Goal: Task Accomplishment & Management: Complete application form

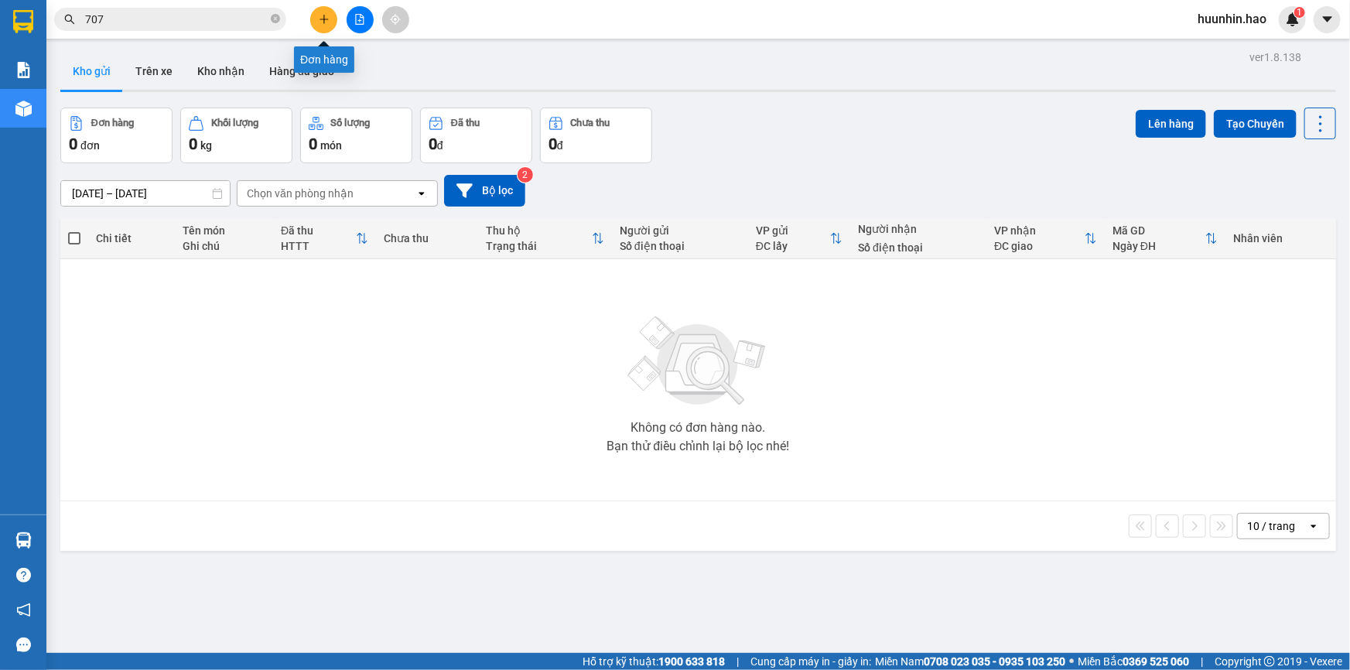
click at [326, 16] on icon "plus" at bounding box center [324, 19] width 11 height 11
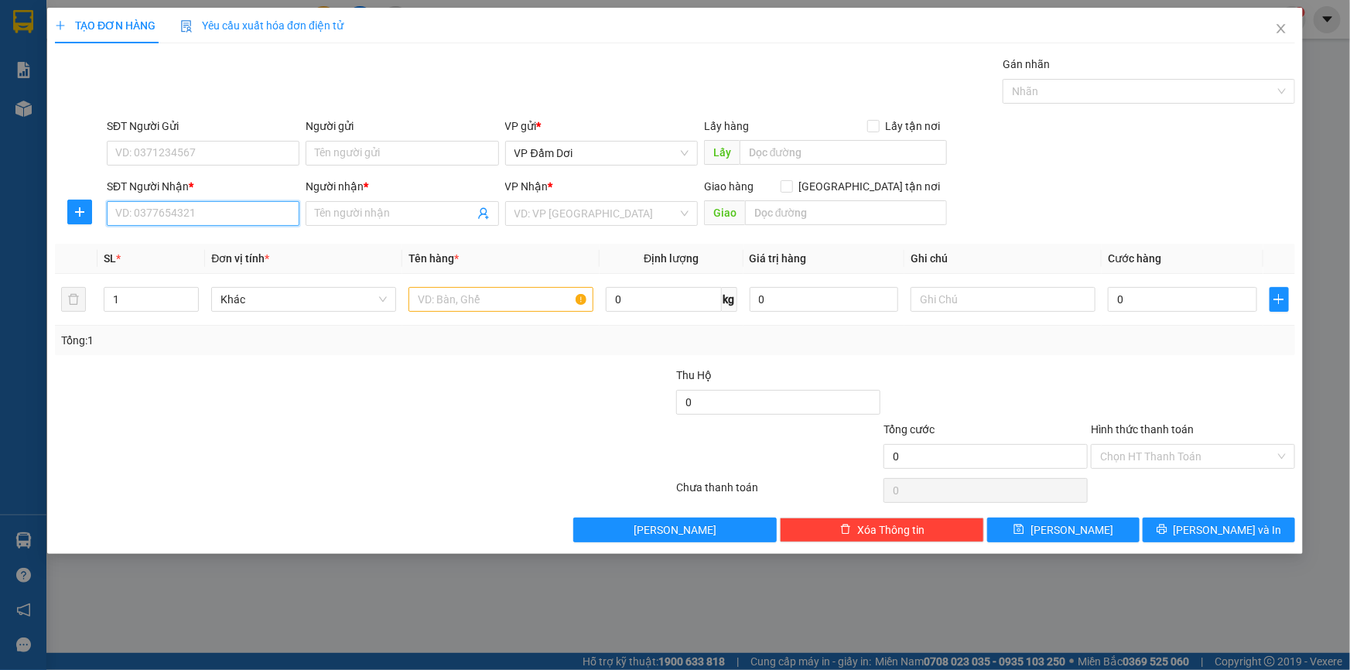
click at [248, 213] on input "SĐT Người Nhận *" at bounding box center [203, 213] width 193 height 25
type input "0787947161"
click at [324, 217] on input "Người nhận *" at bounding box center [394, 213] width 159 height 17
type input "đ"
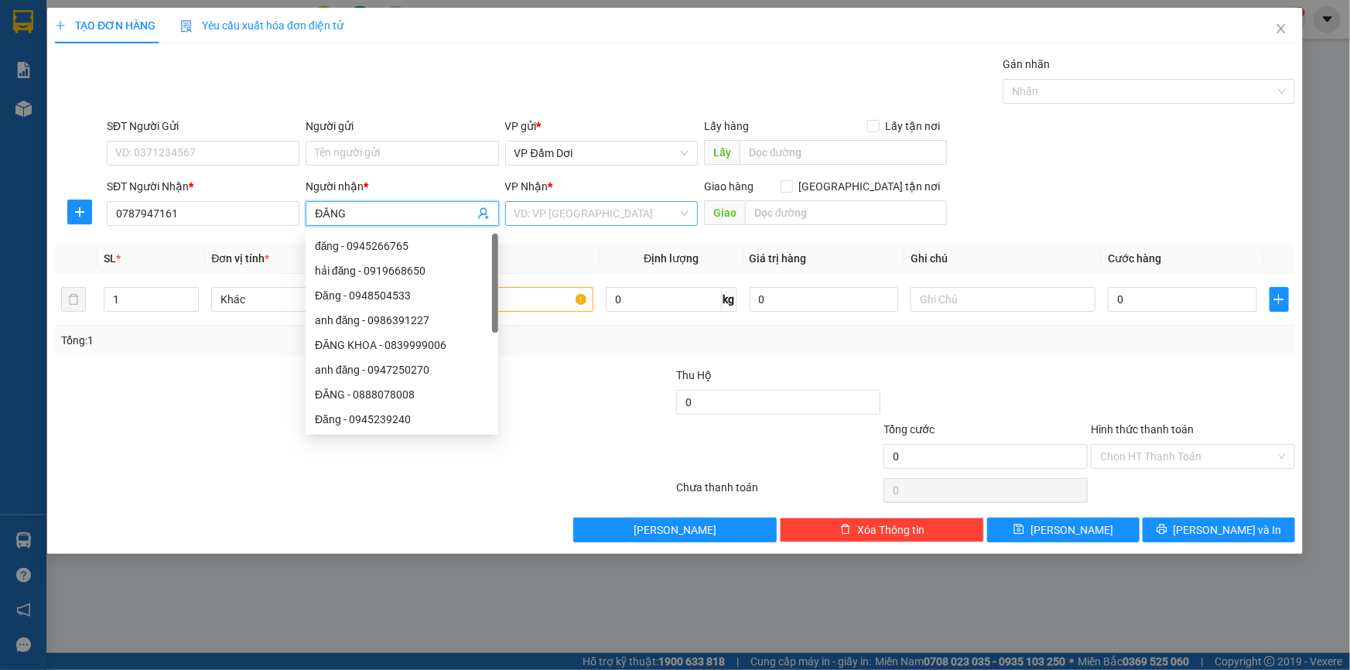
click at [557, 225] on span at bounding box center [595, 213] width 163 height 23
type input "ĐĂNG"
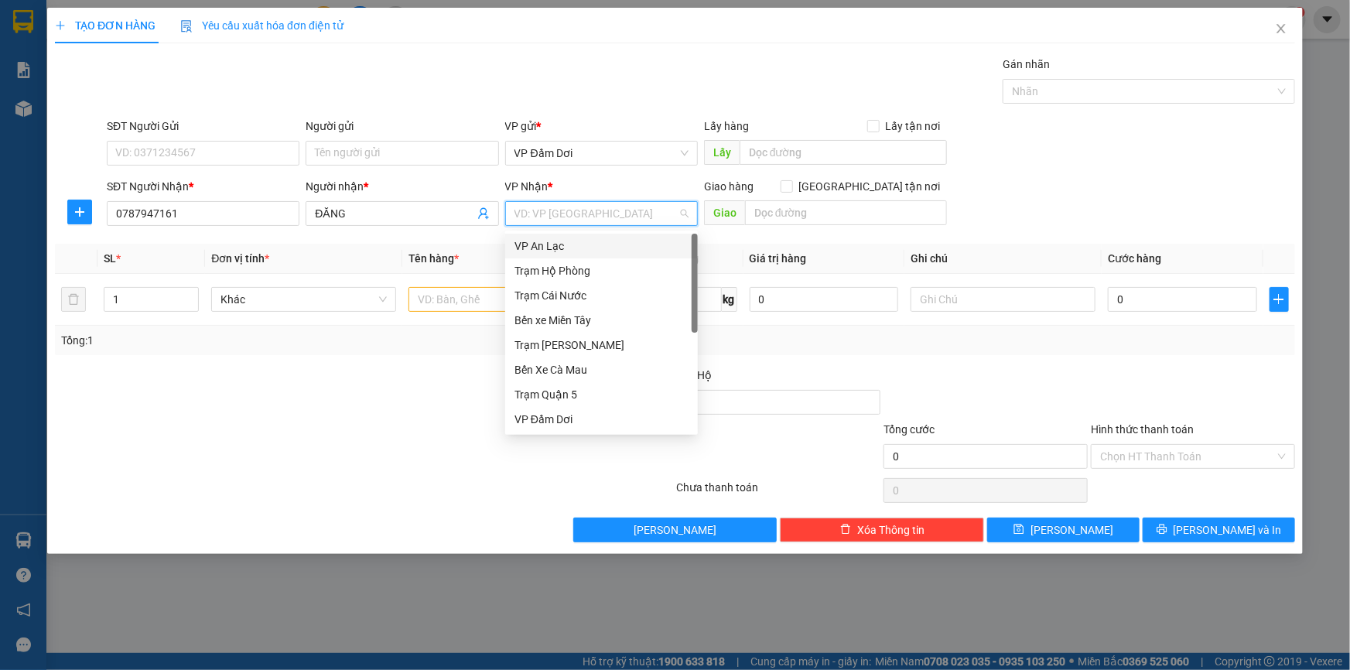
type input "5"
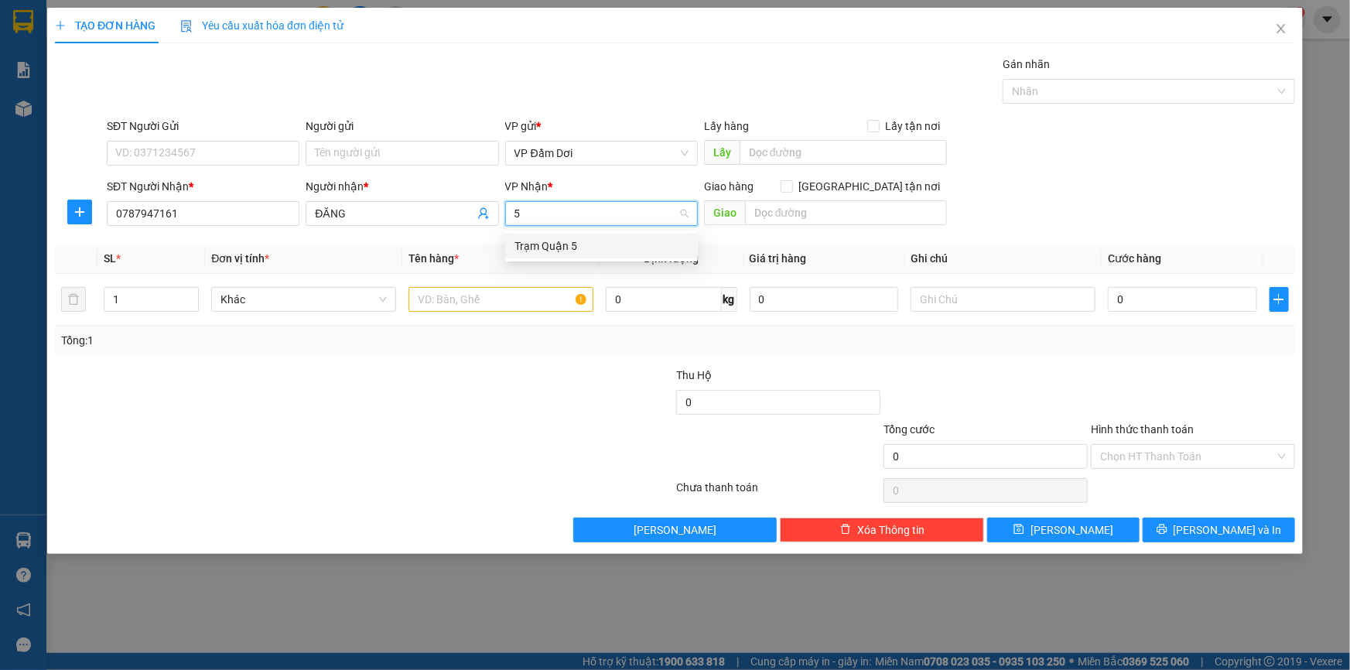
click at [570, 241] on div "Trạm Quận 5" at bounding box center [601, 245] width 174 height 17
click at [441, 309] on input "text" at bounding box center [500, 299] width 185 height 25
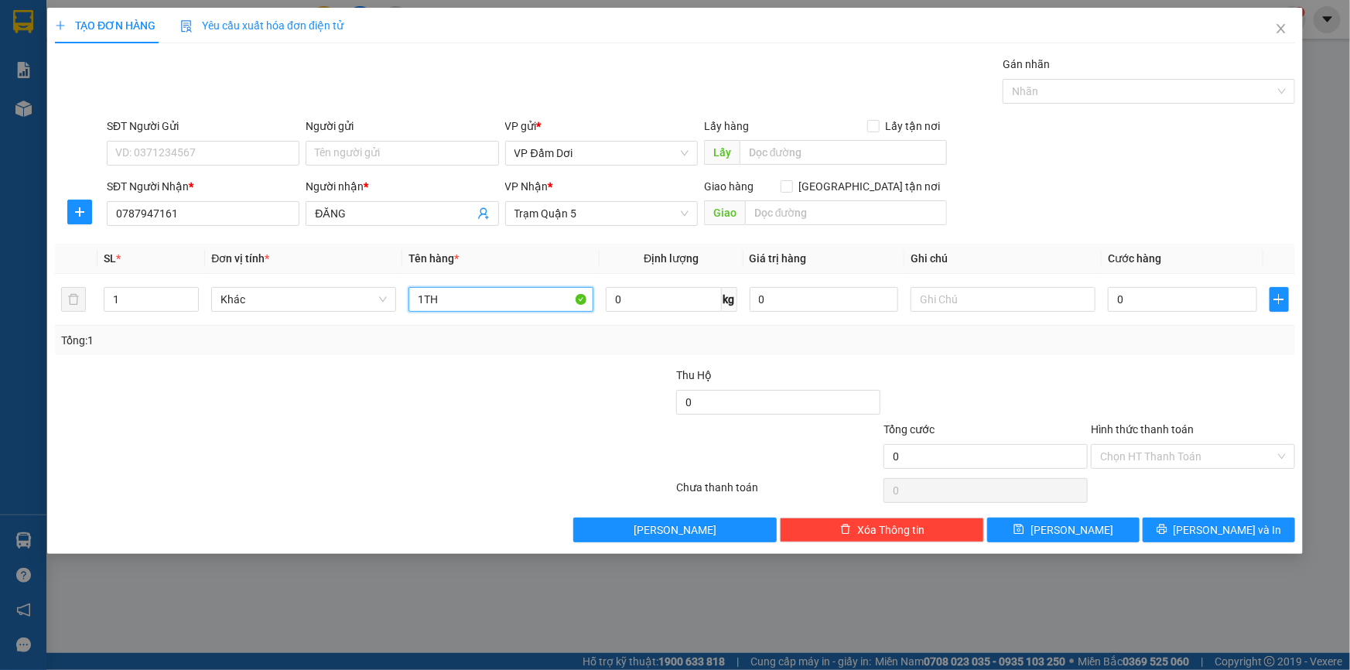
type input "1TH"
click at [474, 411] on div "Thu Hộ 0" at bounding box center [674, 394] width 1243 height 54
click at [1119, 302] on input "0" at bounding box center [1182, 299] width 149 height 25
type input "004"
type input "4"
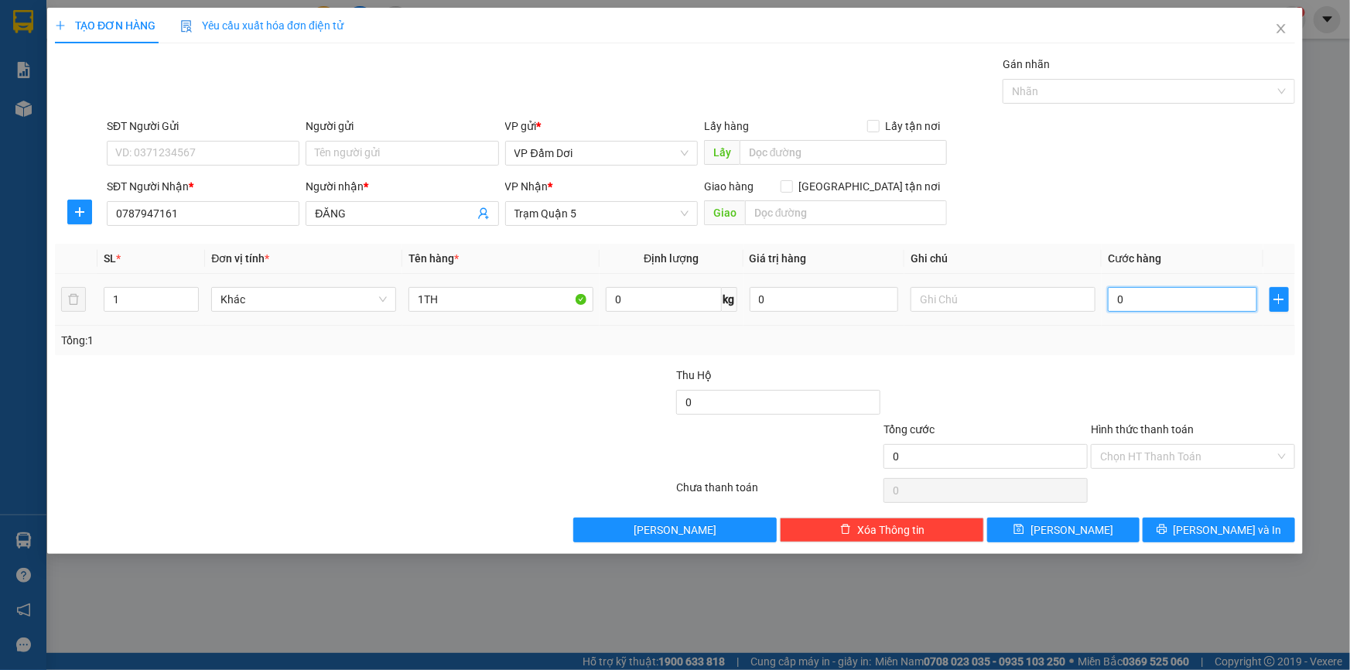
type input "4"
type input "0.040"
type input "40"
type input "00.400"
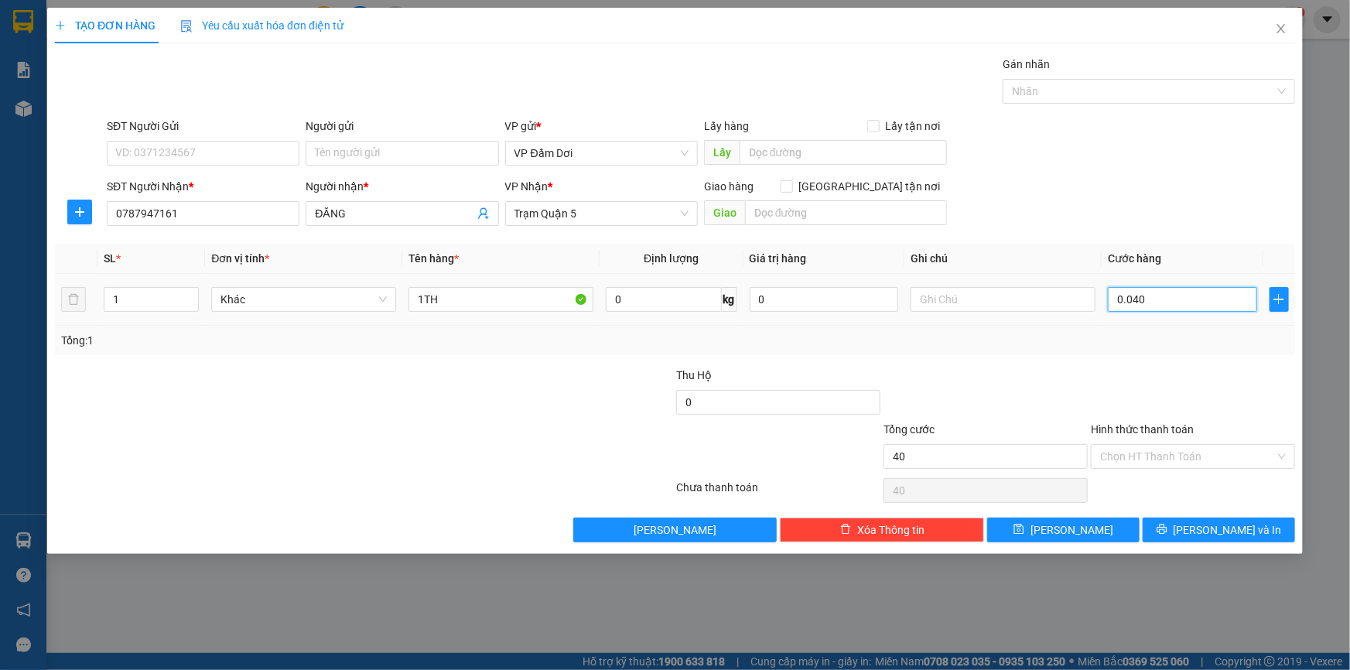
type input "400"
type input "0.004.000"
type input "4.000"
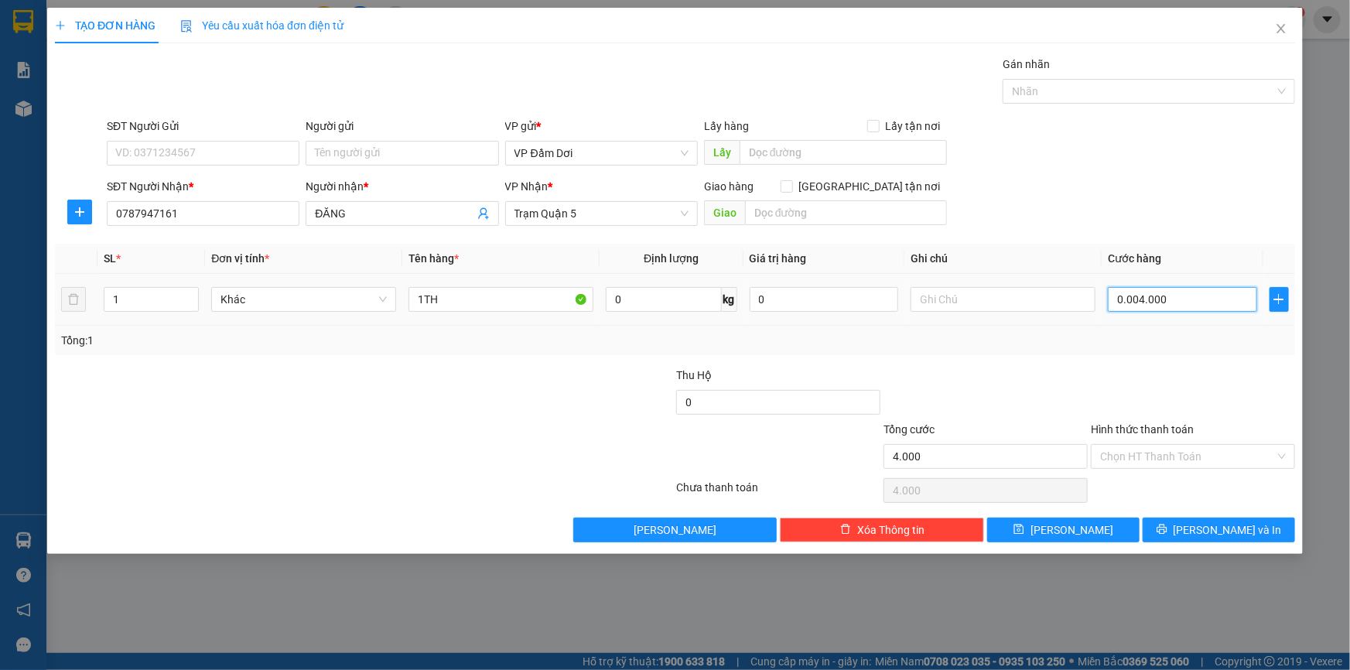
type input "000.040.000"
type input "40.000"
type input "000.004.000"
type input "4.000"
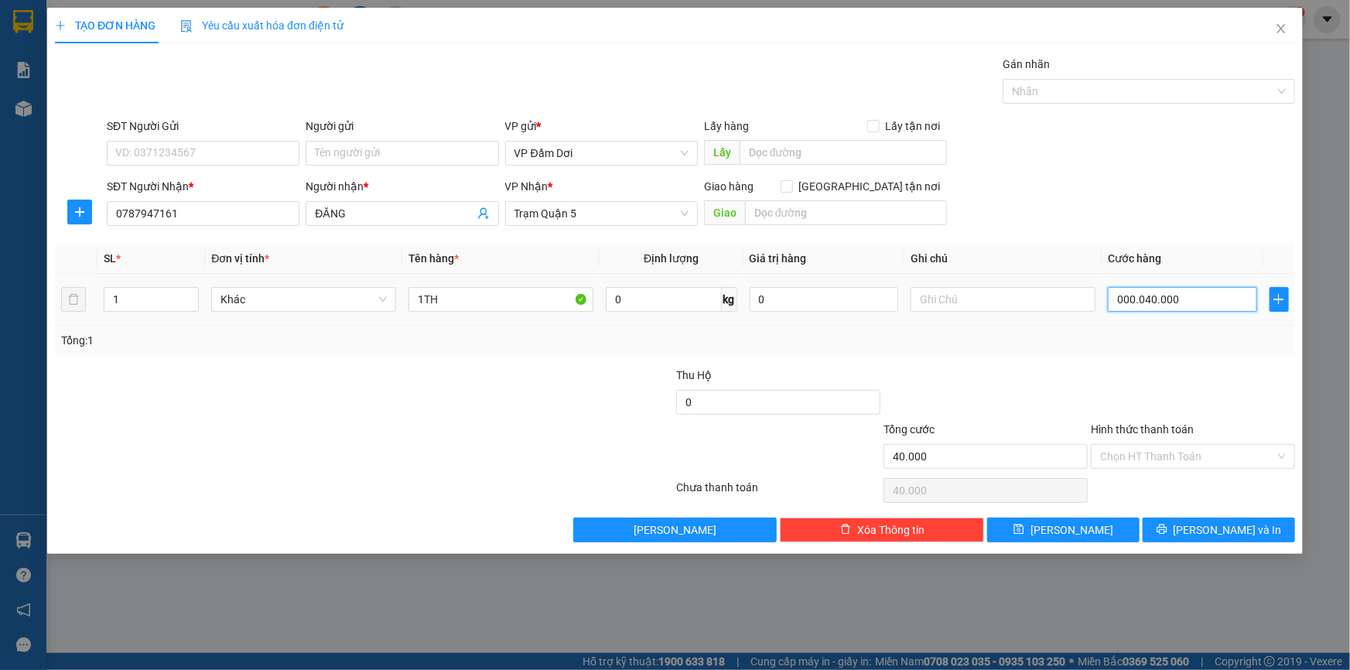
type input "4.000"
type input "000.000.400"
type input "400"
type input "000.000.040"
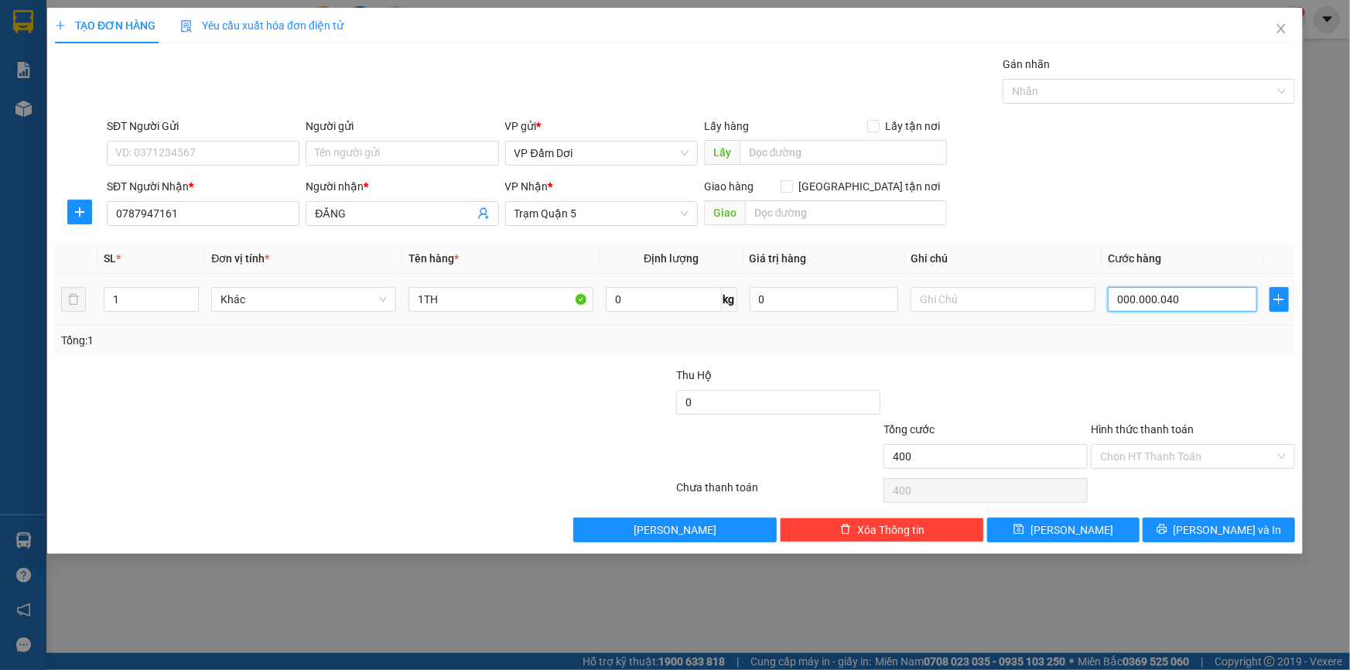
type input "40"
type input "00.000.004"
type input "4"
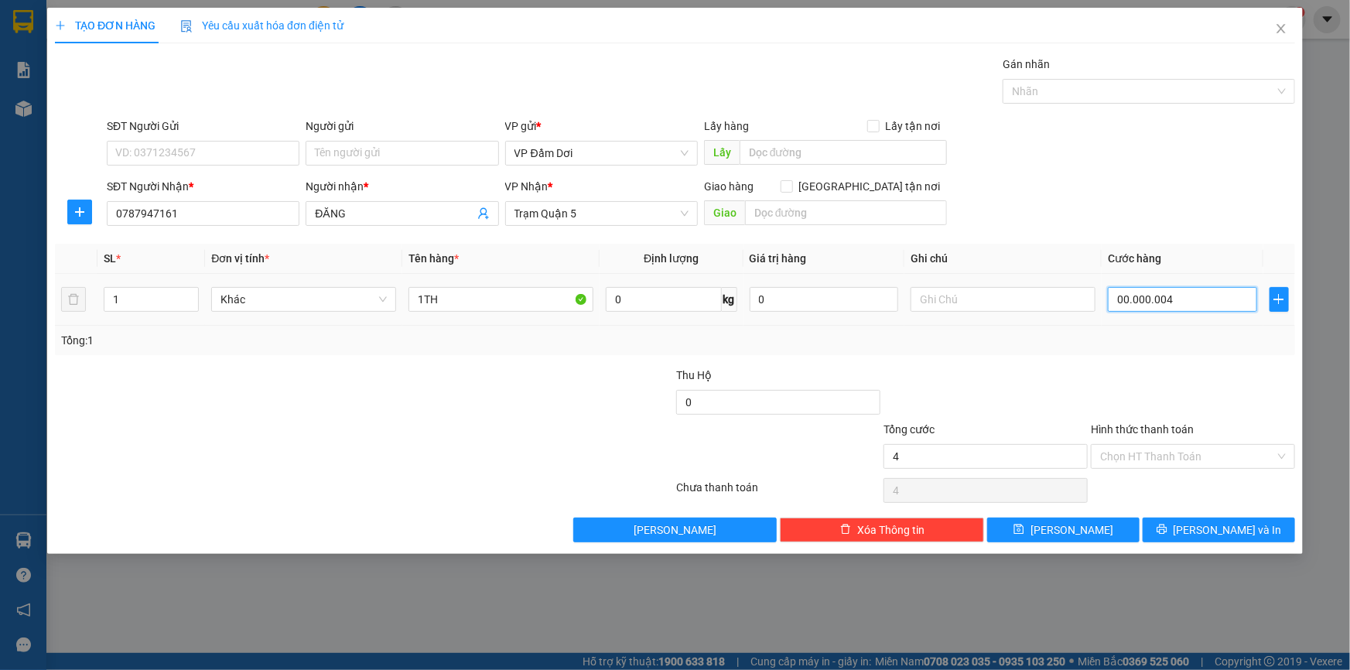
type input "0.000.000"
type input "0"
type input "005"
type input "5"
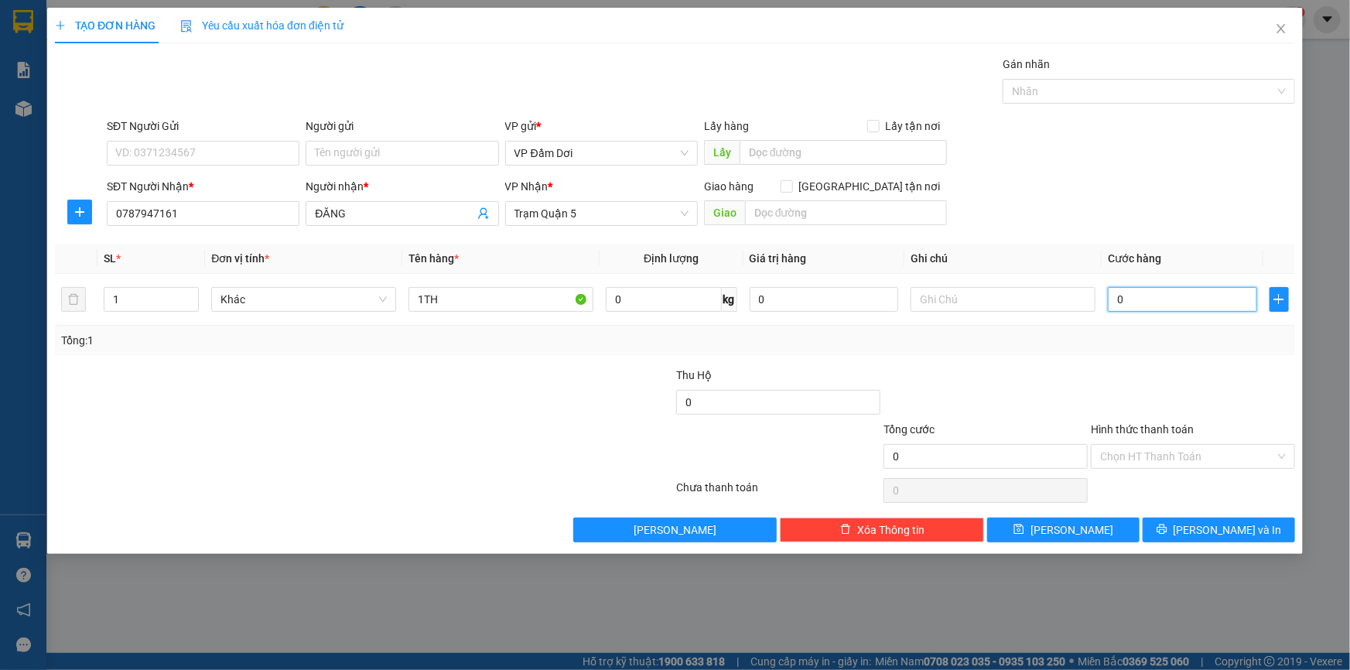
type input "5"
type input "0.050"
type input "50"
type input "00.500"
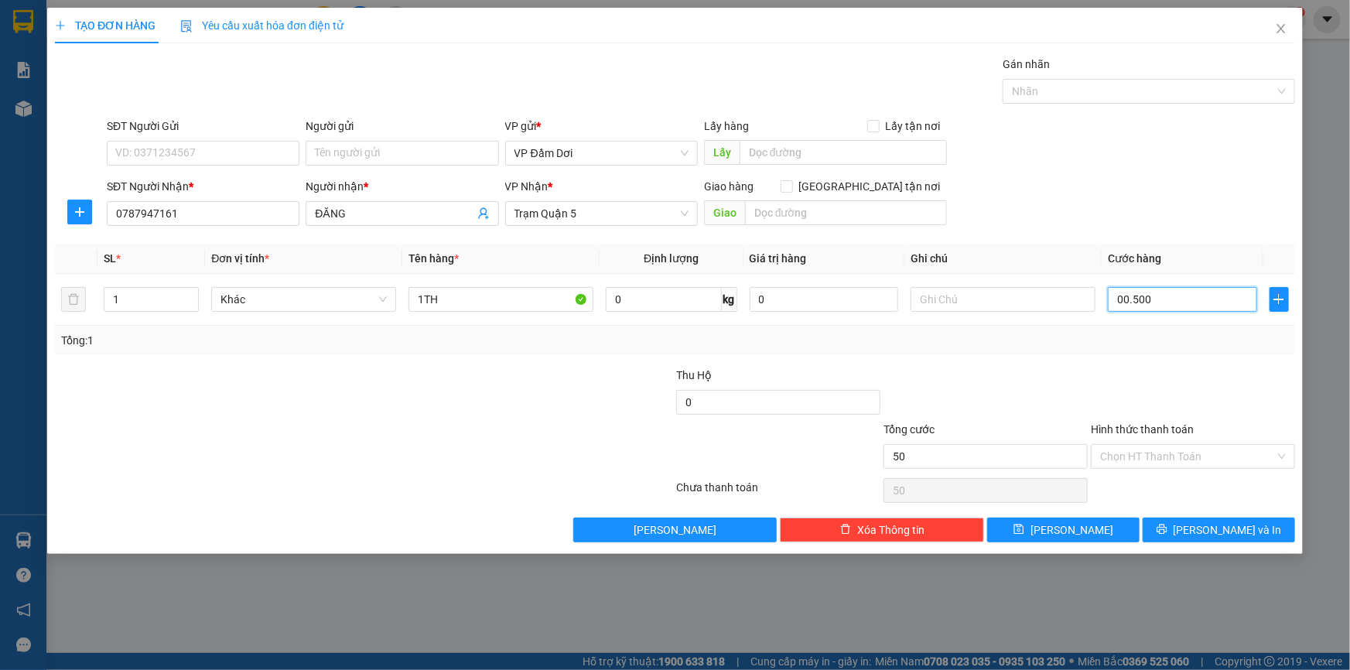
type input "500"
type input "0.005.000"
type input "5.000"
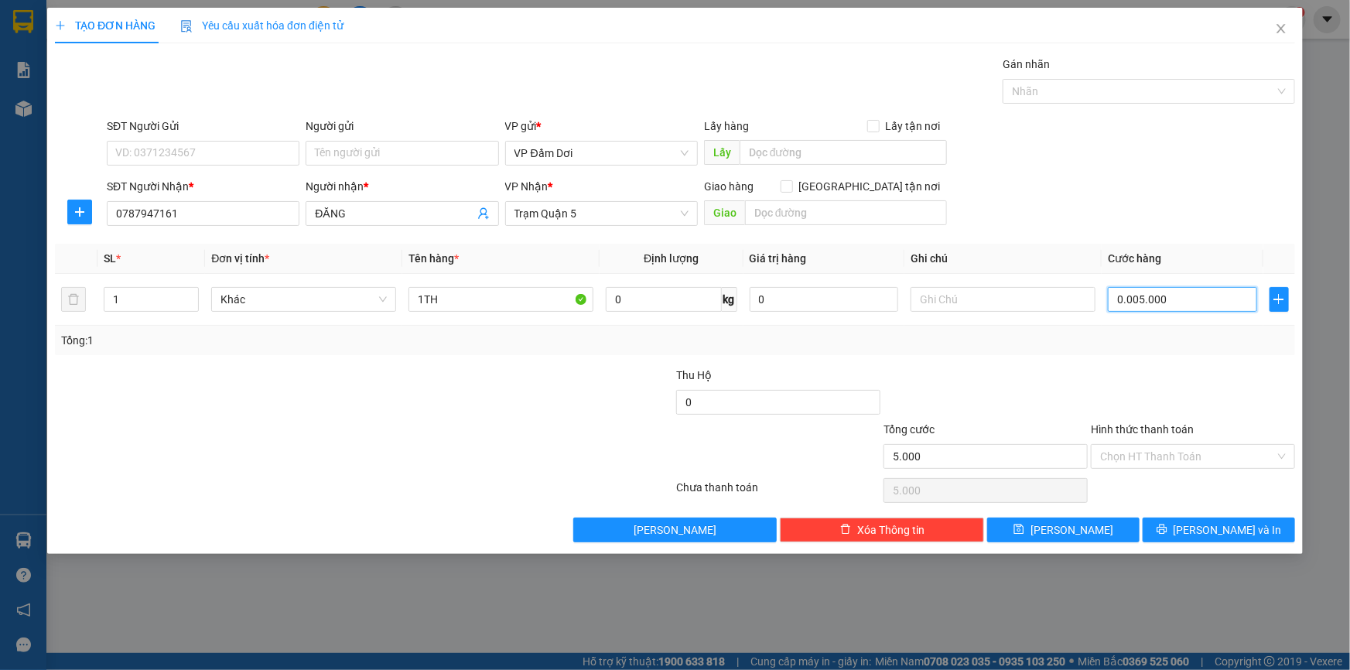
type input "000.050.000"
type input "50.000"
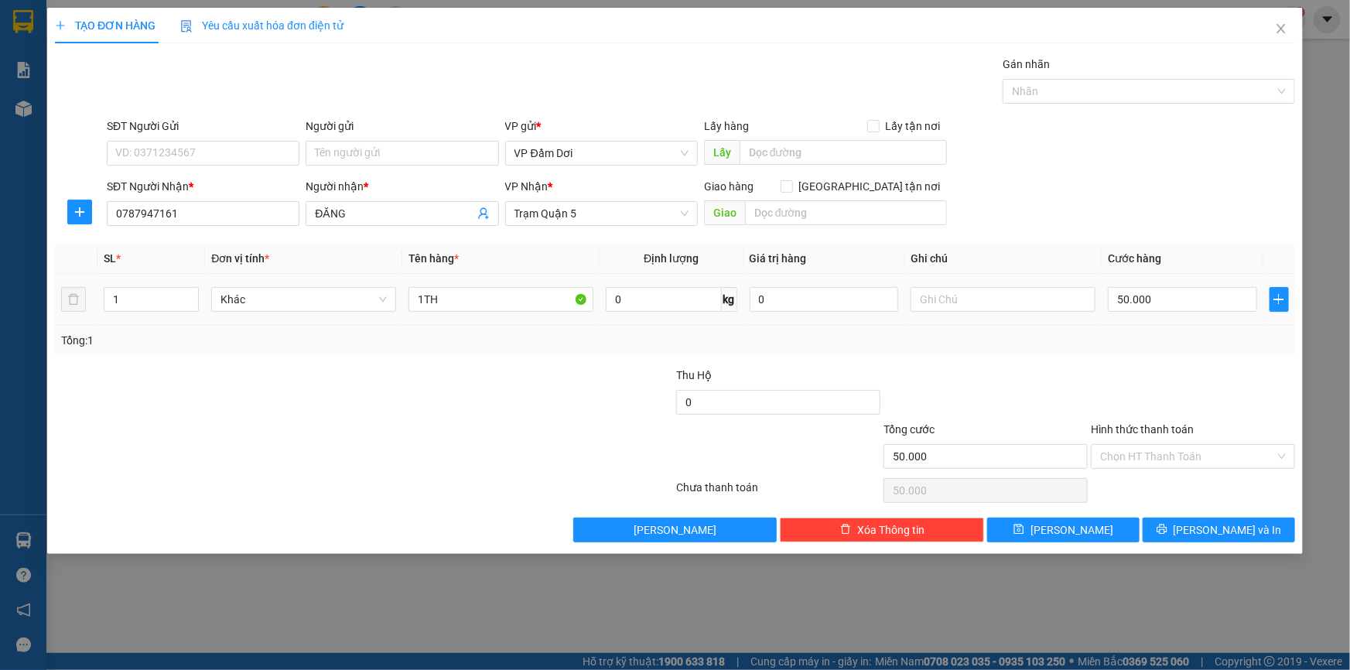
click at [1067, 332] on div "Tổng: 1" at bounding box center [674, 340] width 1227 height 17
click at [1175, 464] on input "Hình thức thanh toán" at bounding box center [1187, 456] width 175 height 23
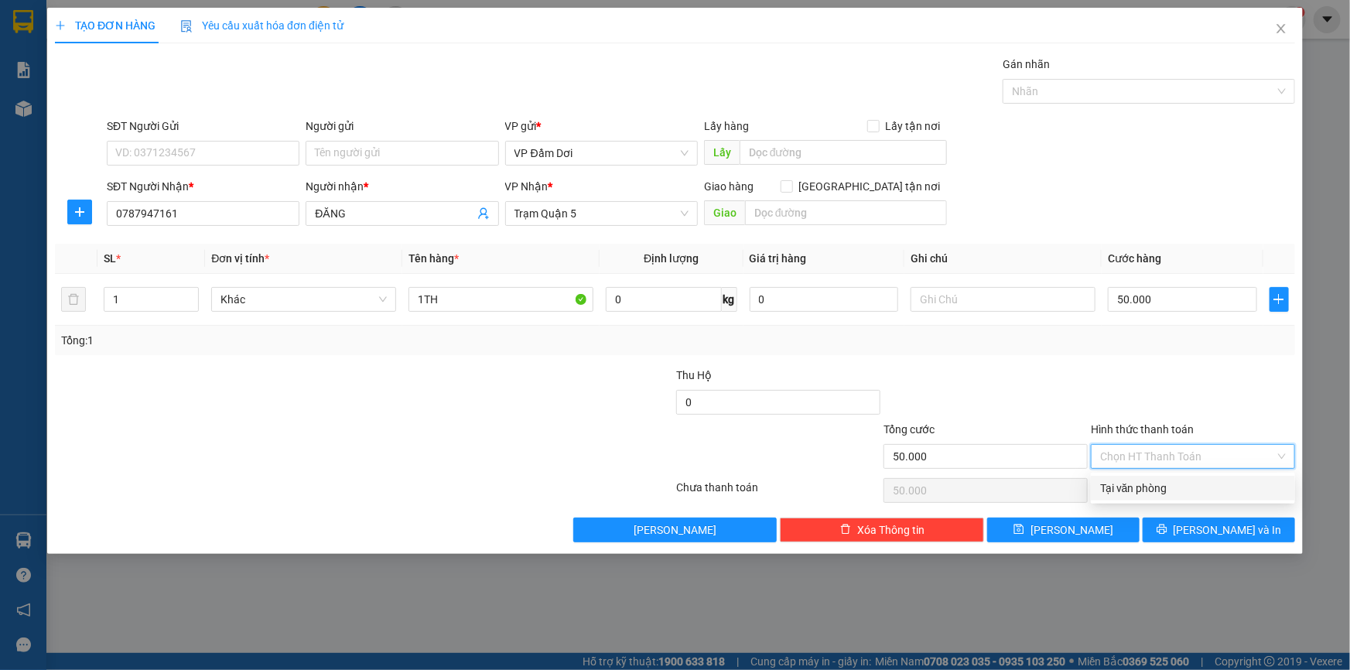
drag, startPoint x: 1186, startPoint y: 490, endPoint x: 1145, endPoint y: 395, distance: 102.9
click at [1185, 489] on div "Tại văn phòng" at bounding box center [1193, 488] width 186 height 17
type input "0"
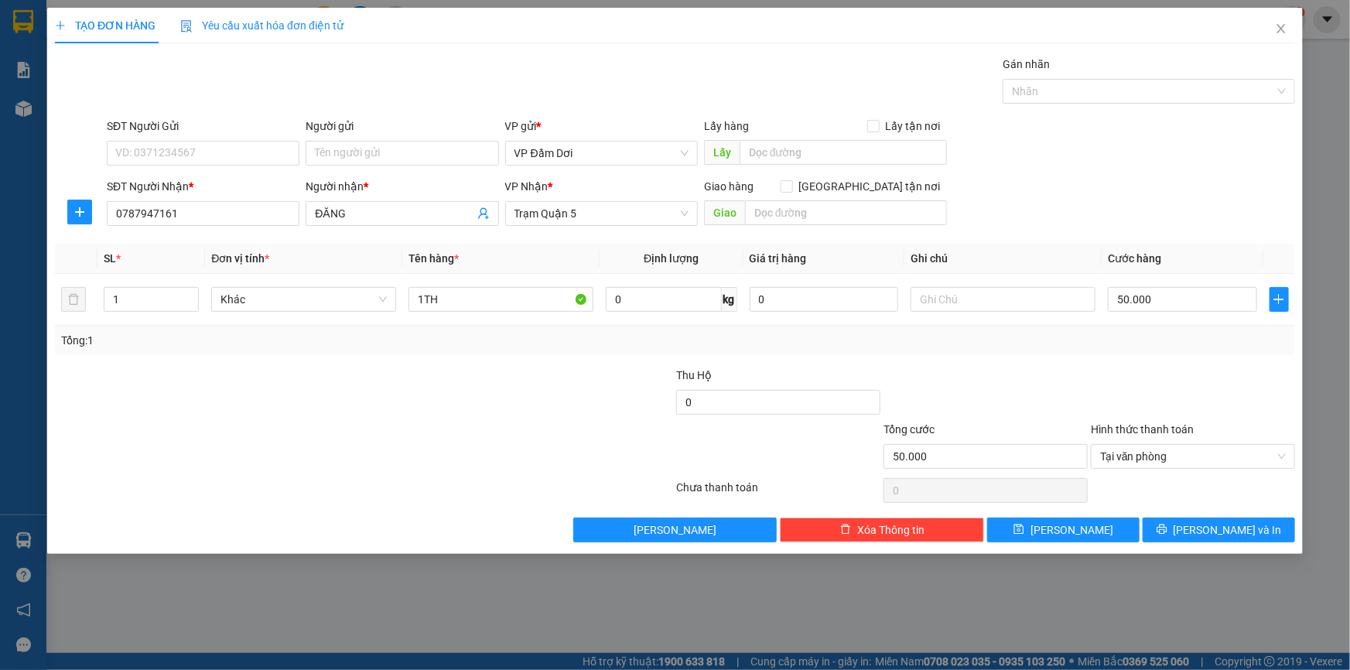
drag, startPoint x: 1152, startPoint y: 420, endPoint x: 1163, endPoint y: 419, distance: 10.9
click at [1160, 419] on div at bounding box center [1192, 394] width 207 height 54
click at [1243, 521] on button "[PERSON_NAME] và In" at bounding box center [1218, 529] width 152 height 25
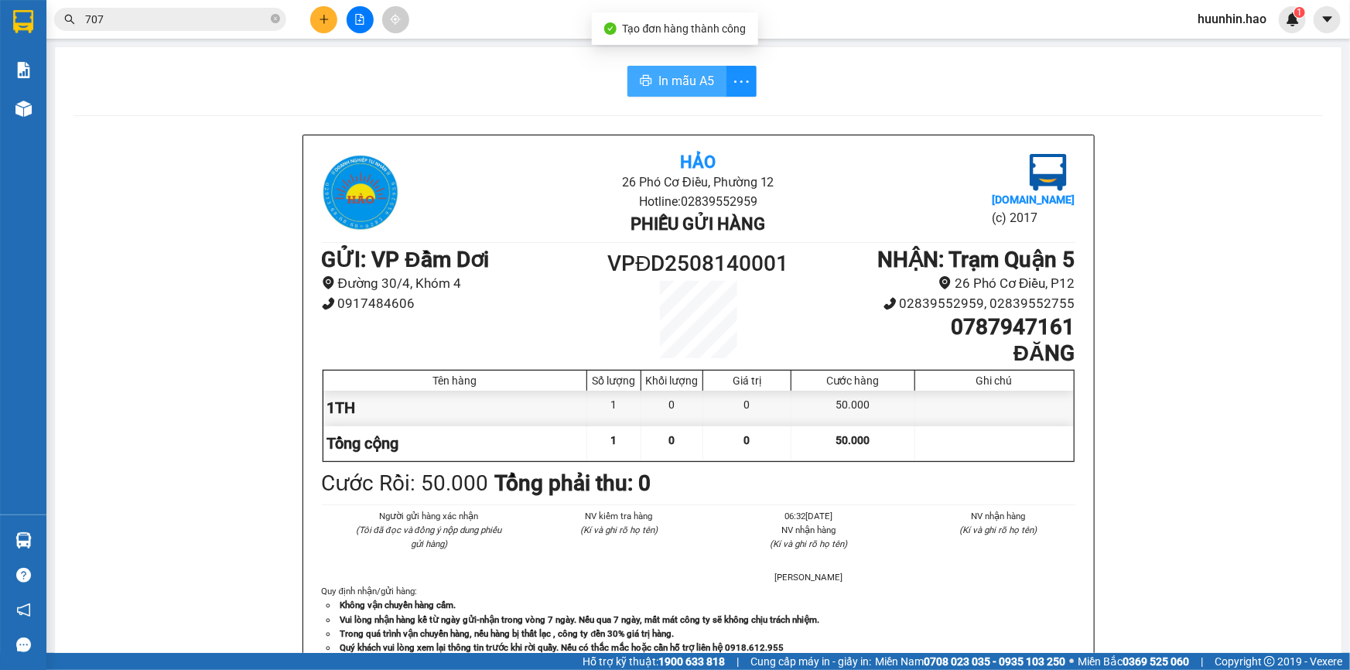
drag, startPoint x: 640, startPoint y: 67, endPoint x: 667, endPoint y: 63, distance: 26.5
click at [654, 66] on button "In mẫu A5" at bounding box center [676, 81] width 99 height 31
click at [658, 77] on span "In mẫu A5" at bounding box center [686, 80] width 56 height 19
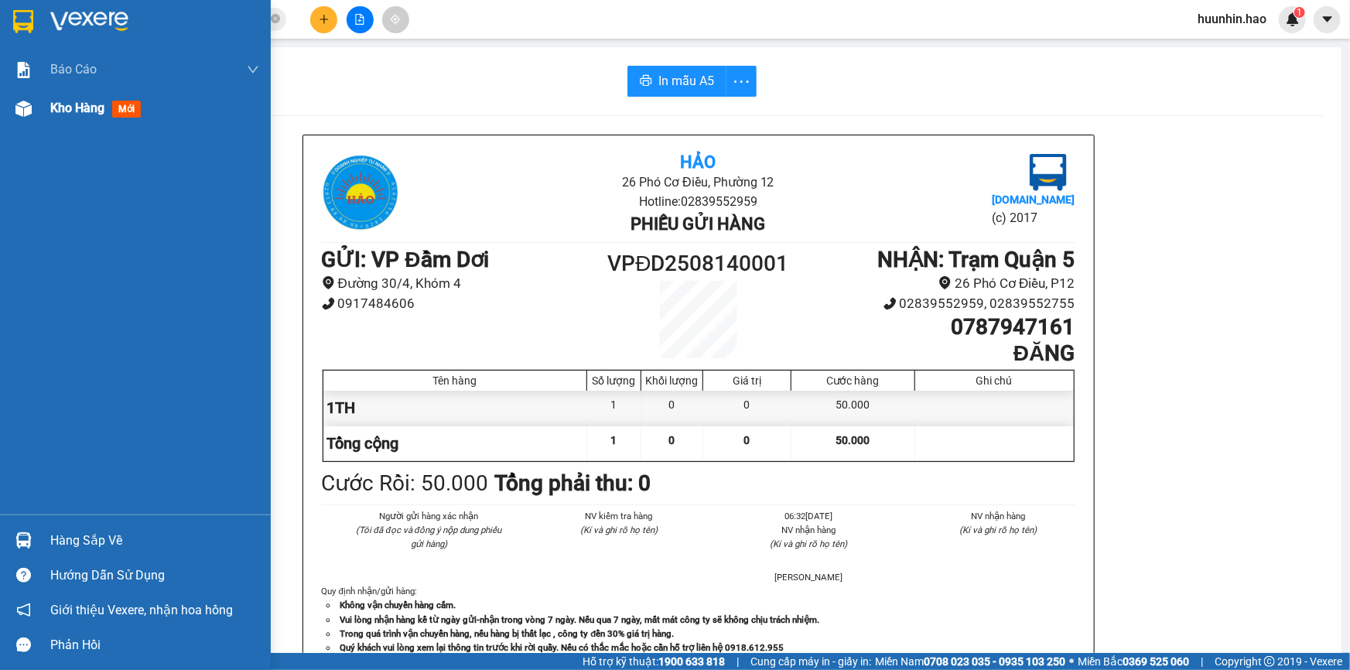
drag, startPoint x: 115, startPoint y: 112, endPoint x: 169, endPoint y: 101, distance: 55.4
click at [136, 108] on span "mới" at bounding box center [126, 109] width 29 height 17
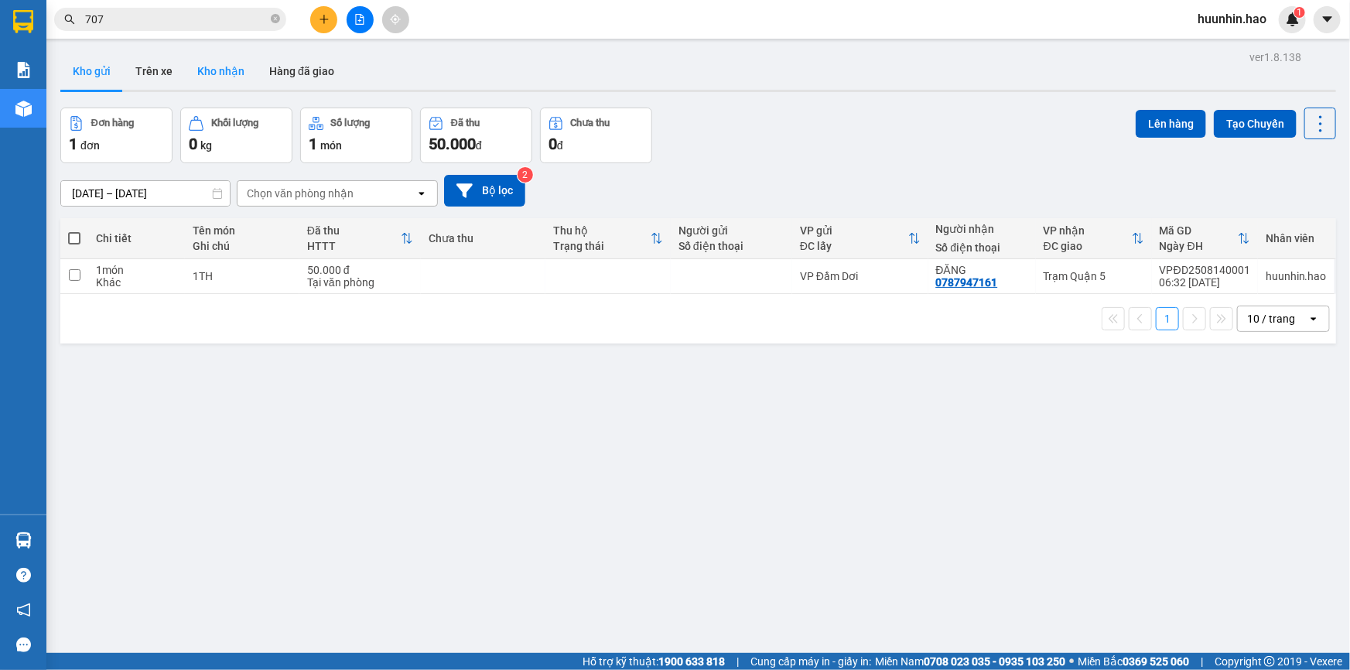
click at [167, 67] on button "Trên xe" at bounding box center [154, 71] width 62 height 37
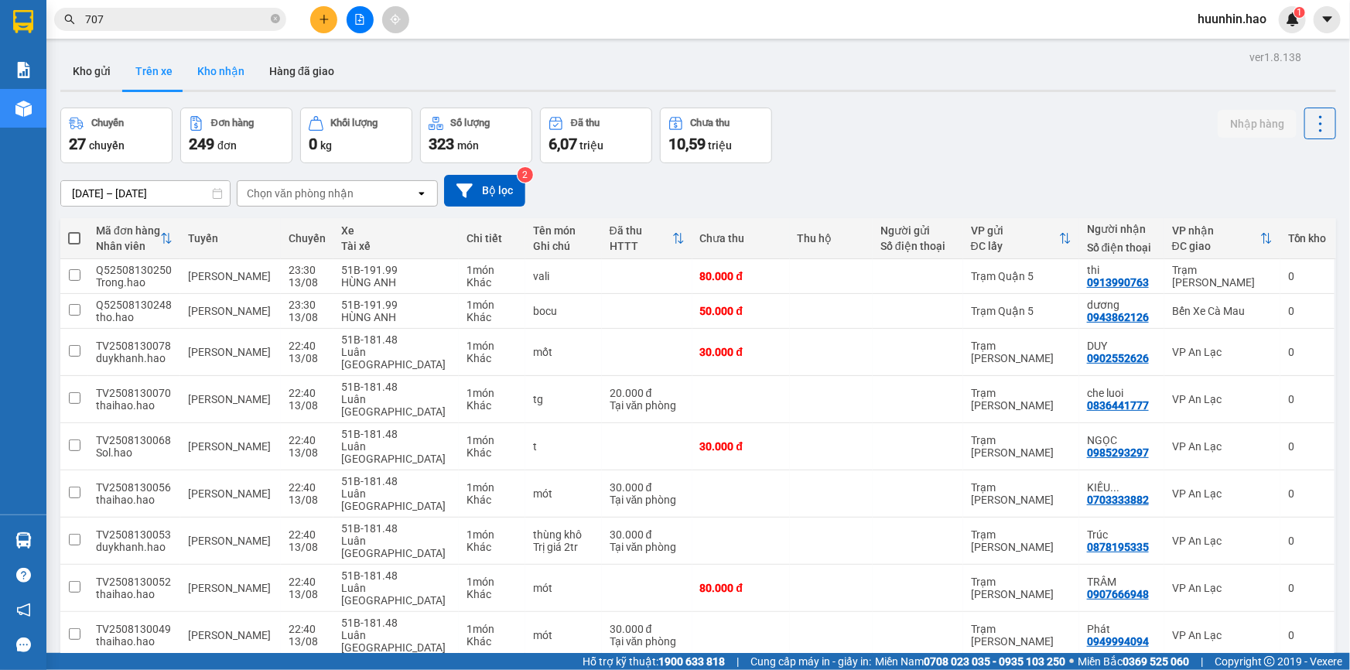
drag, startPoint x: 200, startPoint y: 54, endPoint x: 216, endPoint y: 61, distance: 17.0
click at [202, 54] on button "Kho nhận" at bounding box center [221, 71] width 72 height 37
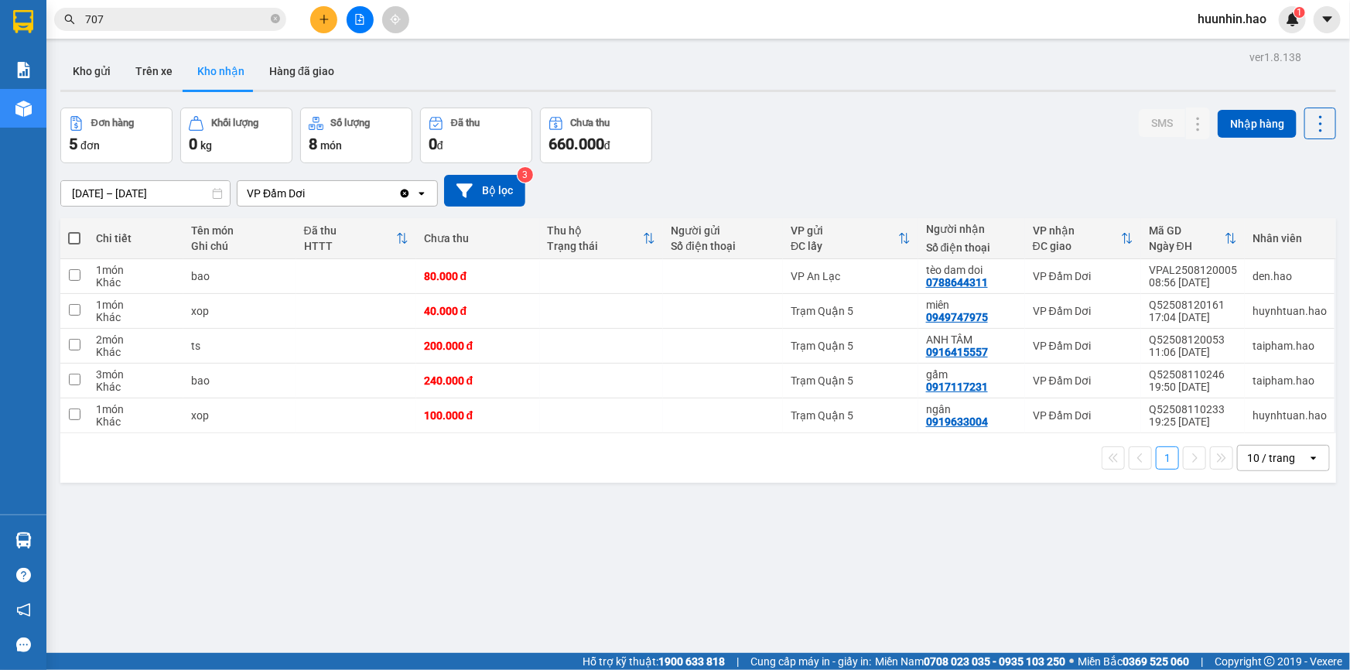
click at [402, 197] on icon "Clear value" at bounding box center [405, 193] width 9 height 9
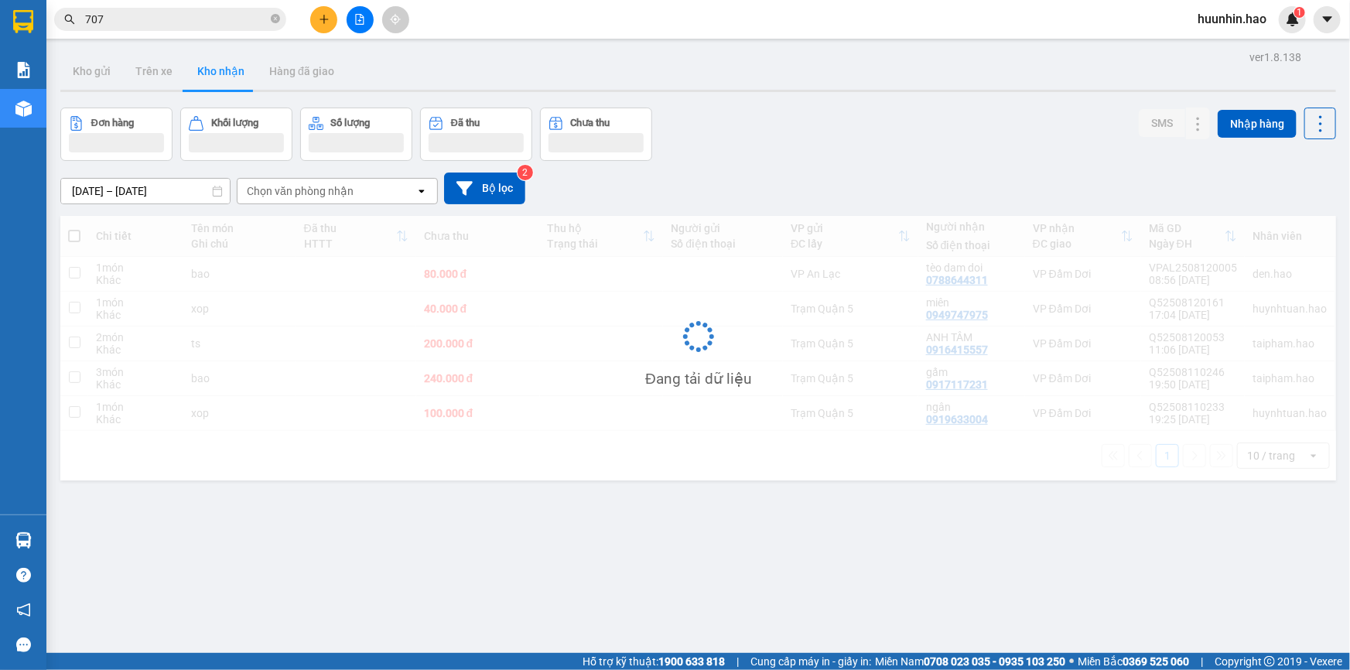
click at [397, 200] on div "Chọn văn phòng nhận" at bounding box center [326, 191] width 178 height 25
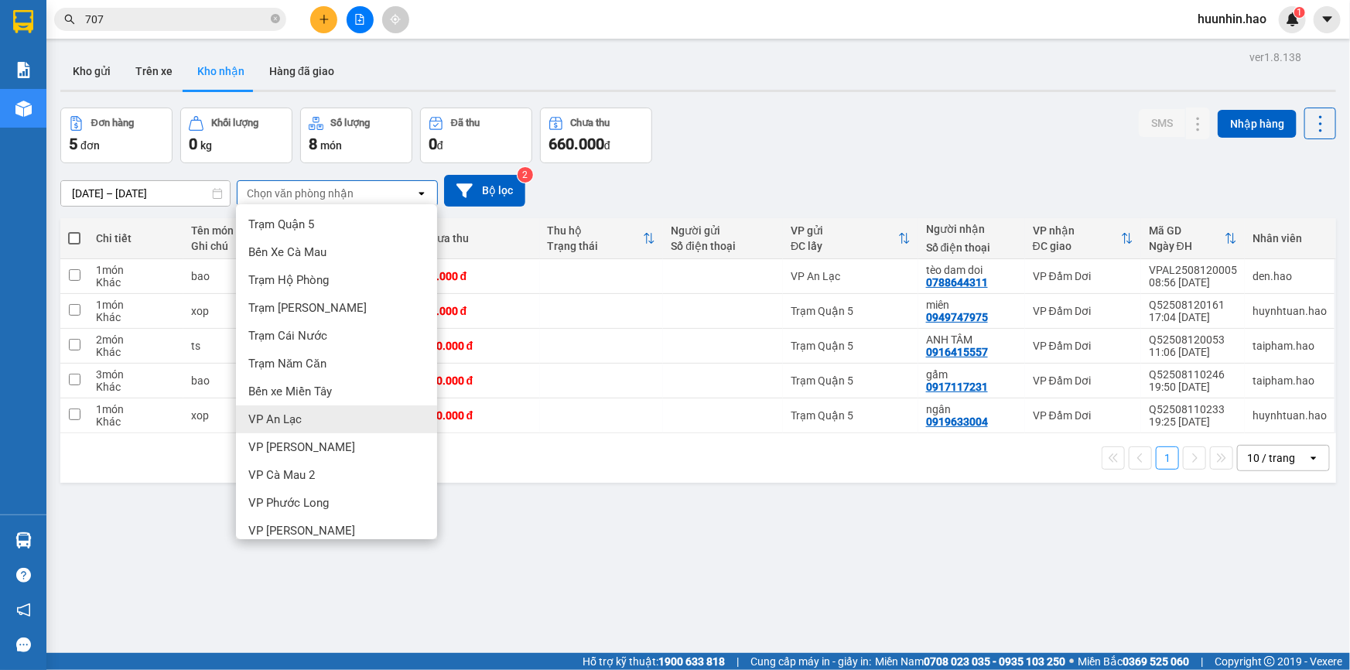
click at [744, 551] on div "ver 1.8.138 Kho gửi Trên xe Kho nhận Hàng đã giao Đơn hàng 5 đơn Khối lượng 0 k…" at bounding box center [698, 381] width 1288 height 670
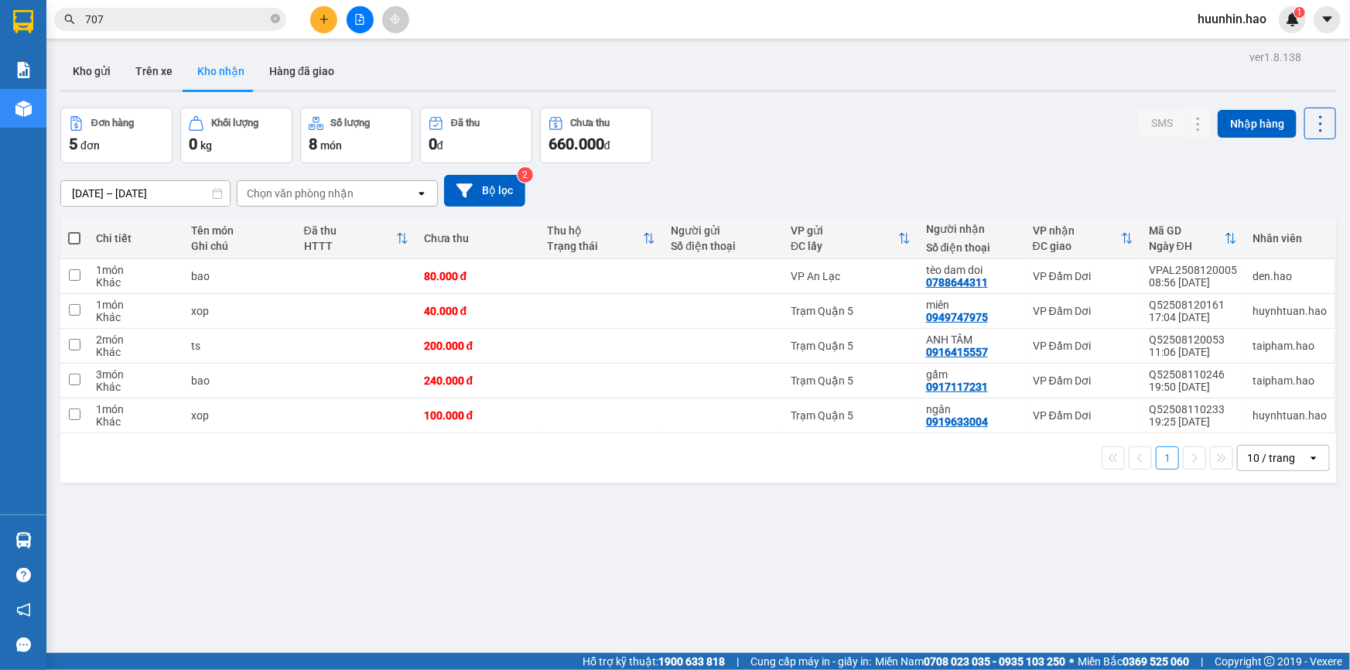
click at [370, 204] on div "Chọn văn phòng nhận" at bounding box center [326, 193] width 178 height 25
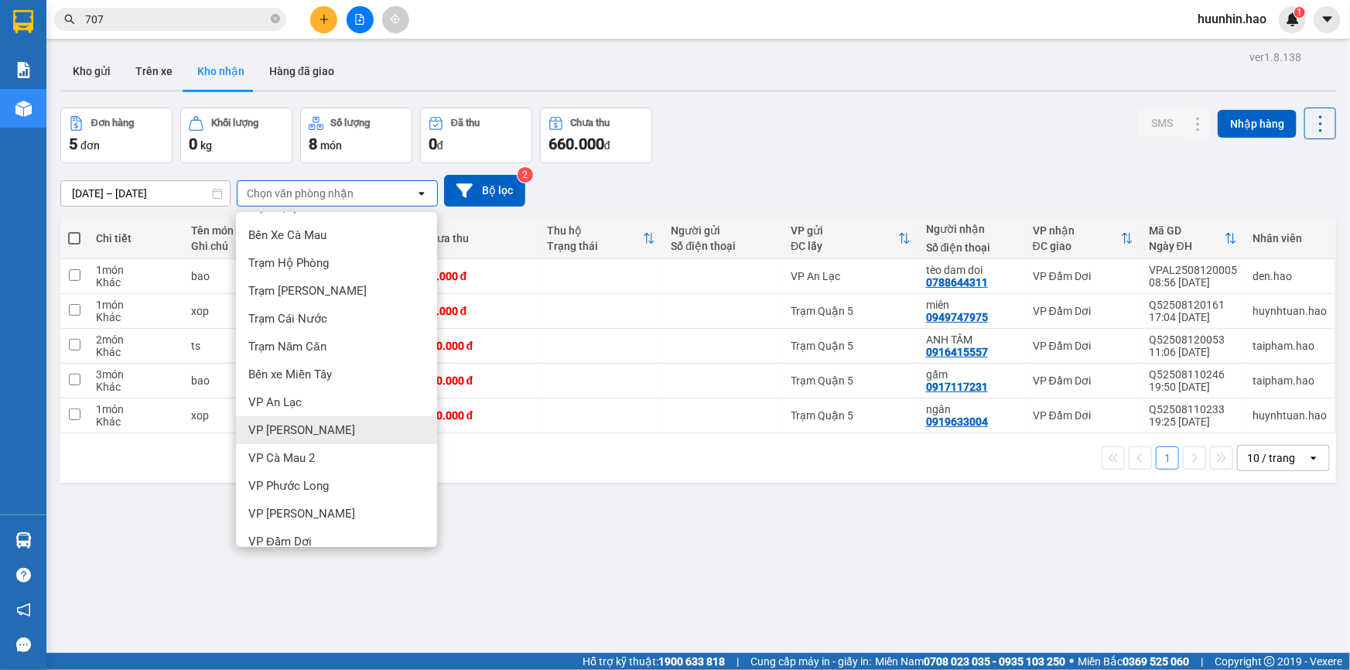
scroll to position [39, 0]
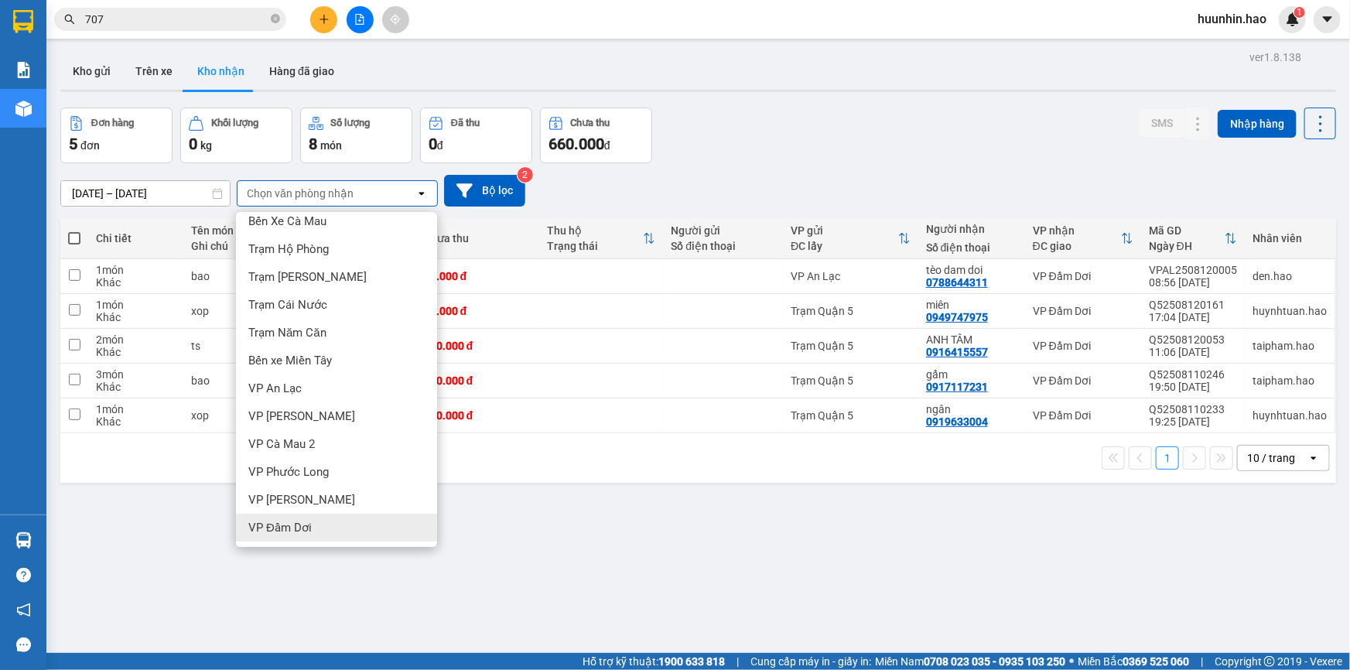
click at [360, 520] on div "VP Đầm Dơi" at bounding box center [336, 528] width 201 height 28
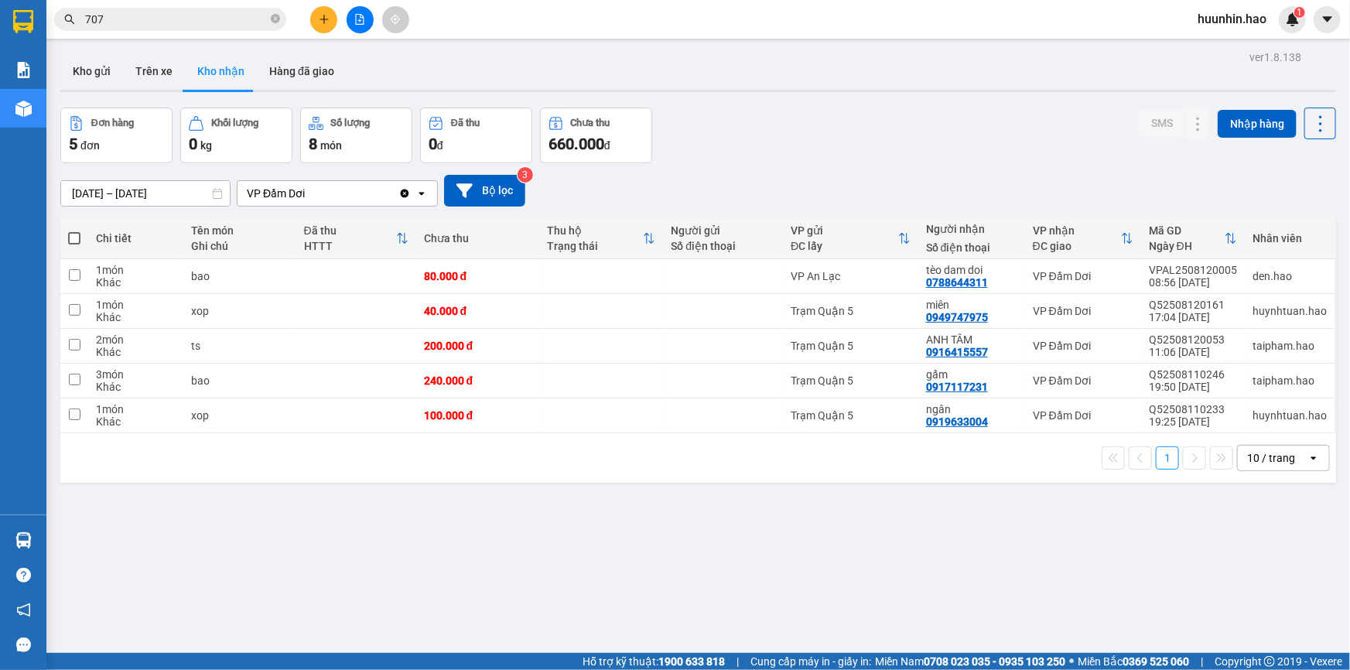
click at [160, 203] on input "[DATE] – [DATE]" at bounding box center [145, 193] width 169 height 25
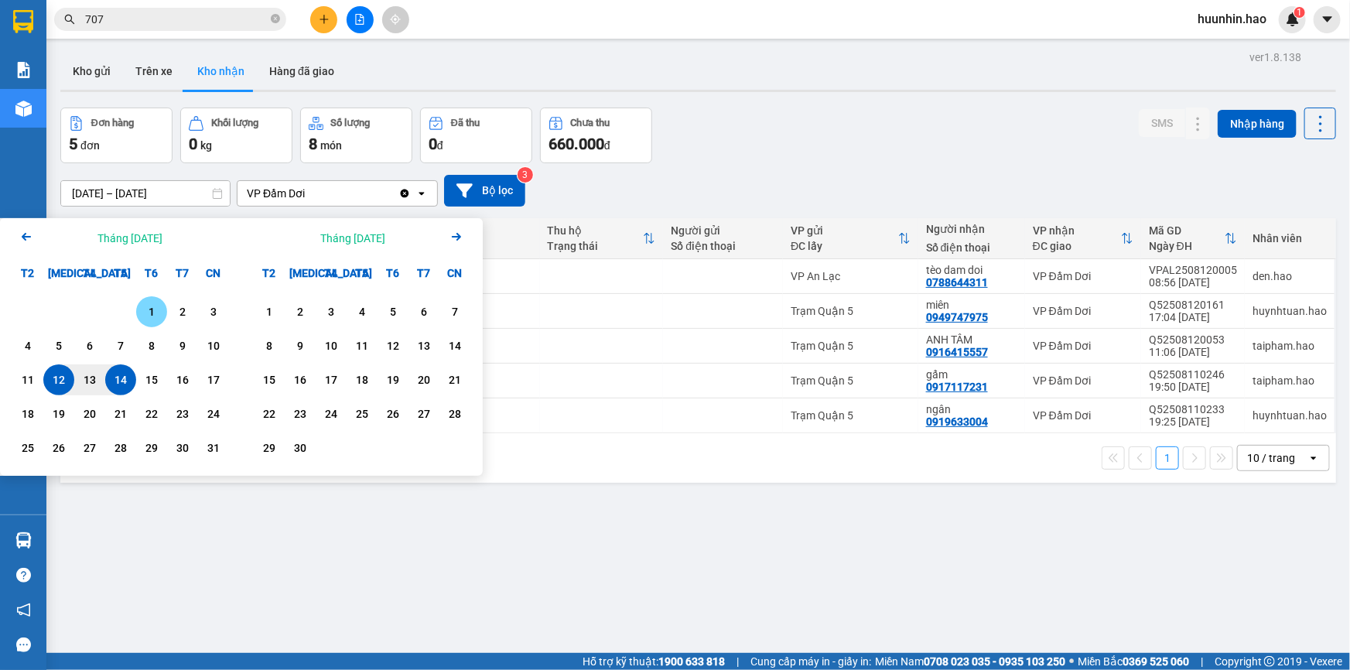
click at [155, 306] on div "1" at bounding box center [152, 311] width 22 height 19
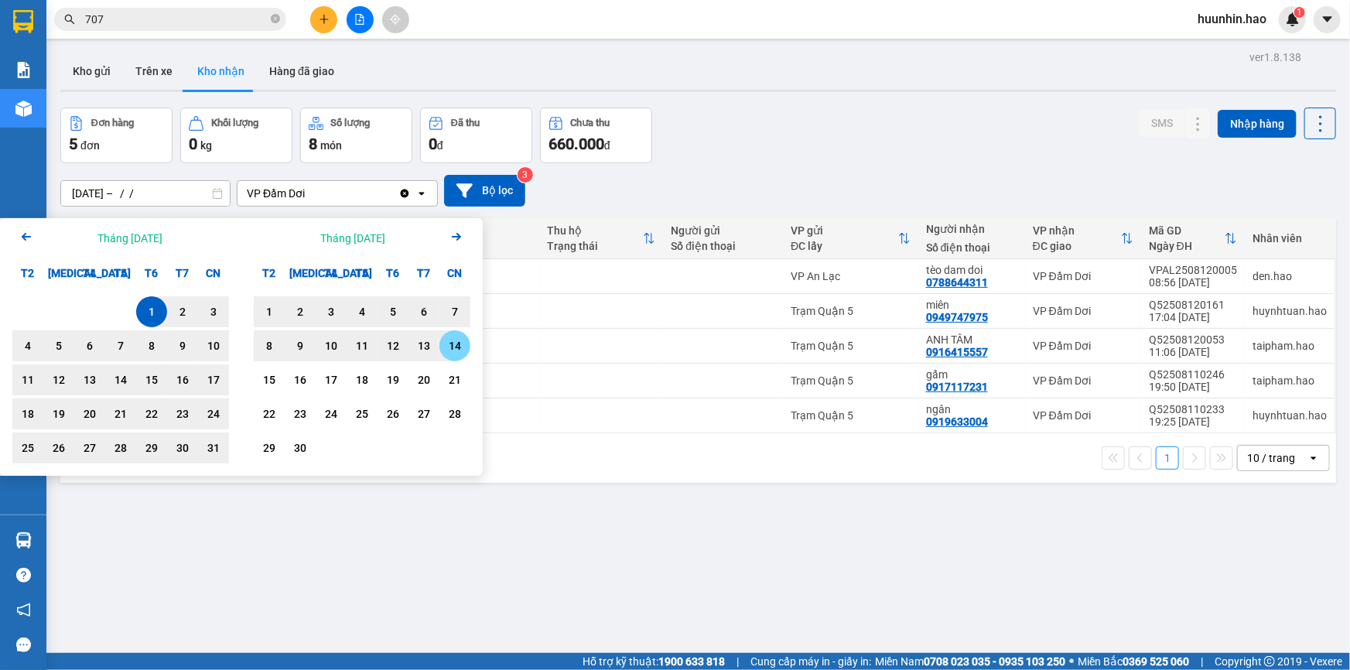
click at [456, 347] on div "14" at bounding box center [455, 345] width 22 height 19
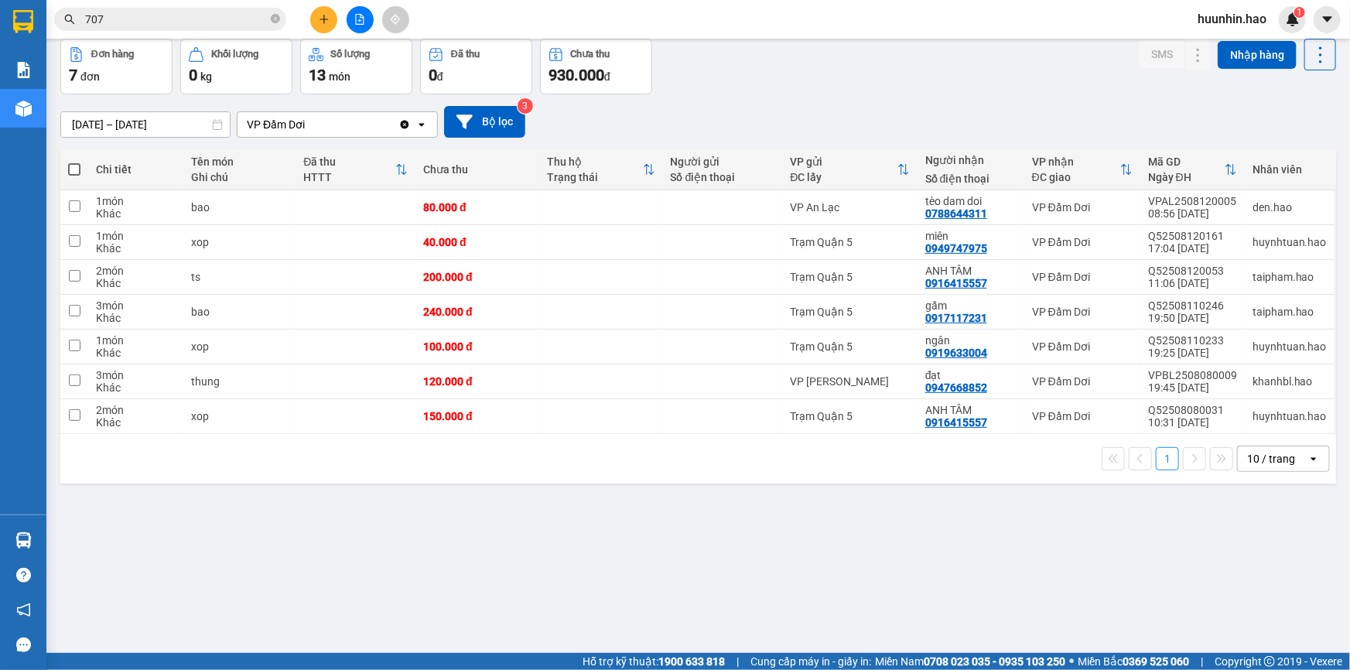
scroll to position [70, 0]
click at [1257, 463] on div "10 / trang" at bounding box center [1271, 456] width 48 height 15
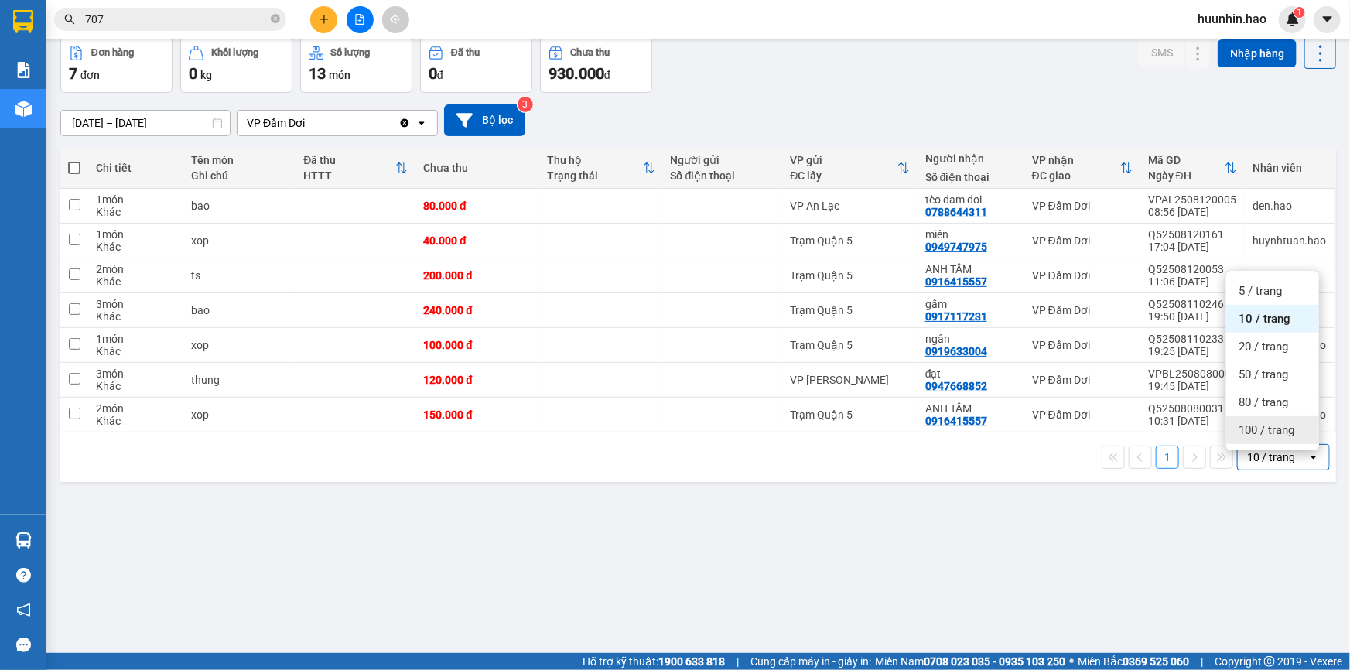
click at [1245, 425] on span "100 / trang" at bounding box center [1266, 429] width 56 height 15
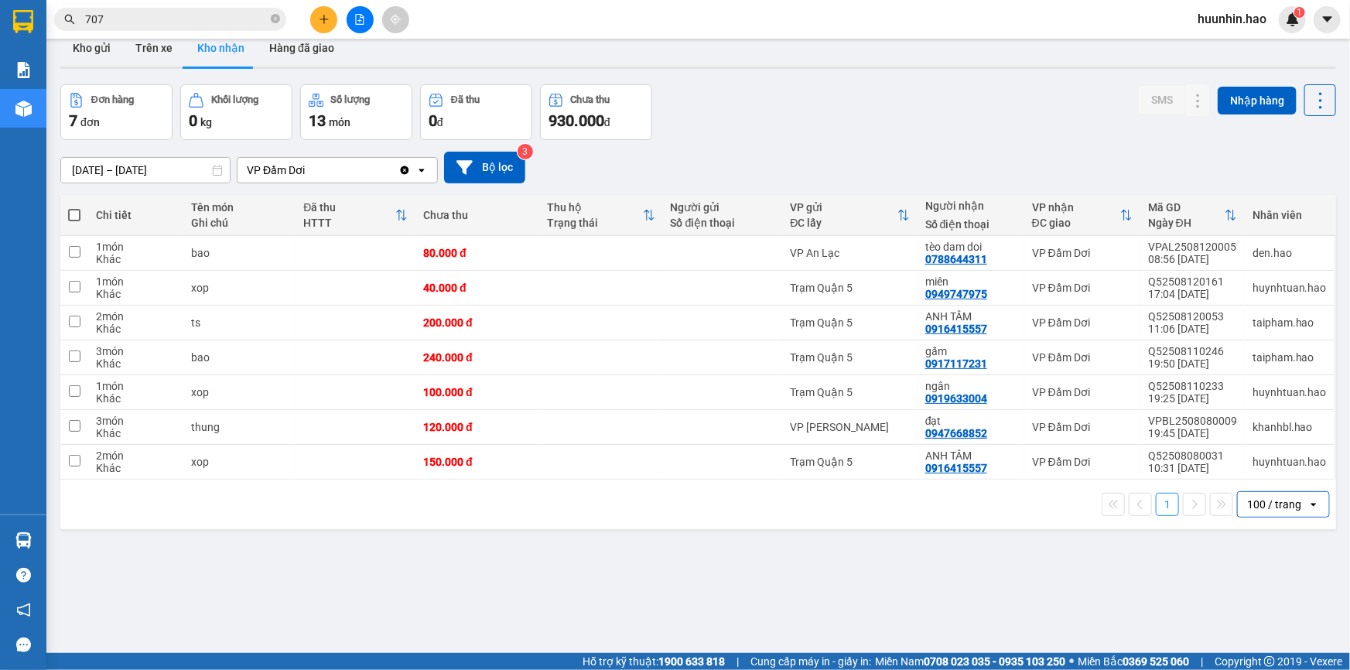
scroll to position [0, 0]
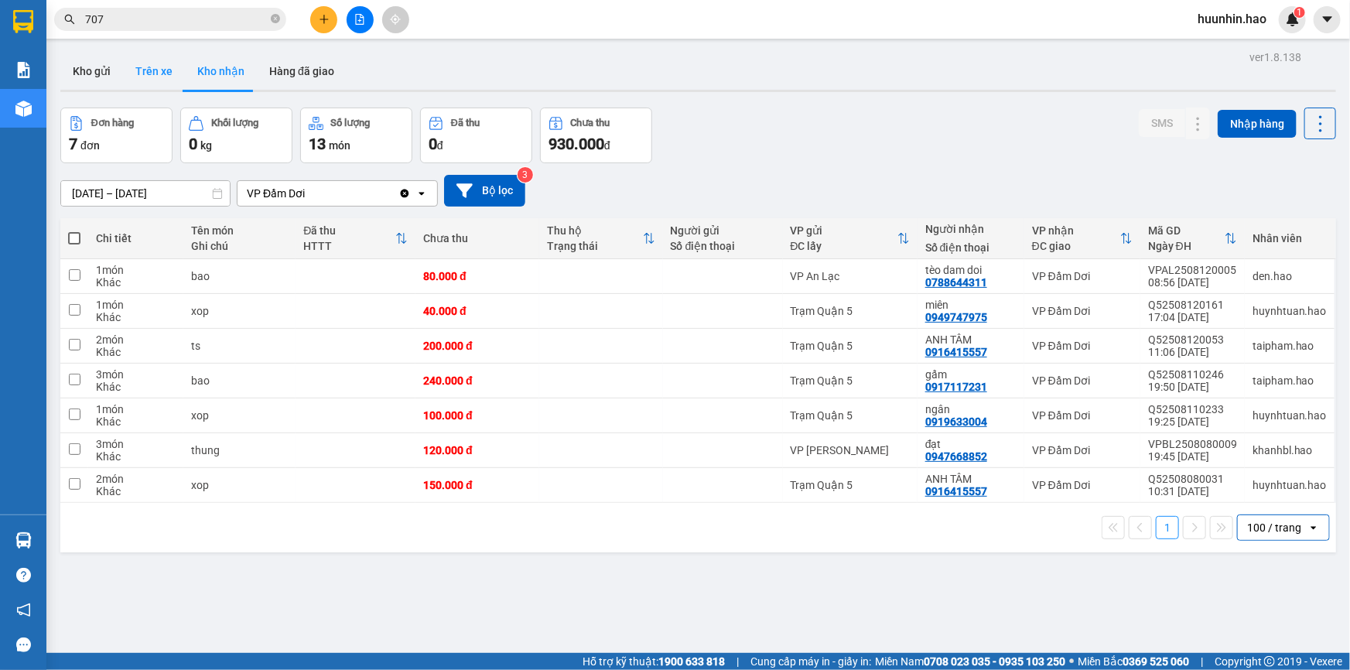
click at [159, 70] on button "Trên xe" at bounding box center [154, 71] width 62 height 37
type input "[DATE] – [DATE]"
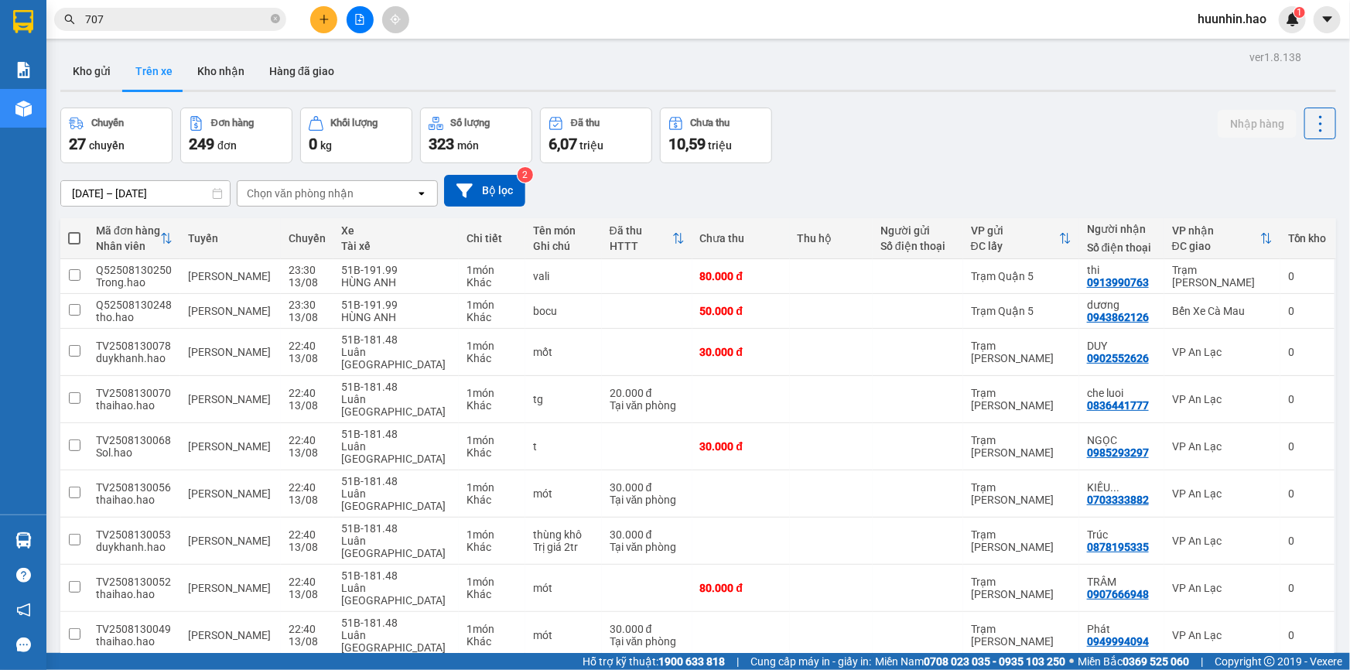
click at [377, 193] on div "Chọn văn phòng nhận" at bounding box center [326, 193] width 178 height 25
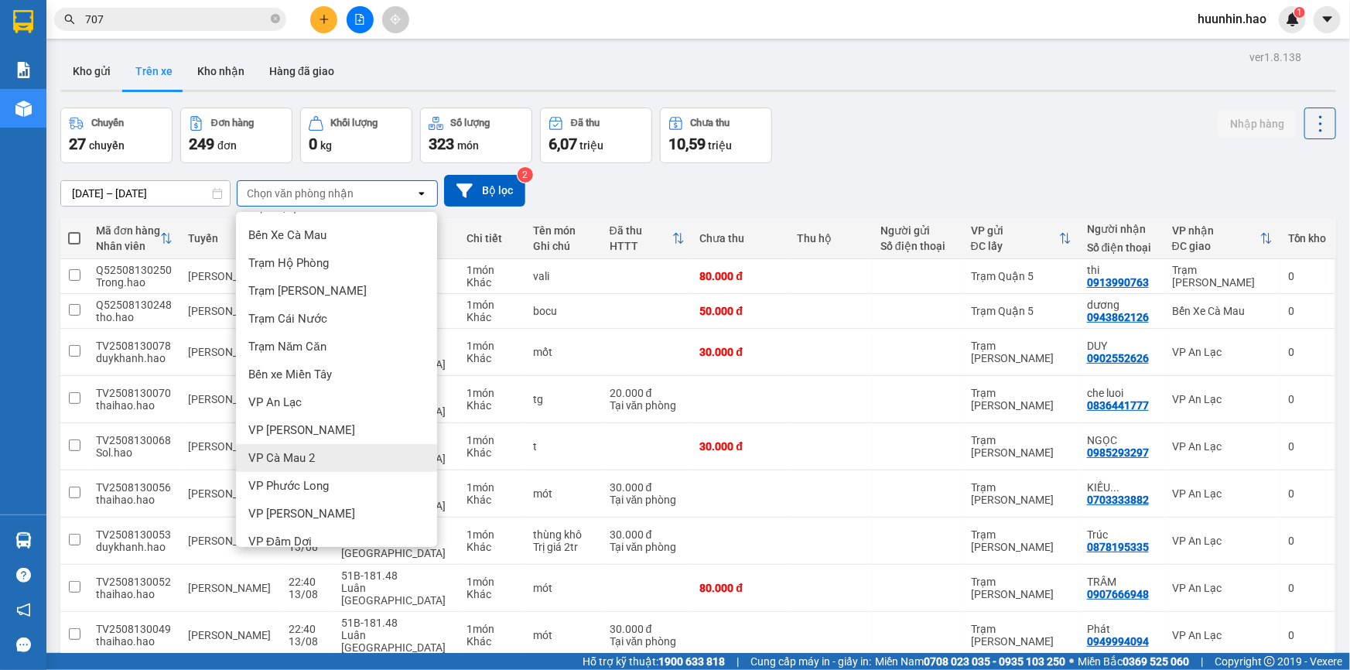
scroll to position [39, 0]
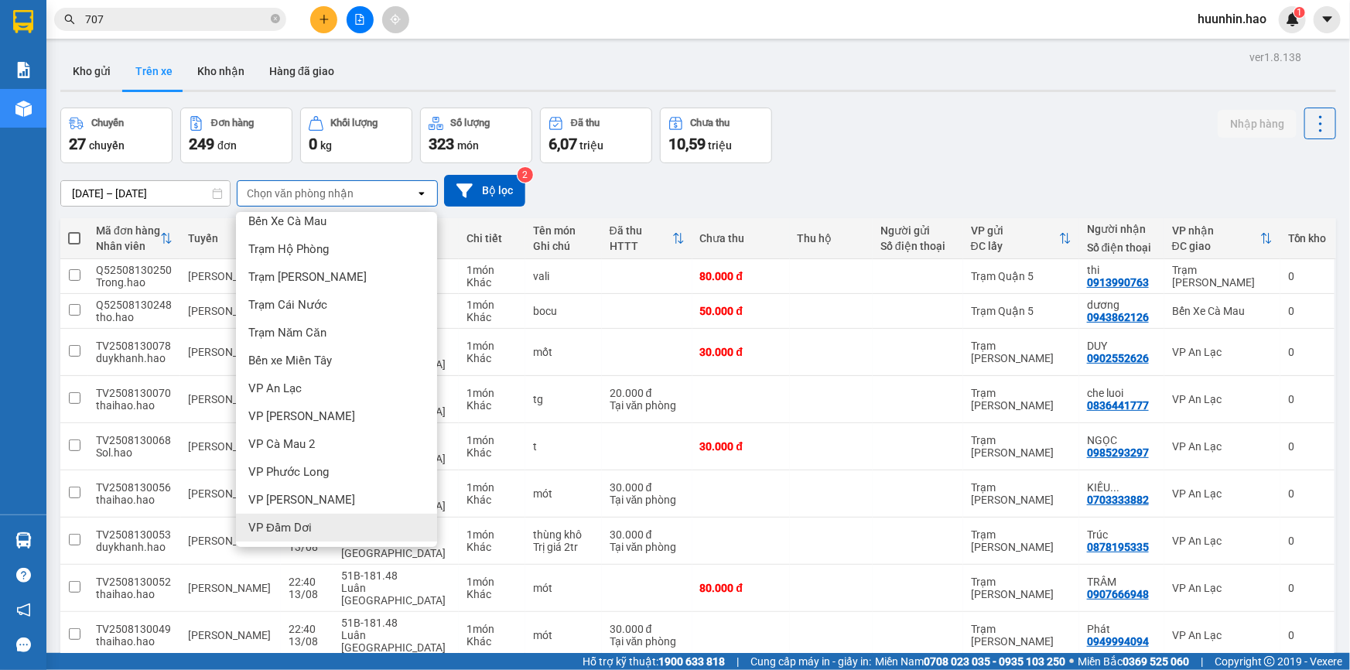
drag, startPoint x: 336, startPoint y: 530, endPoint x: 387, endPoint y: 498, distance: 59.4
click at [340, 528] on div "VP Đầm Dơi" at bounding box center [336, 528] width 201 height 28
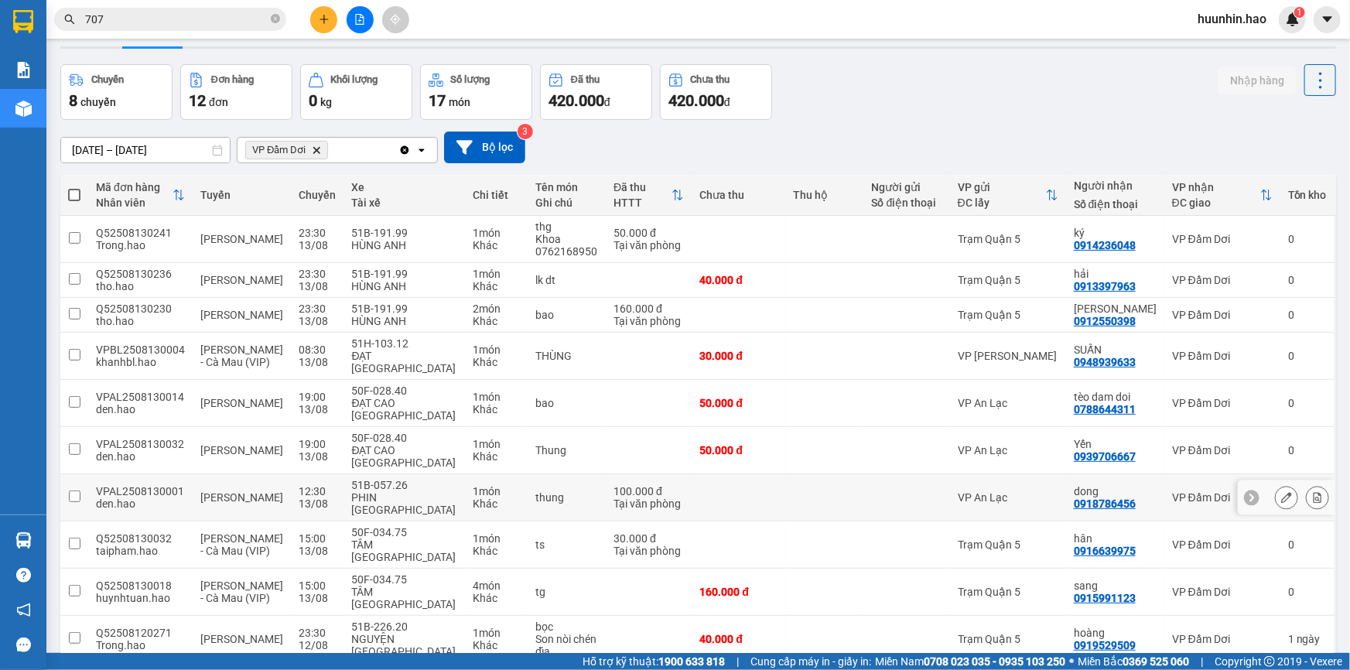
scroll to position [85, 0]
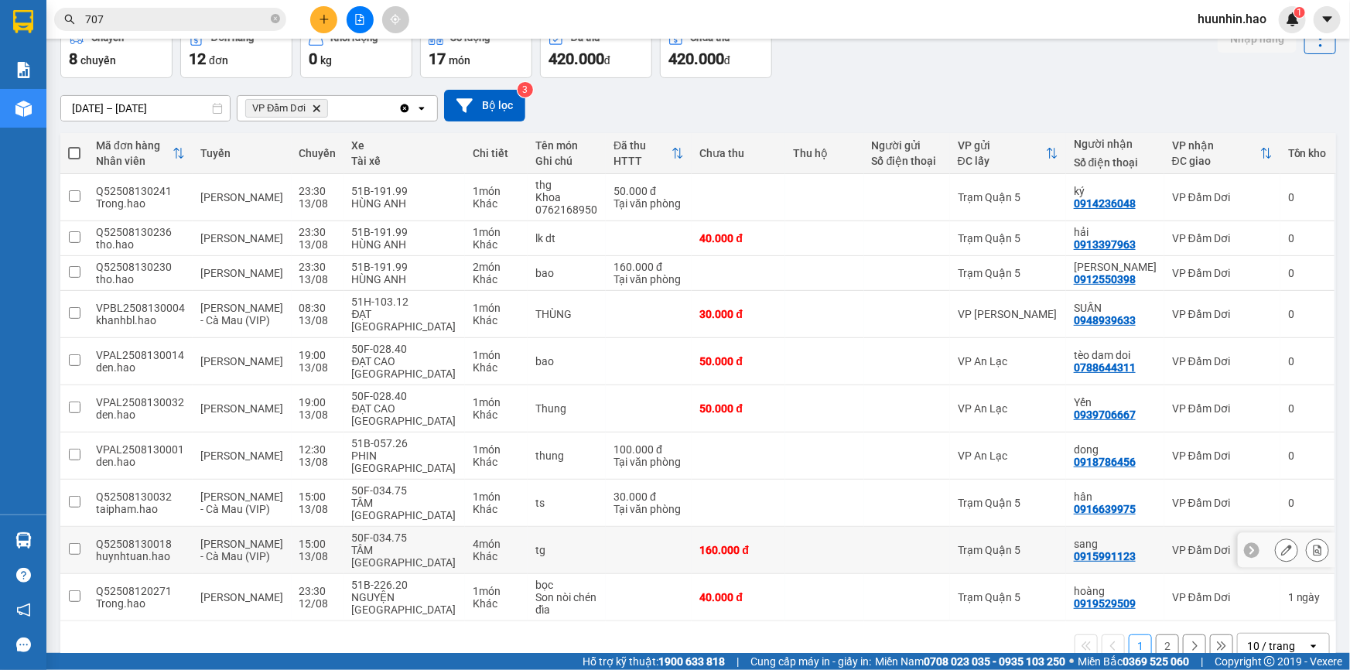
drag, startPoint x: 995, startPoint y: 521, endPoint x: 1013, endPoint y: 517, distance: 18.2
click at [996, 544] on div "Trạm Quận 5" at bounding box center [1008, 550] width 101 height 12
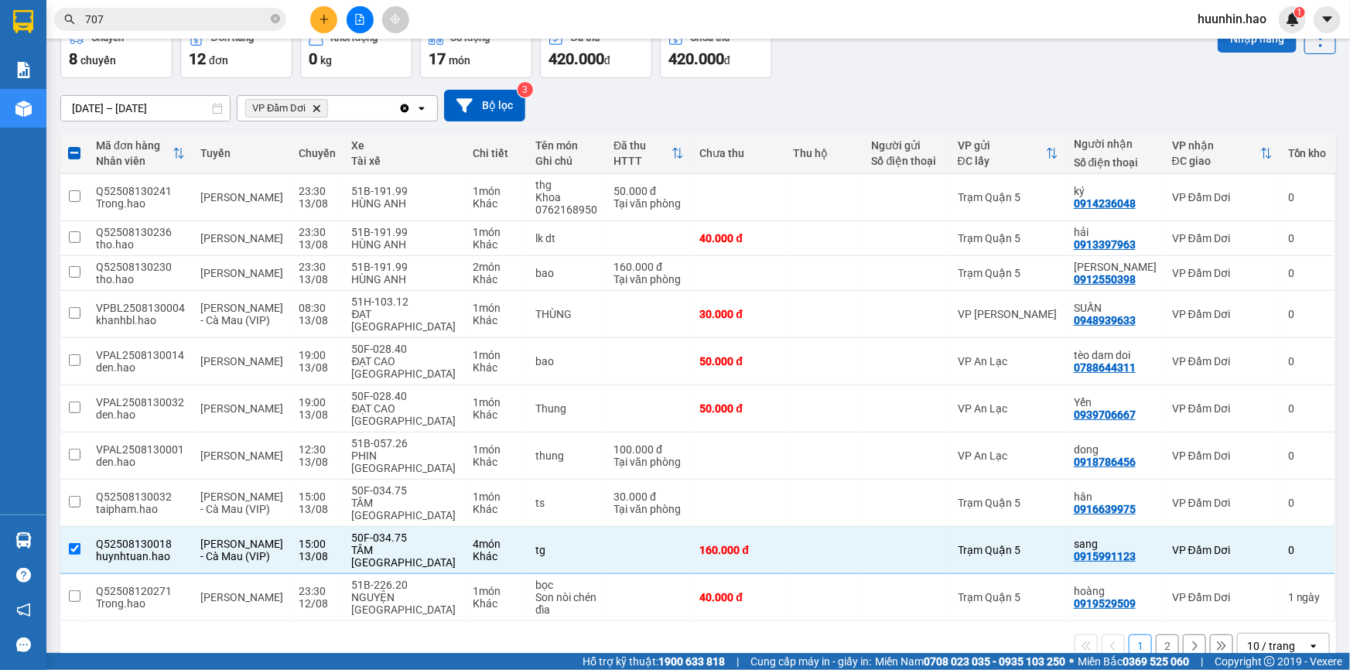
click at [1251, 50] on button "Nhập hàng" at bounding box center [1256, 39] width 79 height 28
checkbox input "false"
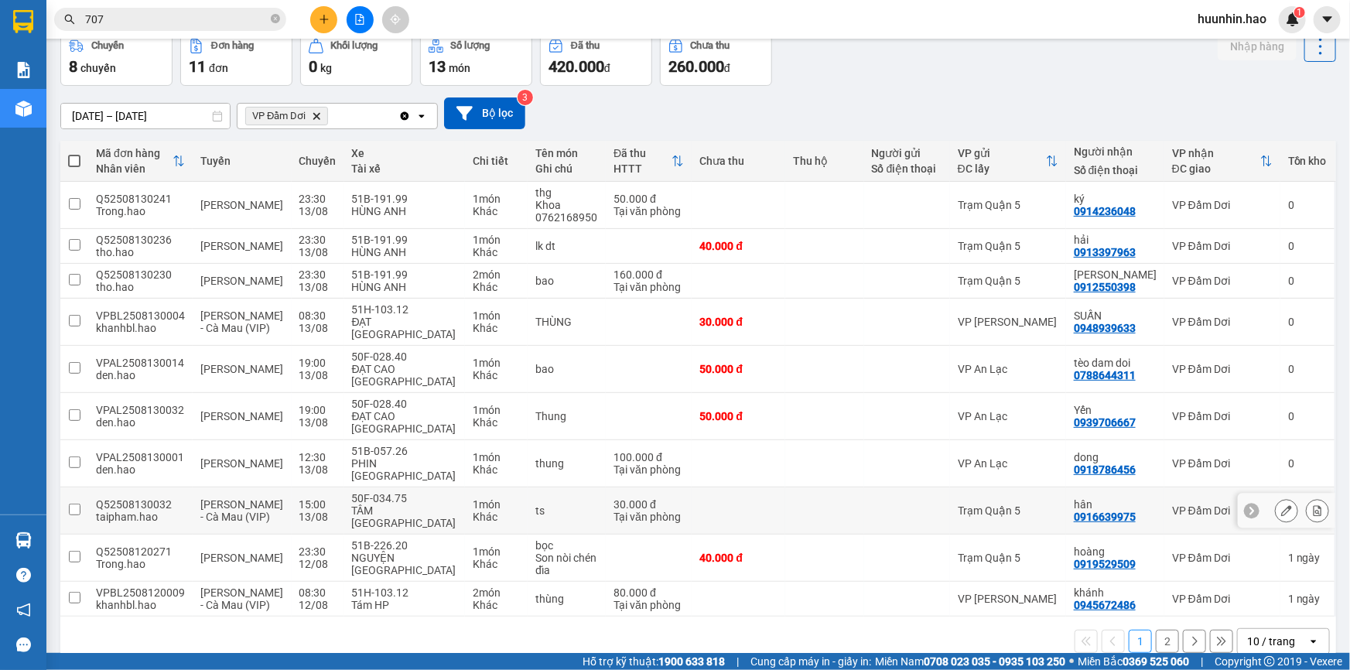
click at [1093, 510] on div "0916639975" at bounding box center [1105, 516] width 62 height 12
click at [1053, 457] on div "VP An Lạc" at bounding box center [1008, 463] width 101 height 12
checkbox input "true"
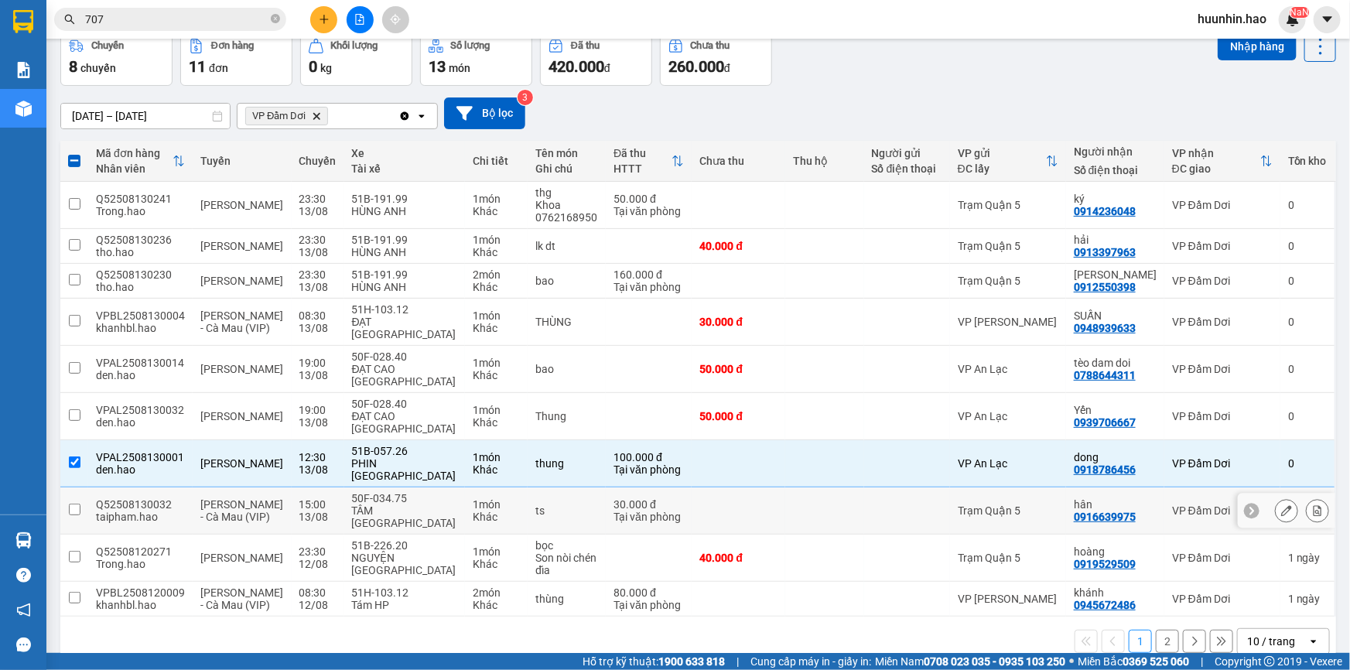
click at [958, 504] on div "Trạm Quận 5" at bounding box center [1008, 510] width 101 height 12
checkbox input "true"
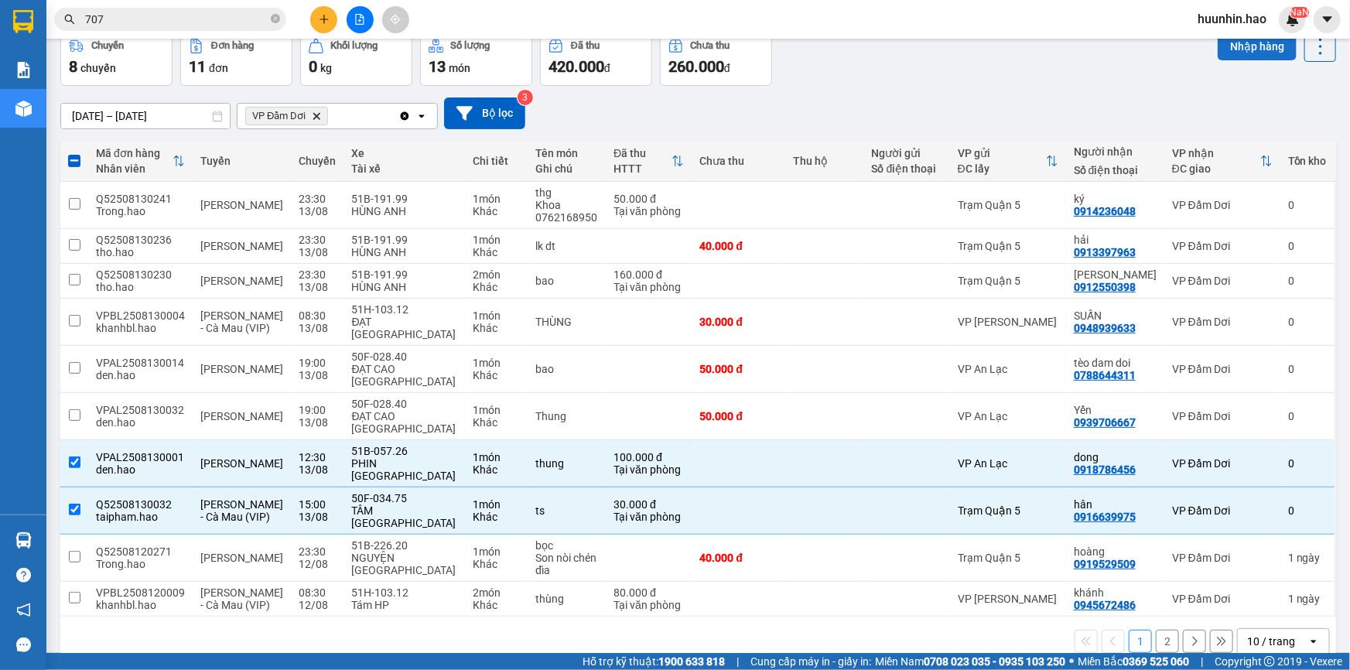
click at [1242, 52] on button "Nhập hàng" at bounding box center [1256, 46] width 79 height 28
checkbox input "false"
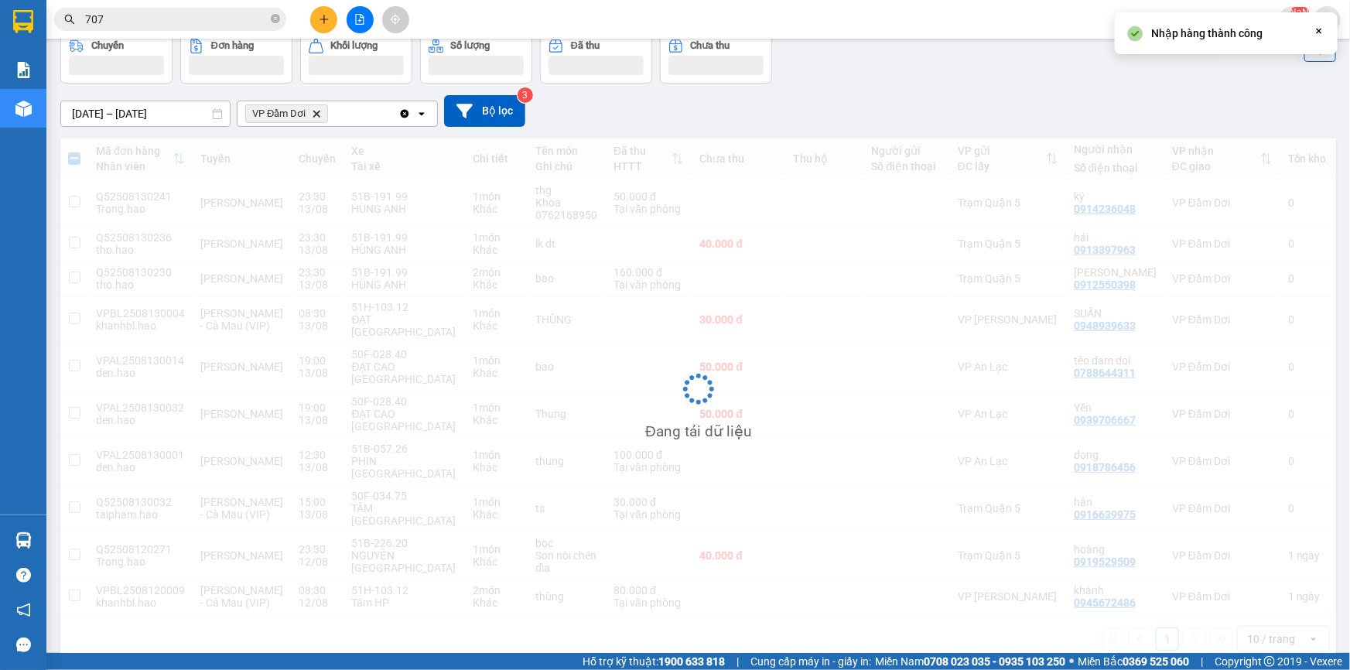
scroll to position [70, 0]
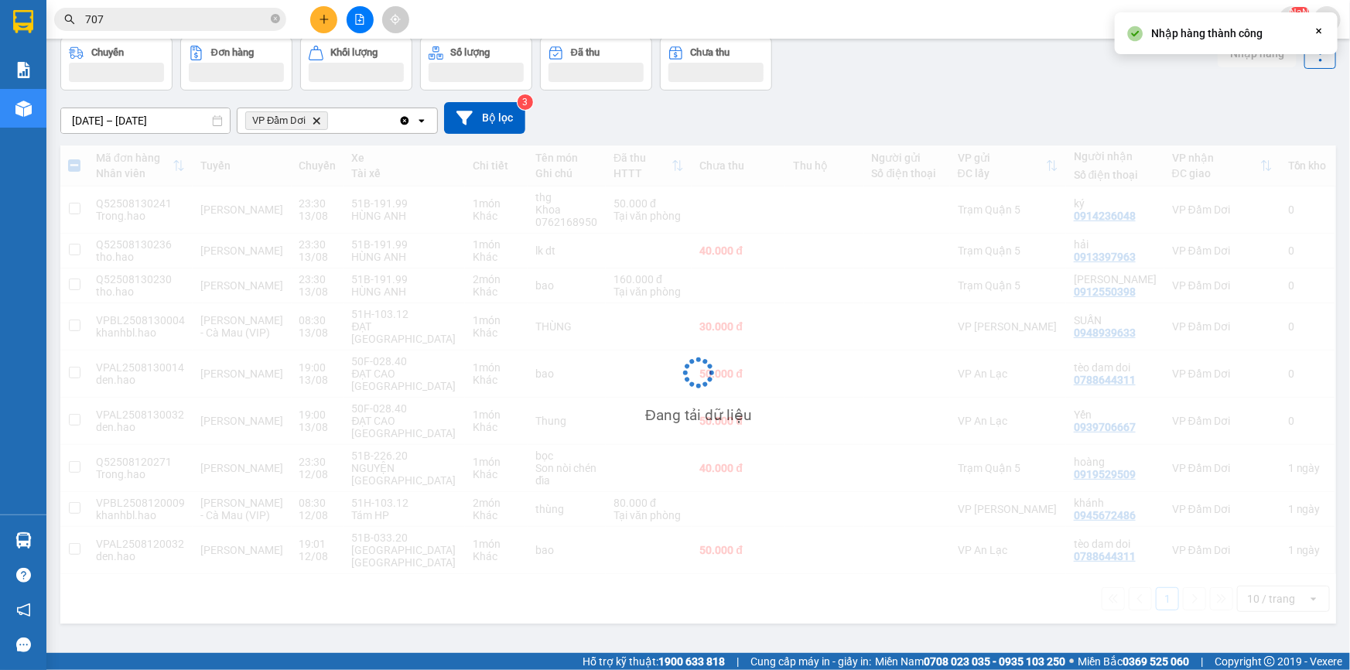
click at [1242, 51] on div "Nhập hàng thành công Close" at bounding box center [1226, 33] width 223 height 42
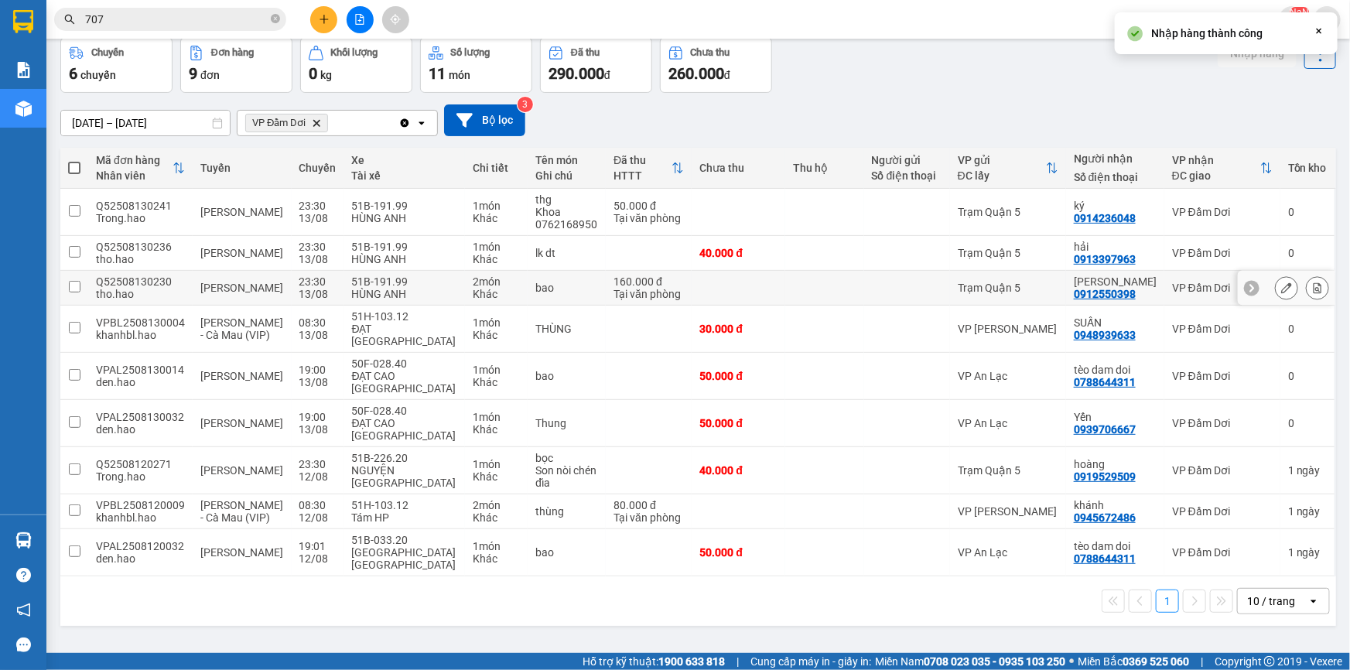
drag, startPoint x: 976, startPoint y: 289, endPoint x: 997, endPoint y: 280, distance: 22.6
click at [993, 282] on td "Trạm Quận 5" at bounding box center [1008, 288] width 116 height 35
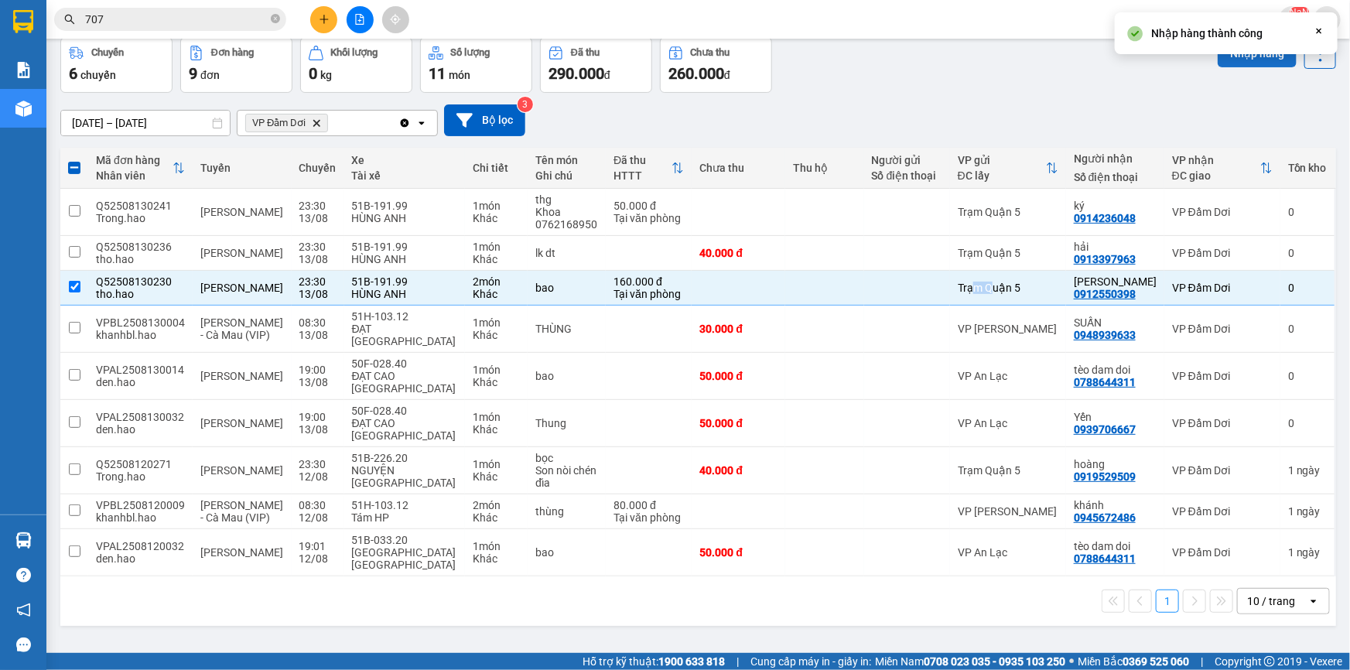
click at [1244, 55] on button "Nhập hàng" at bounding box center [1256, 53] width 79 height 28
checkbox input "false"
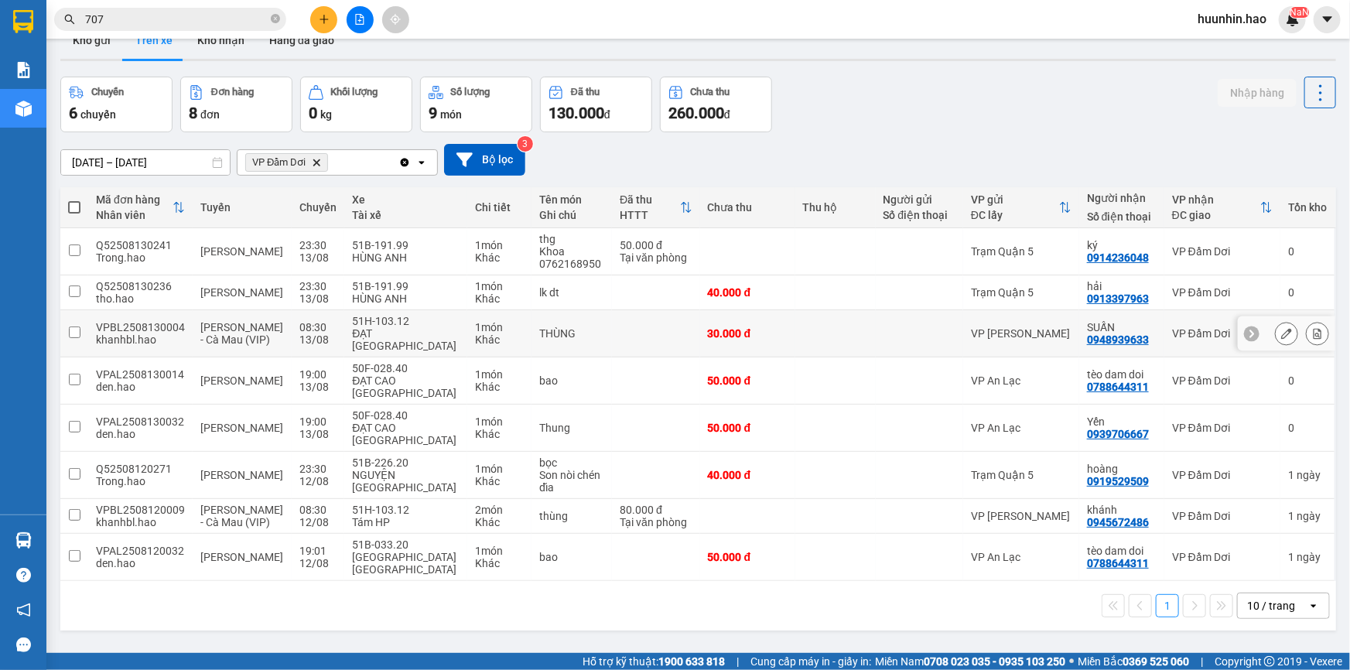
scroll to position [0, 0]
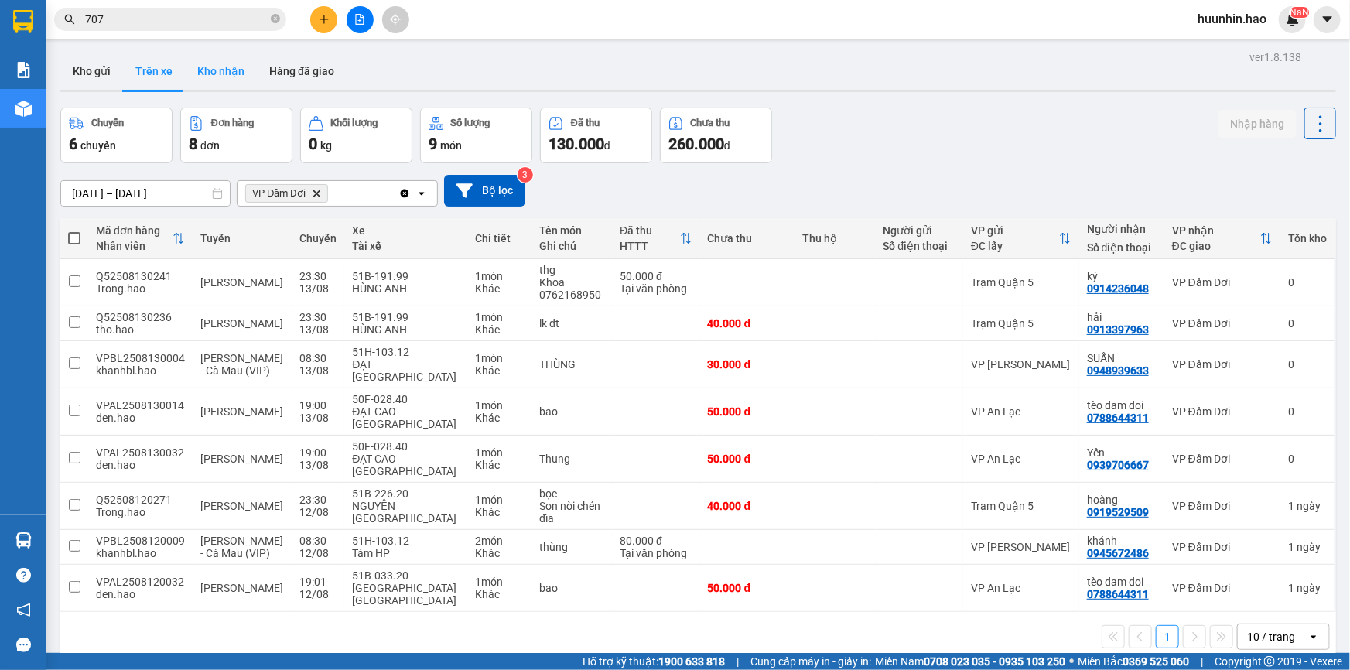
click at [220, 73] on button "Kho nhận" at bounding box center [221, 71] width 72 height 37
type input "[DATE] – [DATE]"
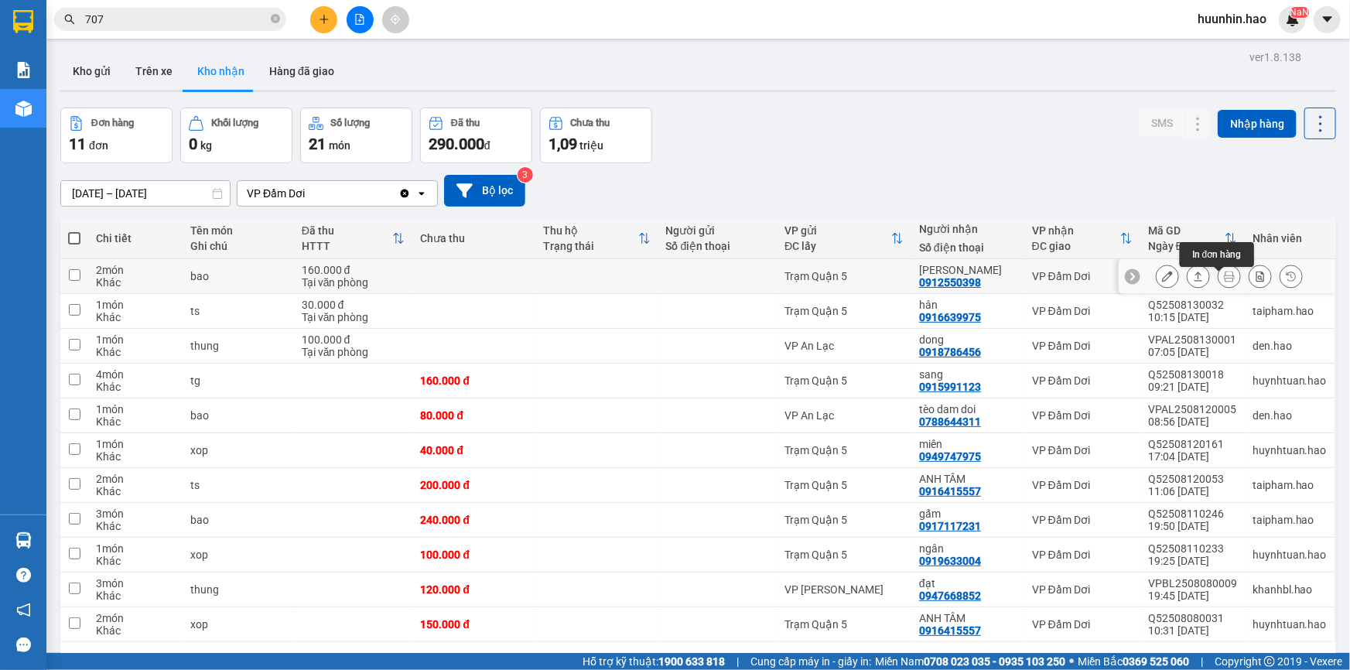
click at [1218, 277] on button at bounding box center [1229, 276] width 22 height 27
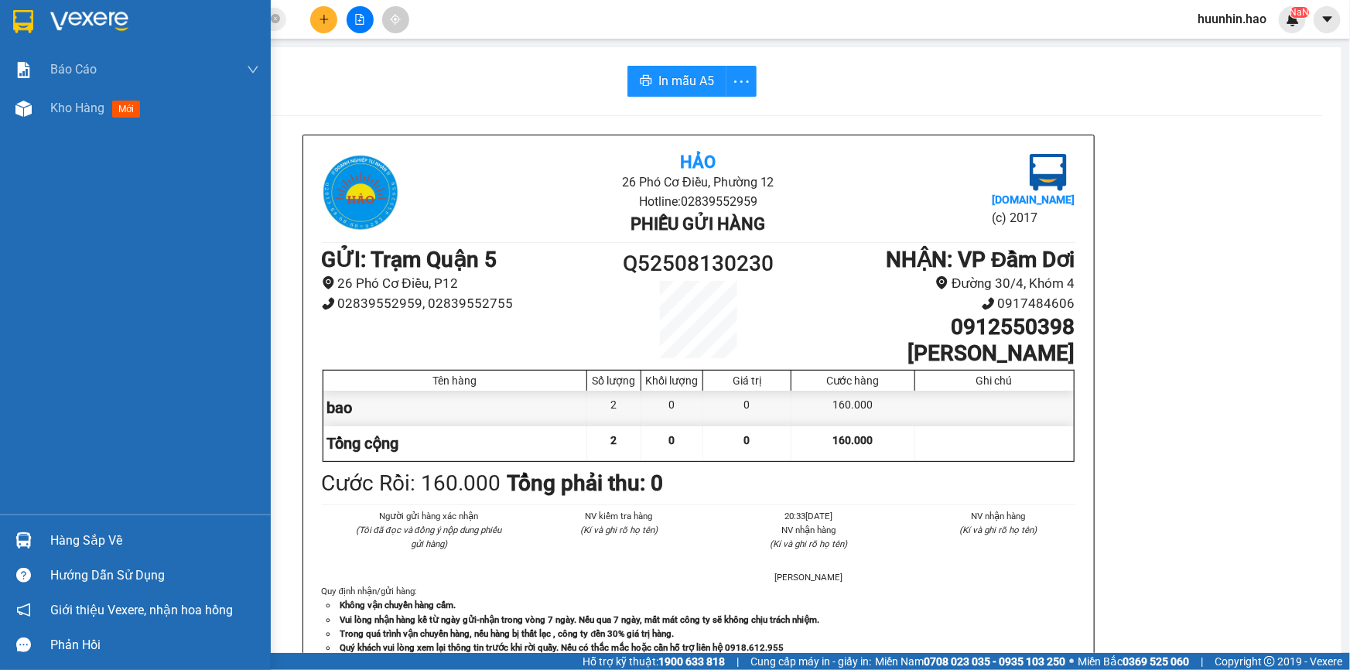
click at [54, 31] on img at bounding box center [89, 21] width 78 height 23
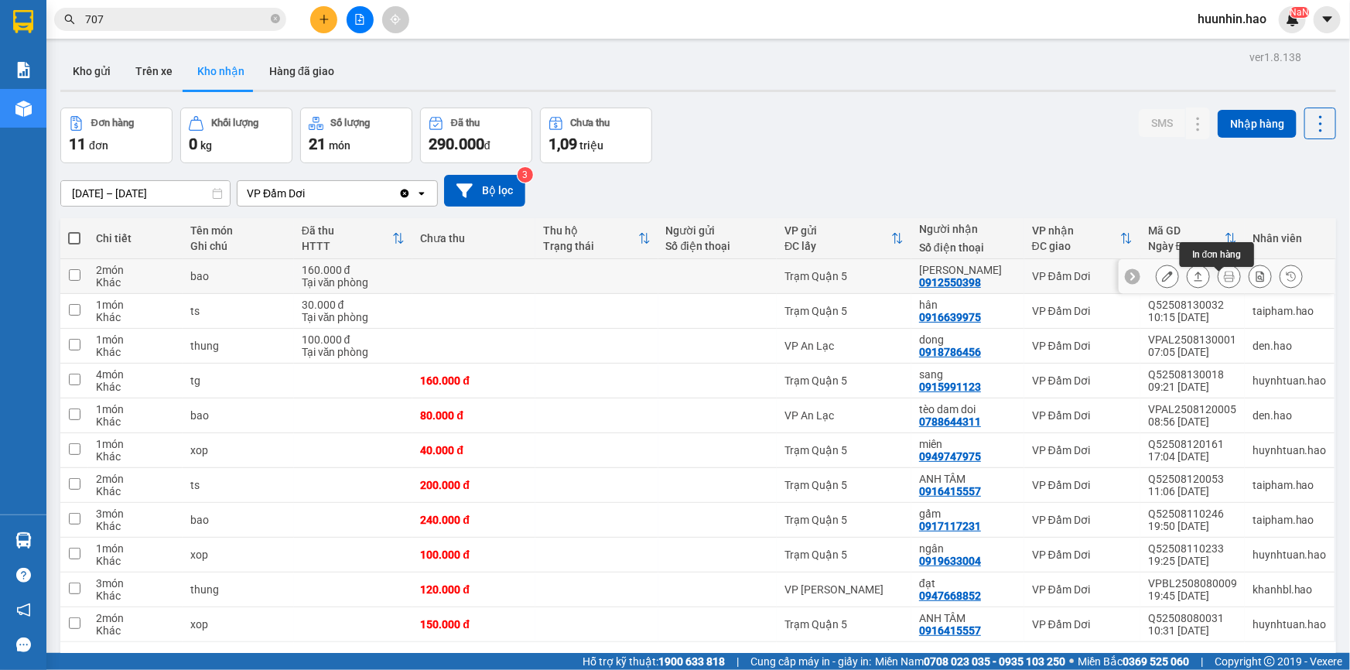
click at [1194, 279] on icon at bounding box center [1198, 275] width 9 height 9
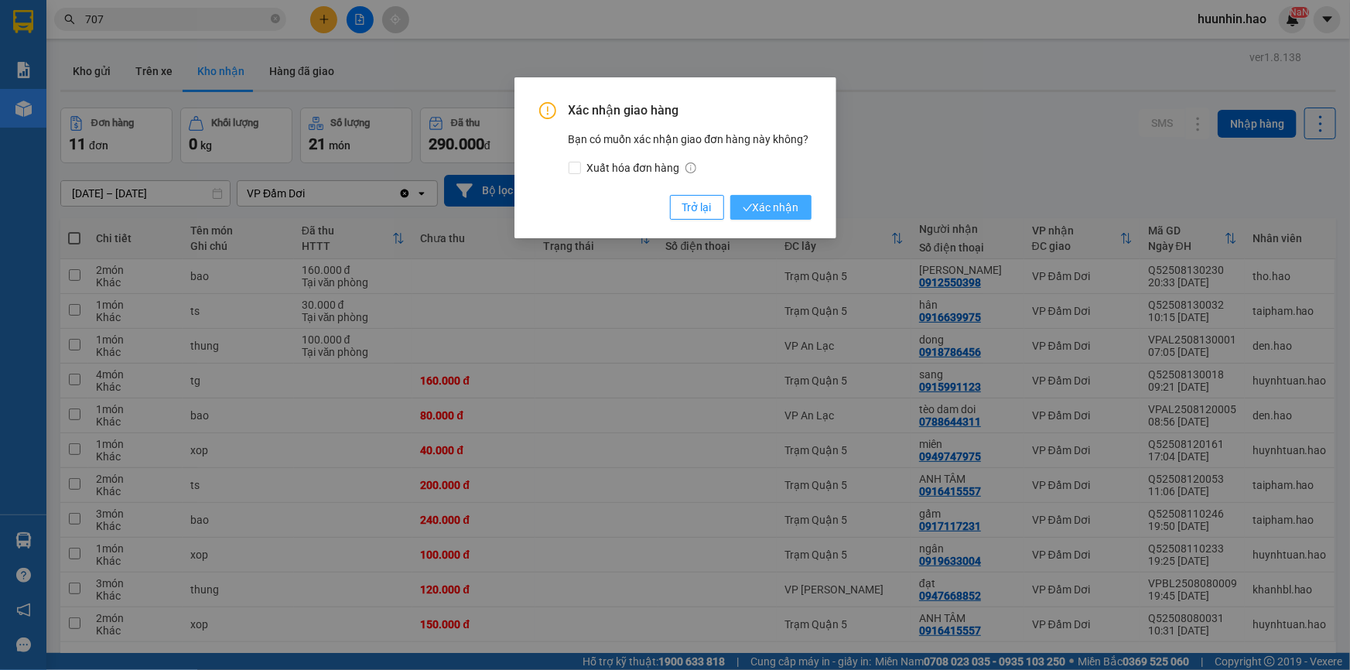
click at [789, 216] on span "Xác nhận" at bounding box center [771, 207] width 56 height 17
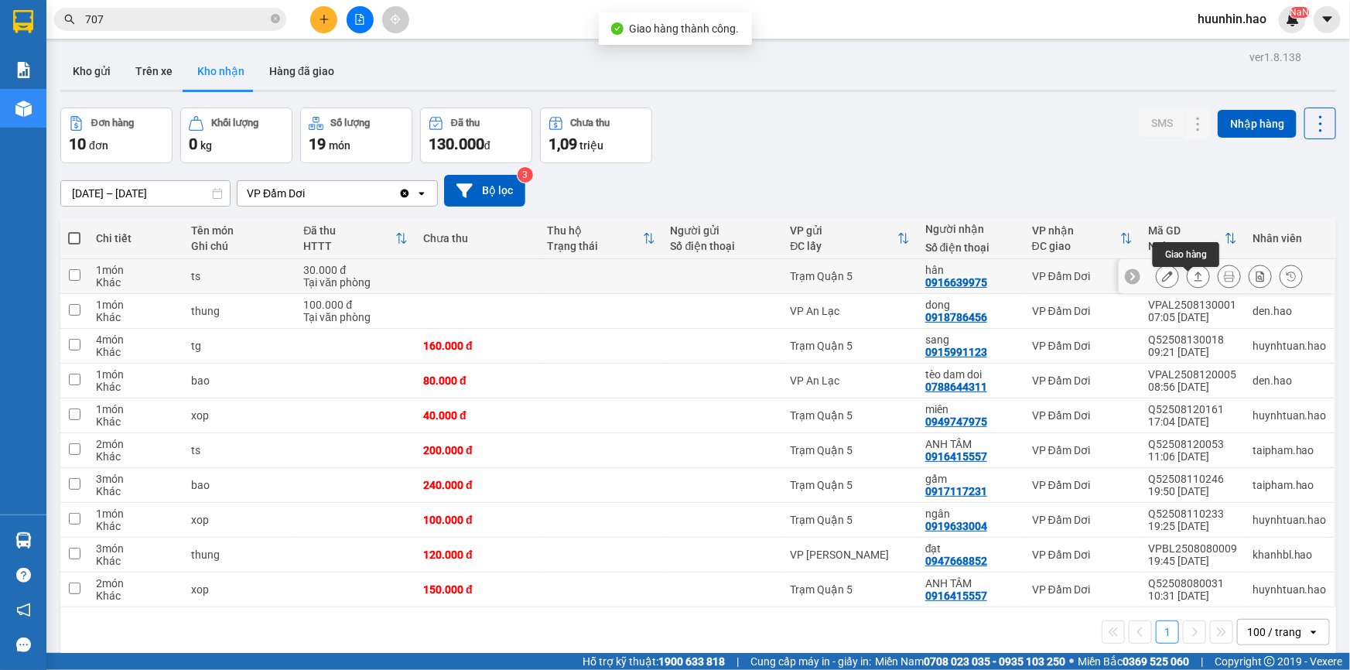
drag, startPoint x: 1186, startPoint y: 289, endPoint x: 1176, endPoint y: 288, distance: 10.1
click at [1187, 288] on button at bounding box center [1198, 276] width 22 height 27
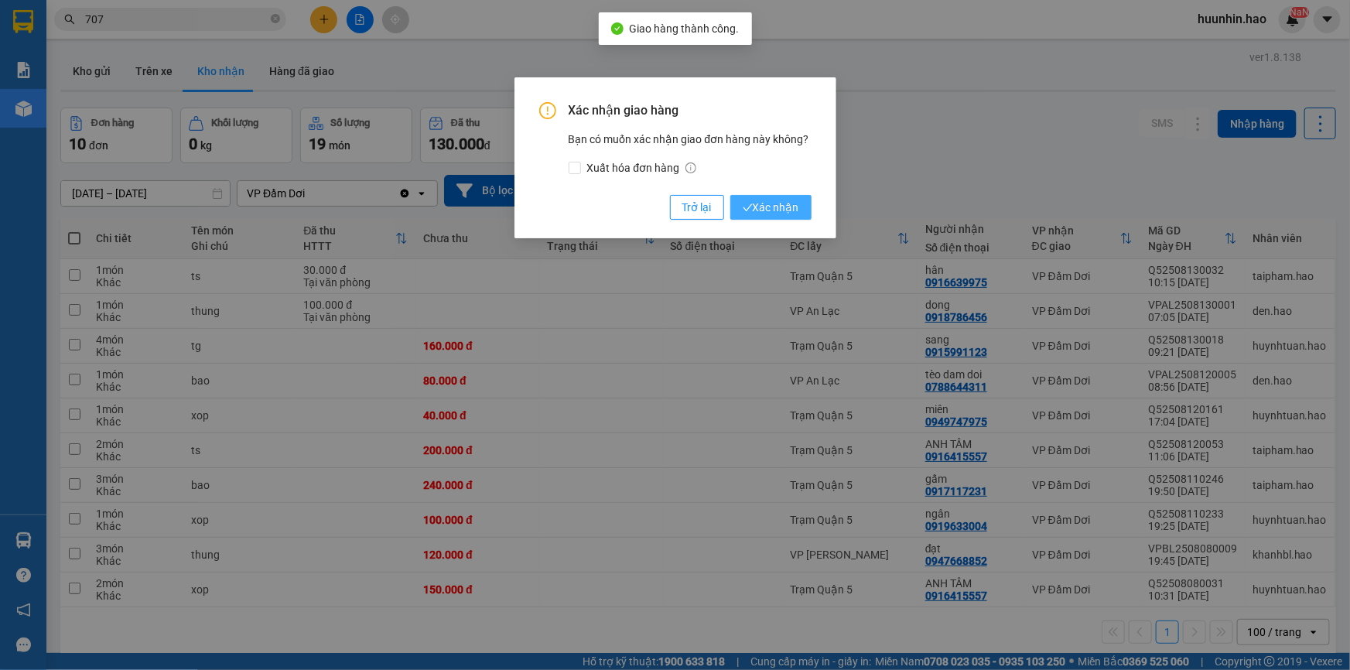
click at [784, 213] on span "Xác nhận" at bounding box center [771, 207] width 56 height 17
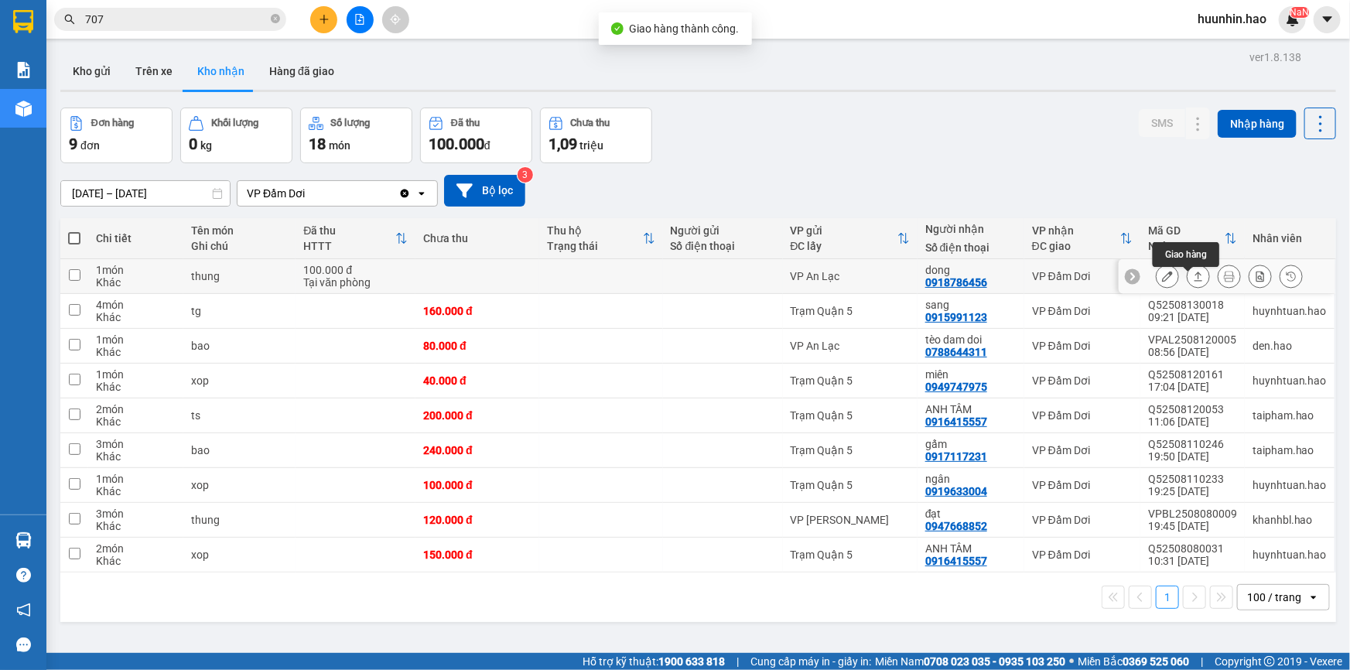
click at [1193, 278] on icon at bounding box center [1198, 276] width 11 height 11
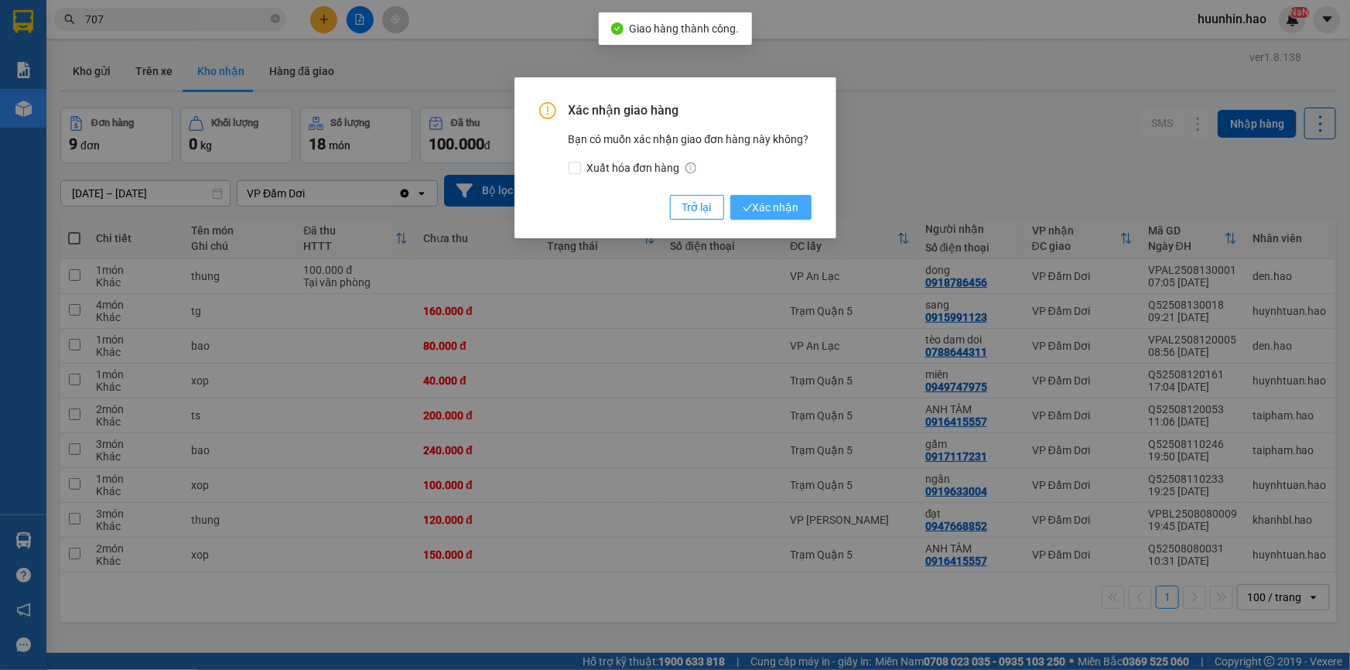
click at [757, 199] on span "Xác nhận" at bounding box center [771, 207] width 56 height 17
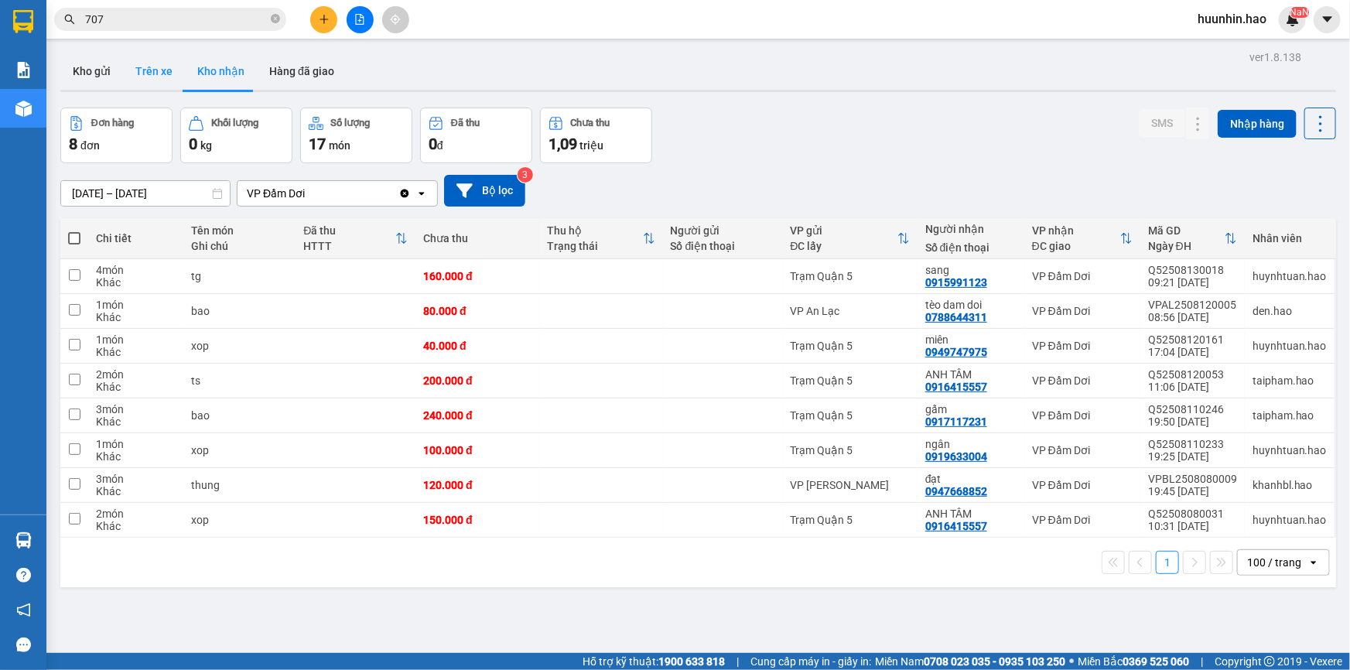
click at [124, 73] on button "Trên xe" at bounding box center [154, 71] width 62 height 37
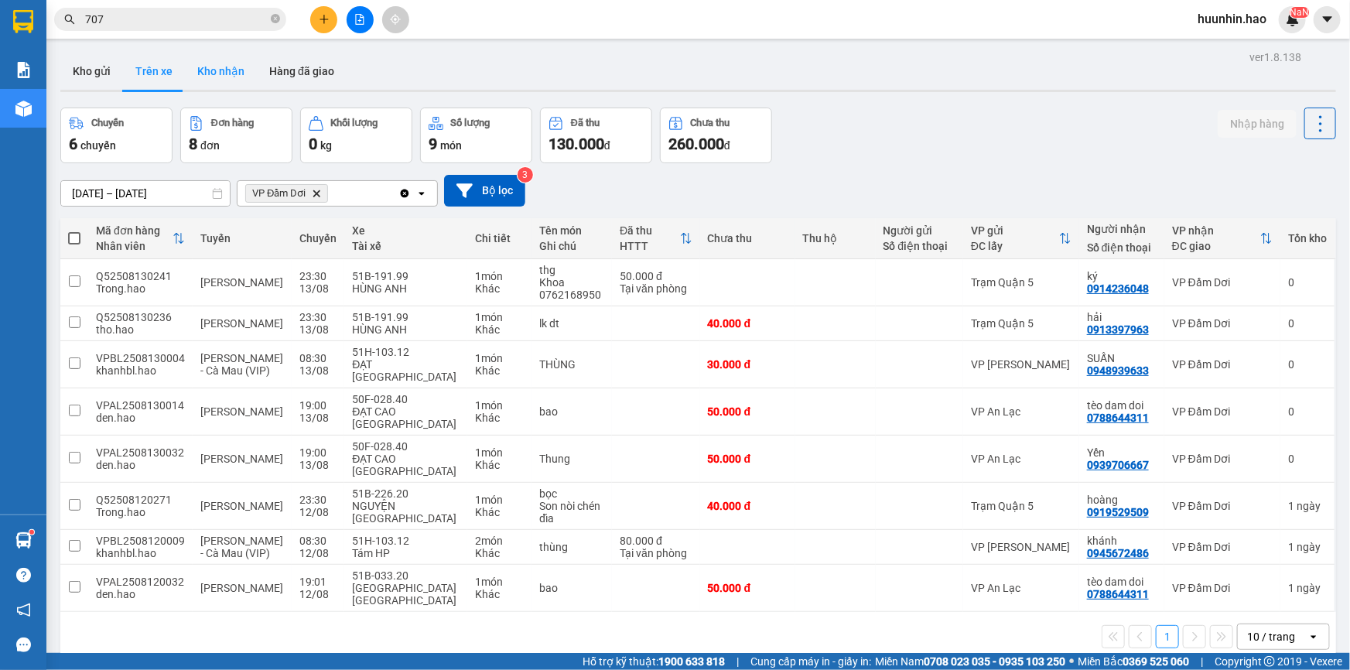
click at [219, 84] on button "Kho nhận" at bounding box center [221, 71] width 72 height 37
type input "[DATE] – [DATE]"
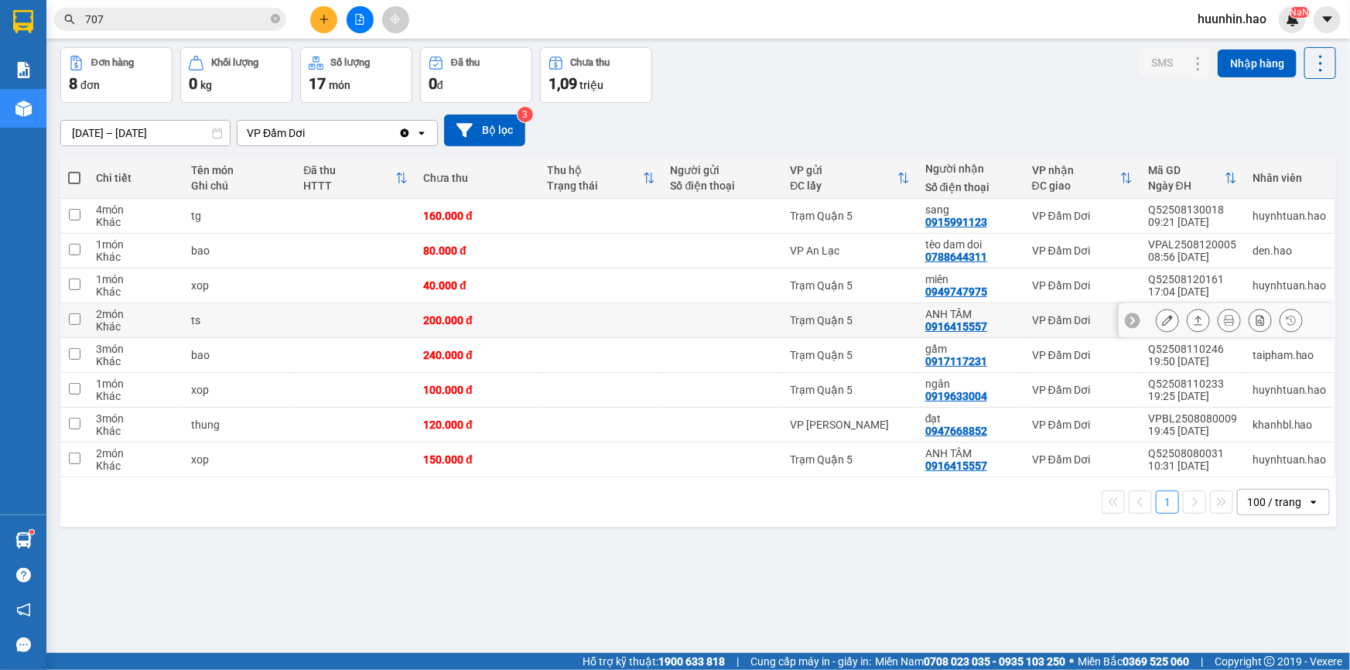
scroll to position [70, 0]
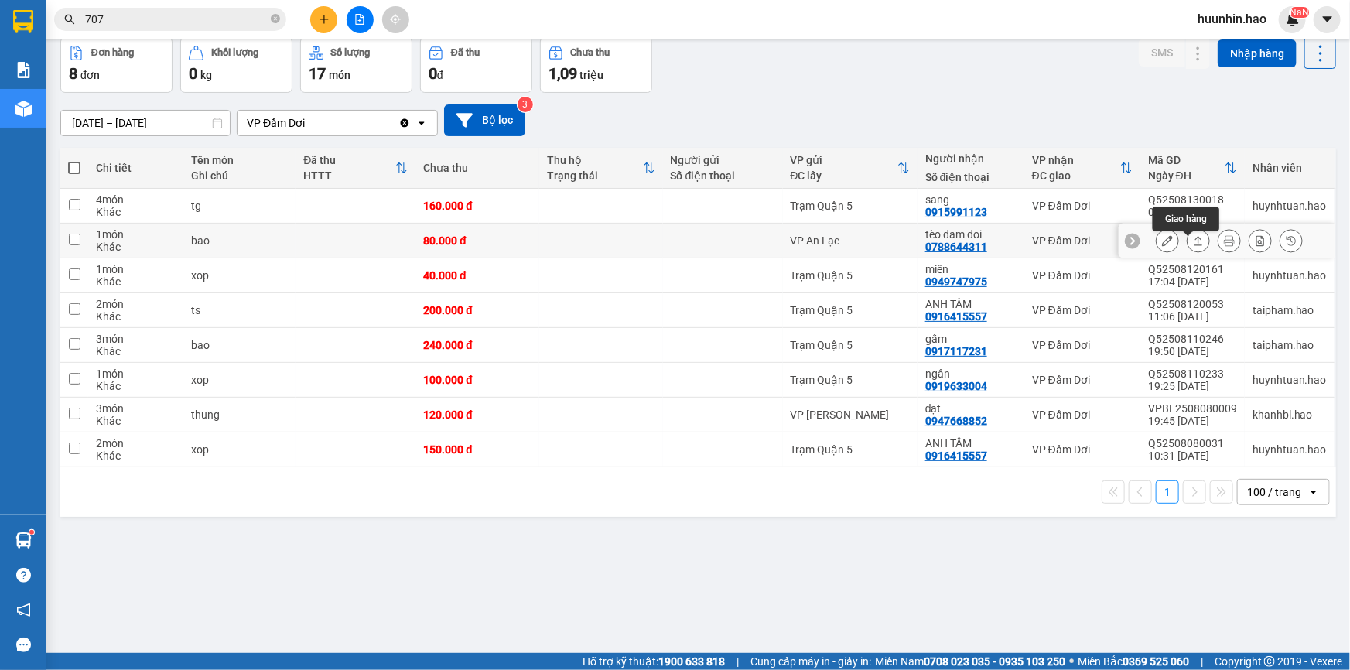
click at [1196, 246] on button at bounding box center [1198, 240] width 22 height 27
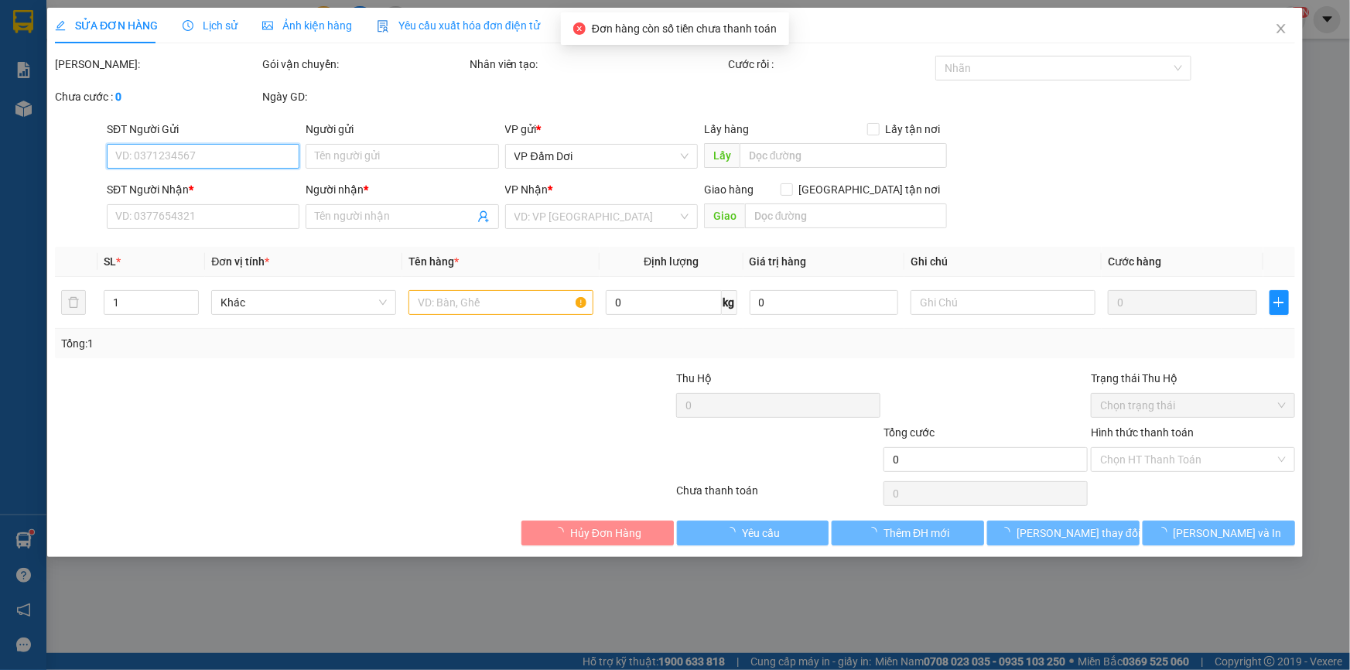
type input "0788644311"
type input "tèo dam doi"
type input "80.000"
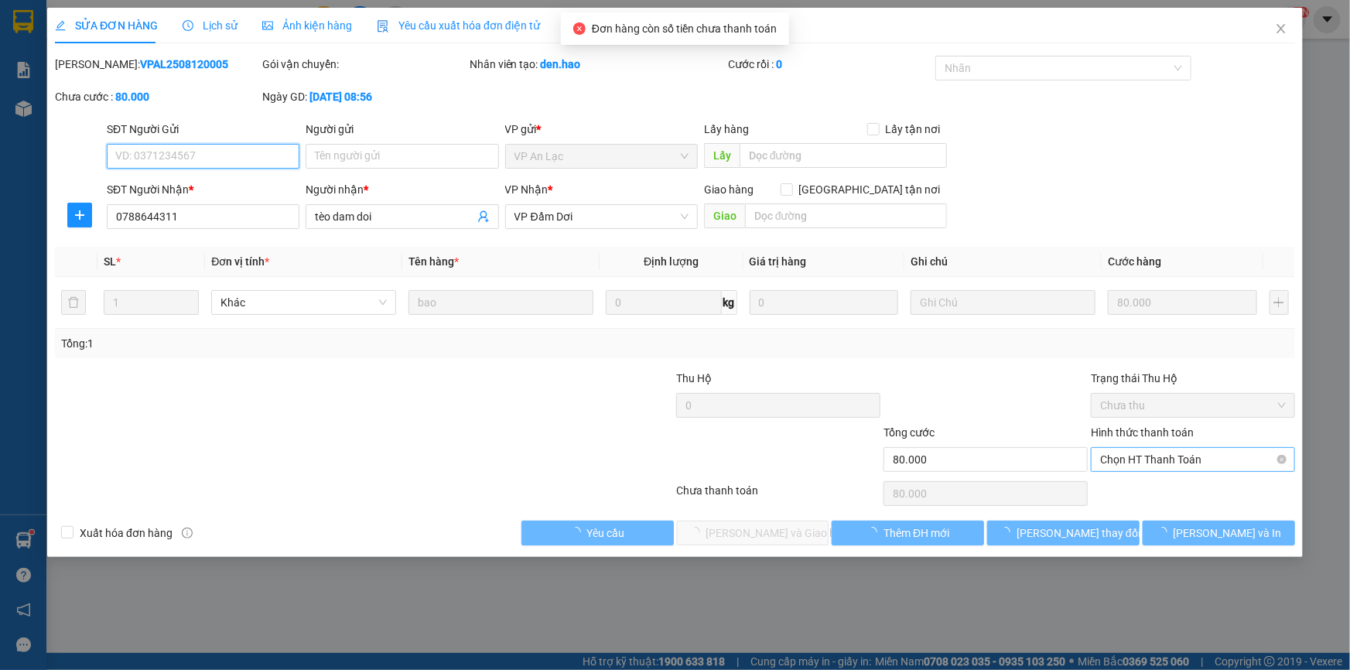
click at [1187, 455] on span "Chọn HT Thanh Toán" at bounding box center [1193, 459] width 186 height 23
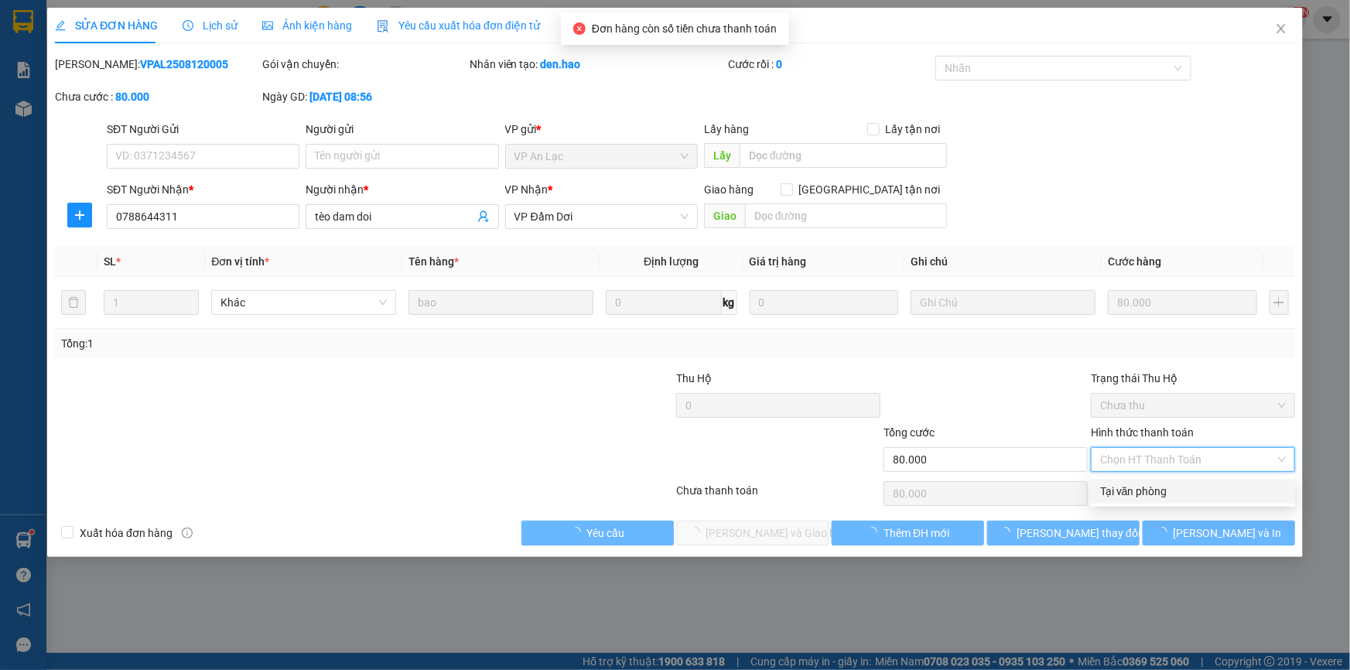
drag, startPoint x: 1149, startPoint y: 490, endPoint x: 993, endPoint y: 488, distance: 156.3
click at [1149, 490] on div "Tại văn phòng" at bounding box center [1193, 491] width 186 height 17
type input "0"
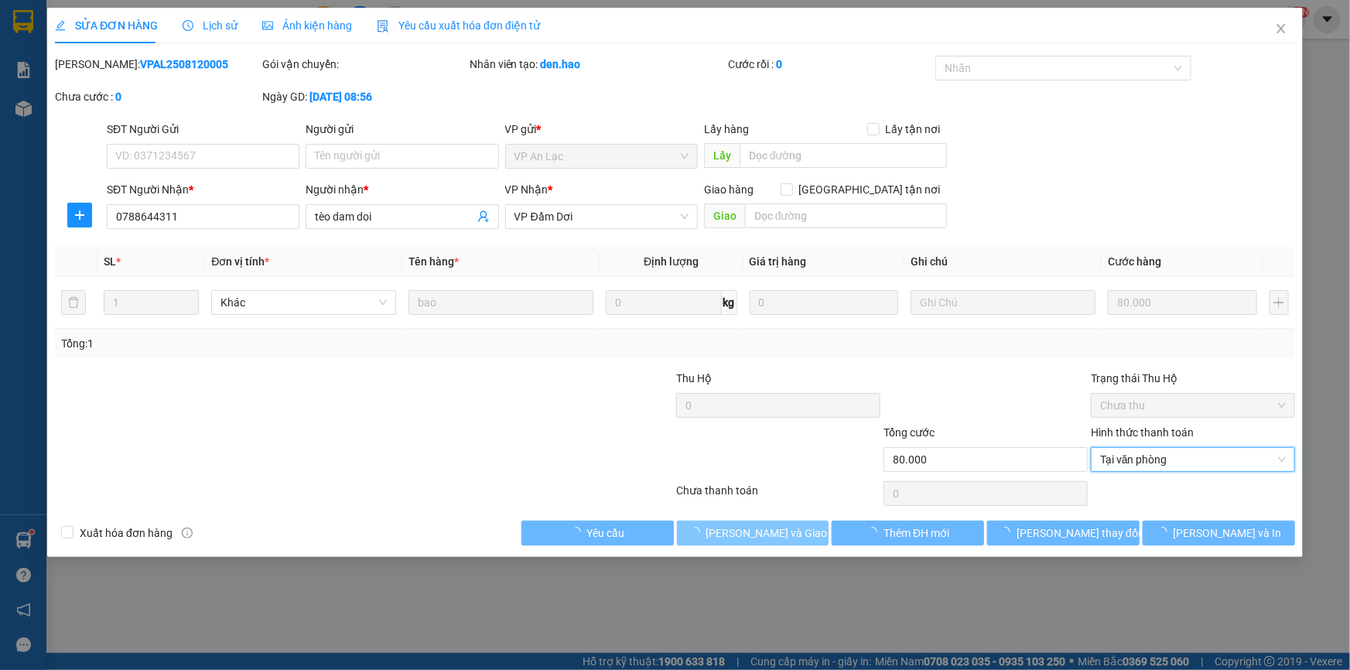
drag, startPoint x: 704, startPoint y: 529, endPoint x: 752, endPoint y: 498, distance: 57.1
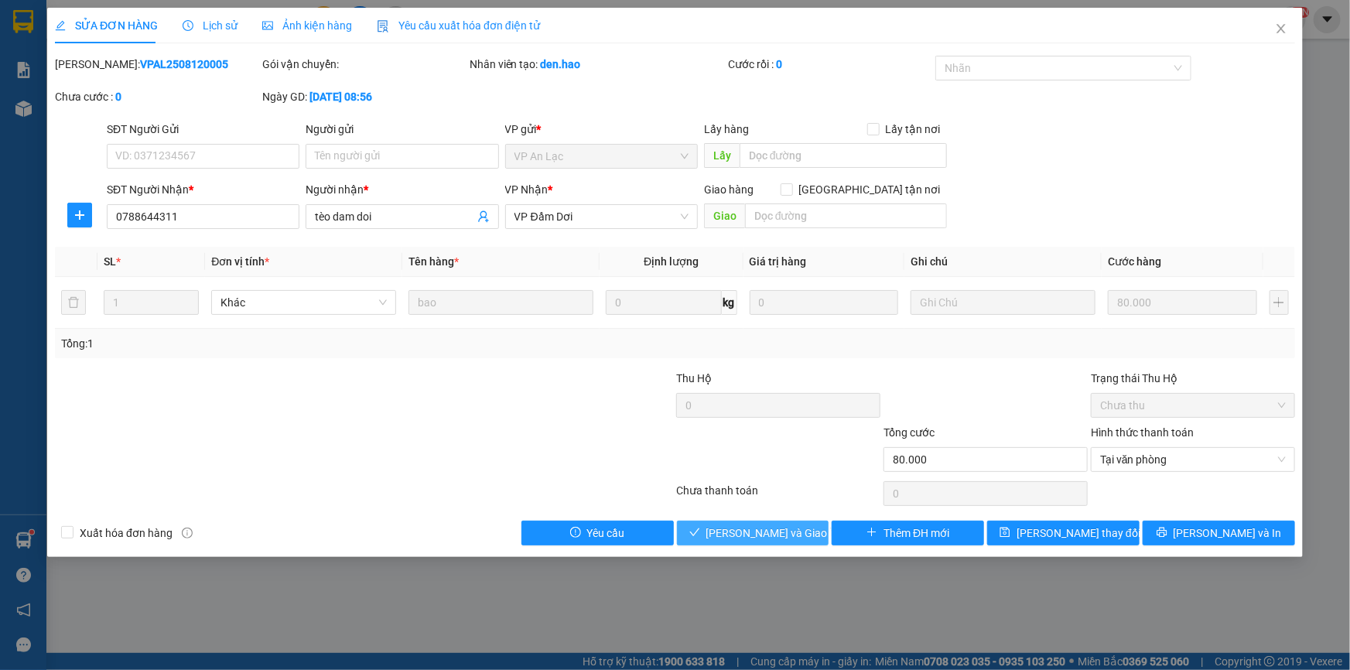
click at [766, 539] on span "[PERSON_NAME] và Giao hàng" at bounding box center [780, 532] width 149 height 17
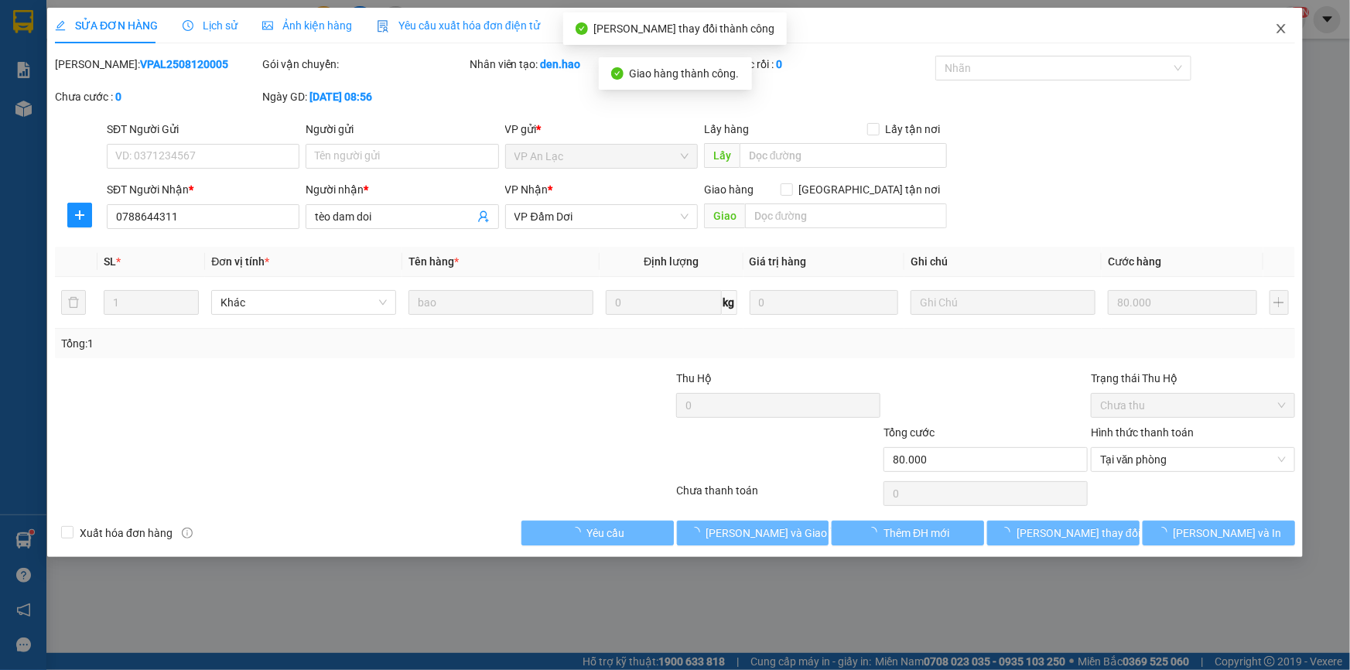
click at [1281, 32] on icon "close" at bounding box center [1281, 28] width 12 height 12
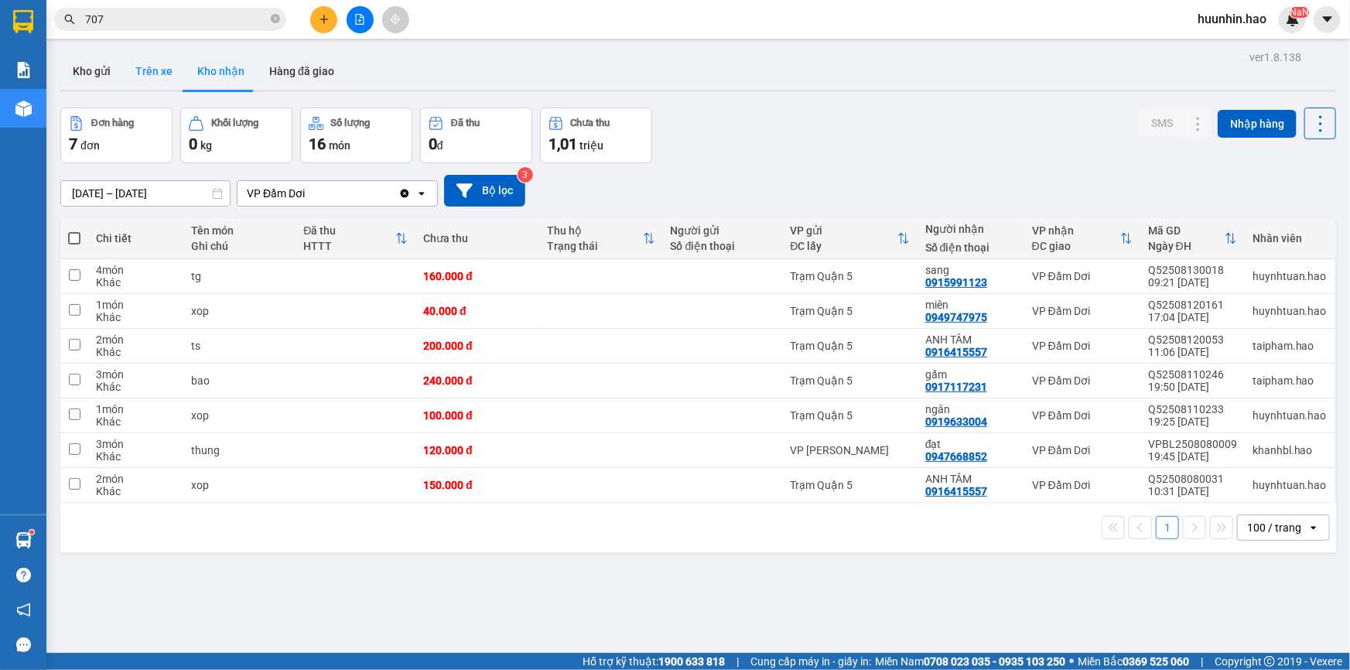
click at [133, 77] on button "Trên xe" at bounding box center [154, 71] width 62 height 37
type input "[DATE] – [DATE]"
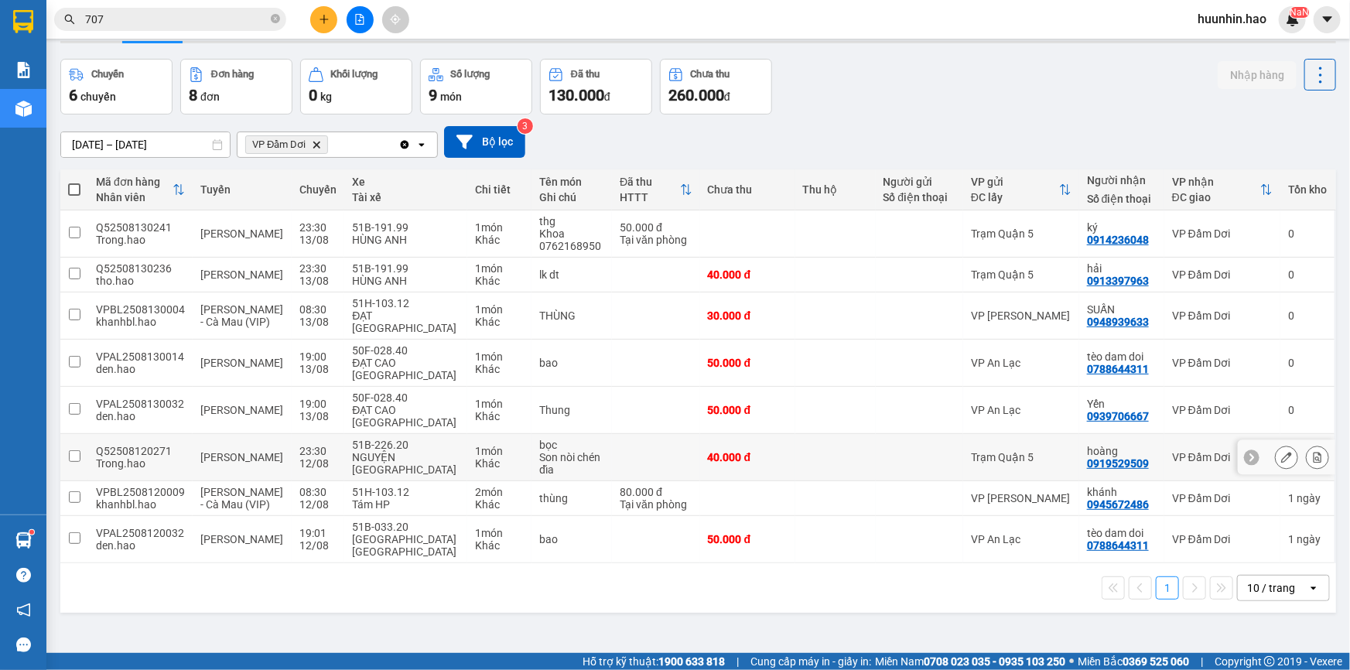
scroll to position [70, 0]
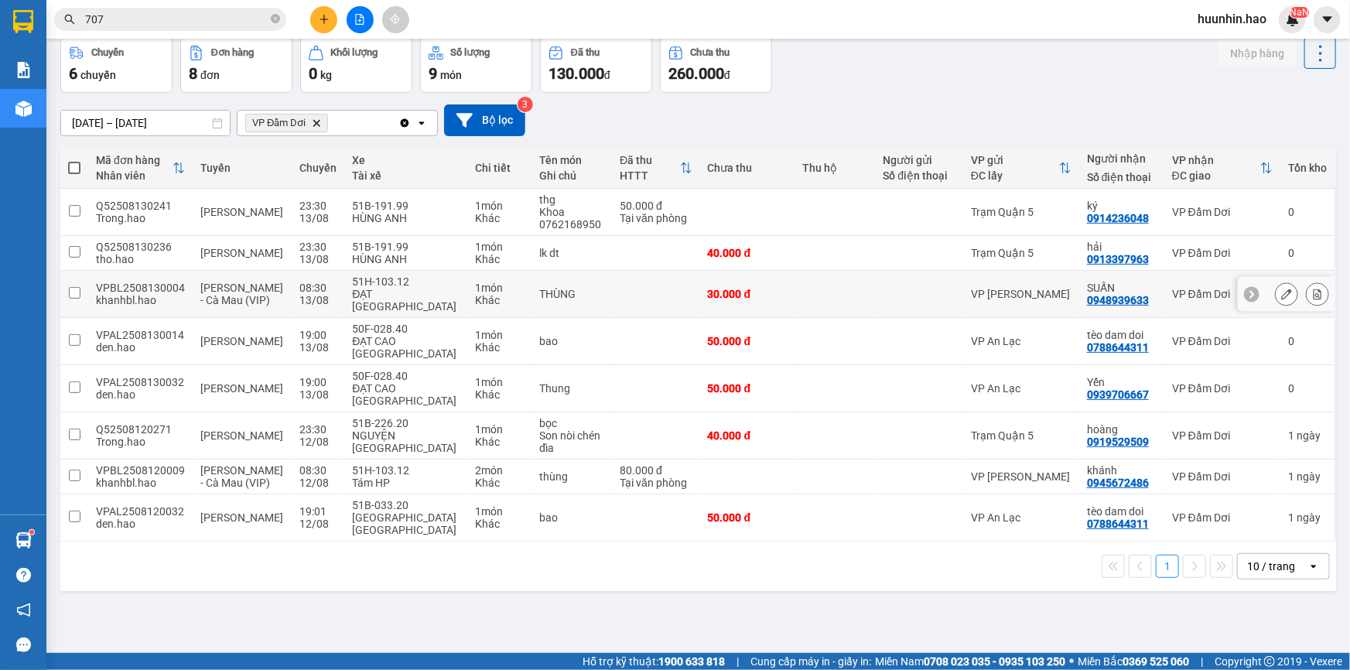
click at [1177, 307] on td "VP Đầm Dơi" at bounding box center [1222, 294] width 116 height 47
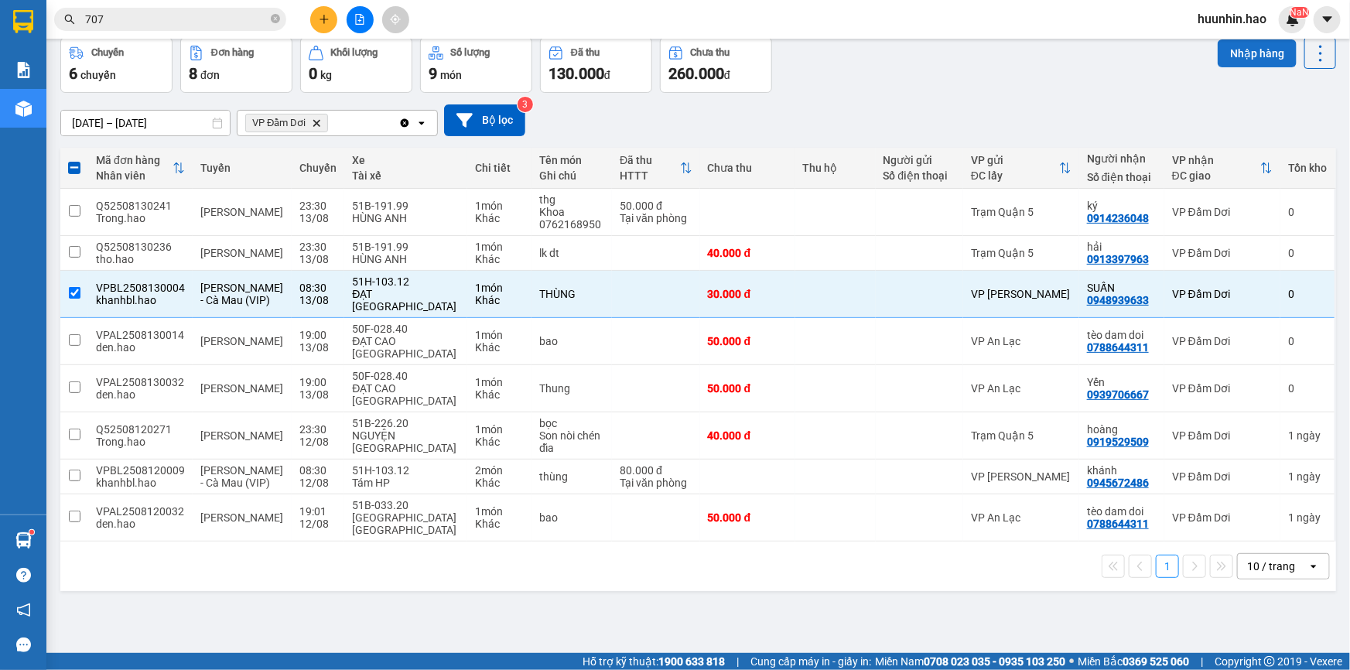
click at [1247, 51] on button "Nhập hàng" at bounding box center [1256, 53] width 79 height 28
checkbox input "false"
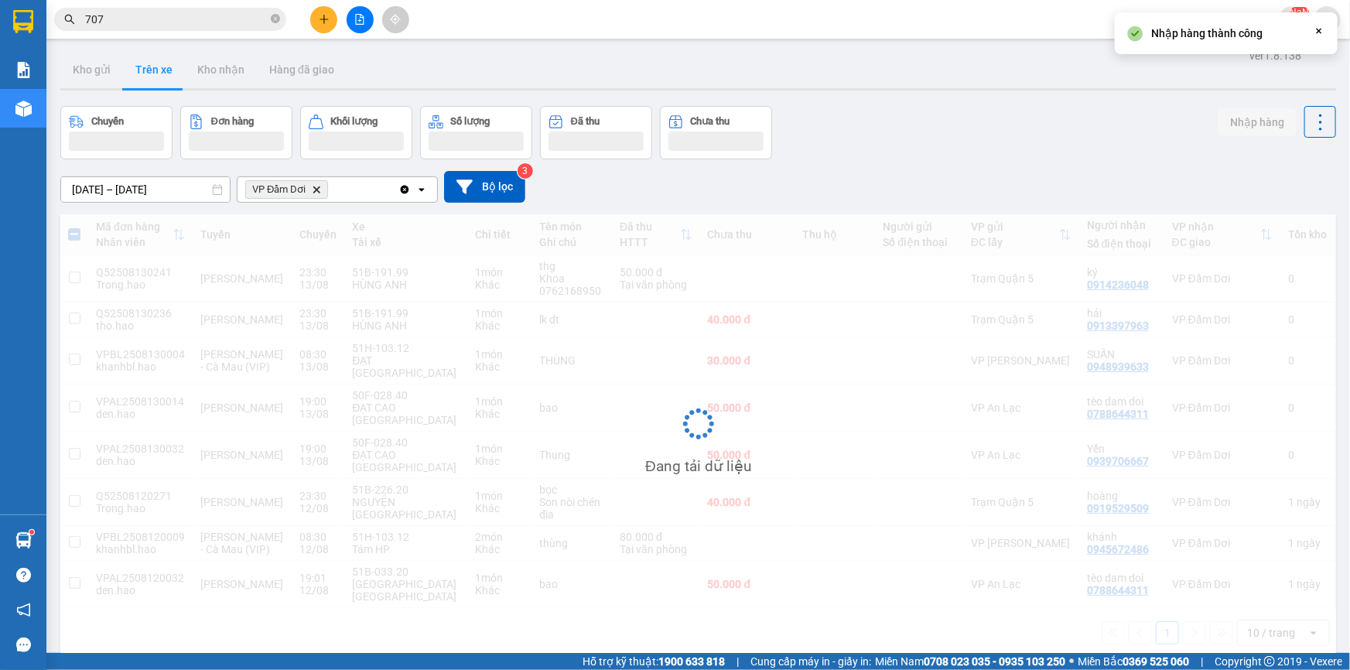
scroll to position [0, 0]
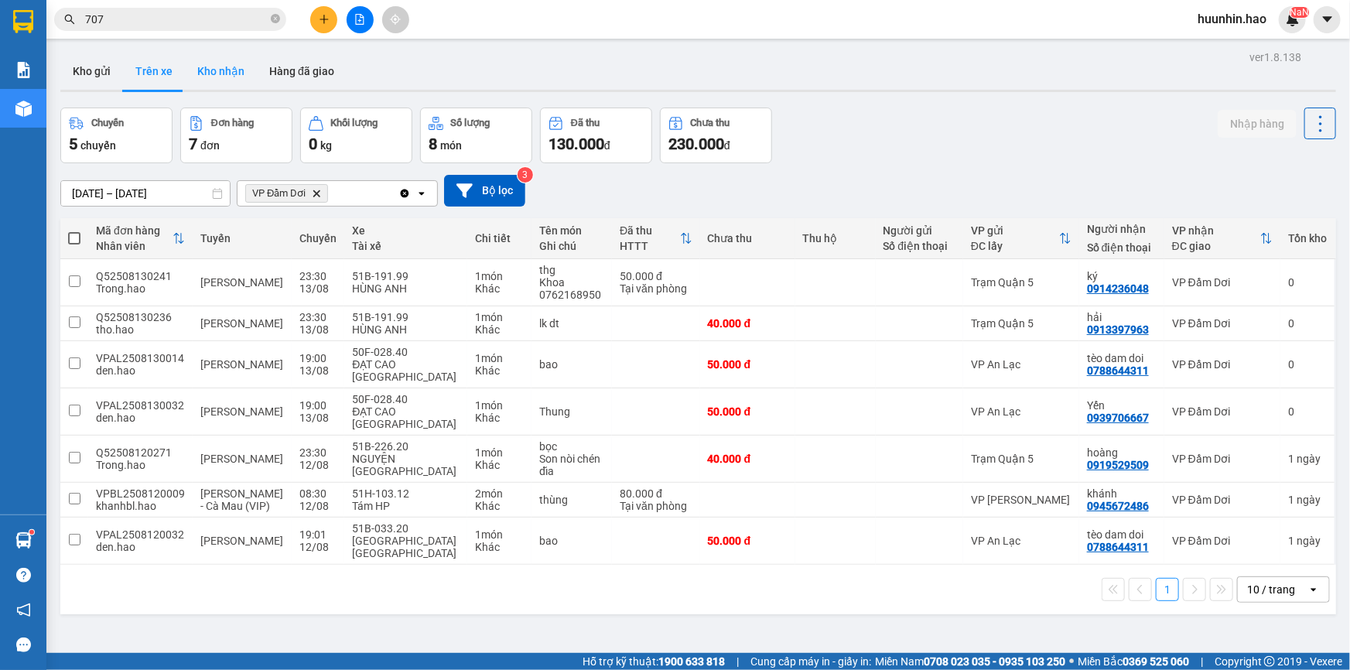
click at [227, 65] on button "Kho nhận" at bounding box center [221, 71] width 72 height 37
type input "[DATE] – [DATE]"
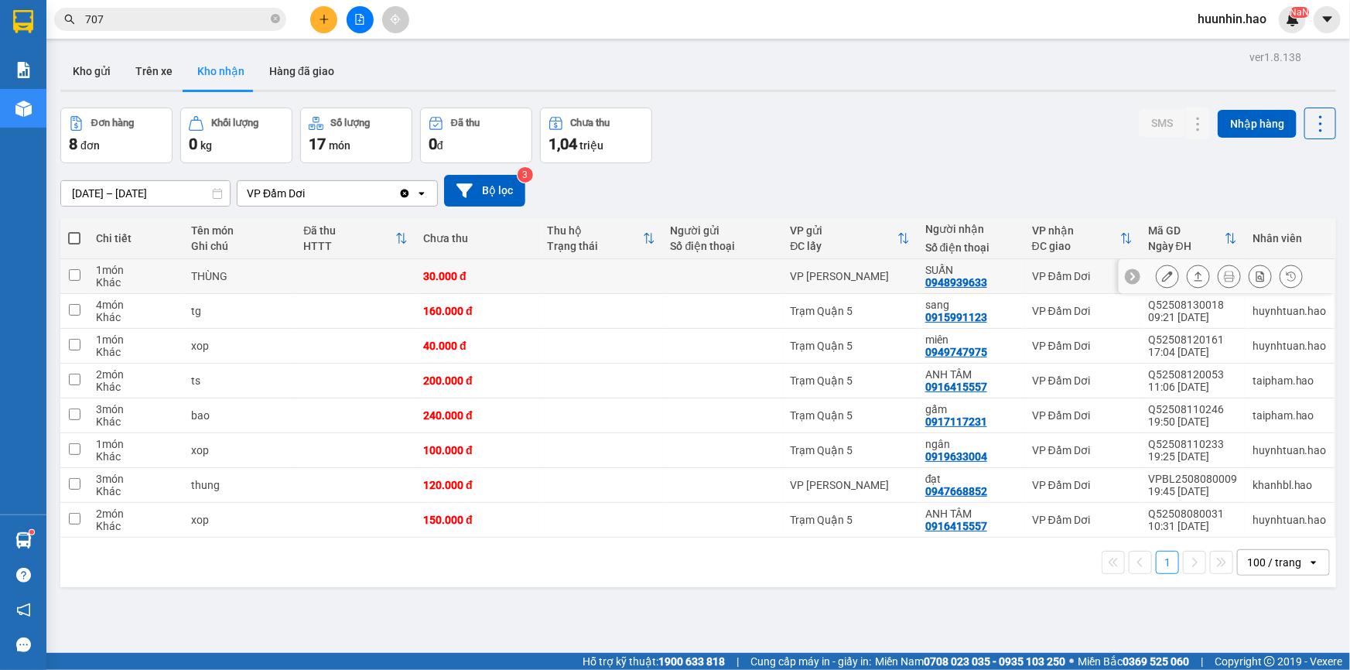
click at [1194, 283] on button at bounding box center [1198, 276] width 22 height 27
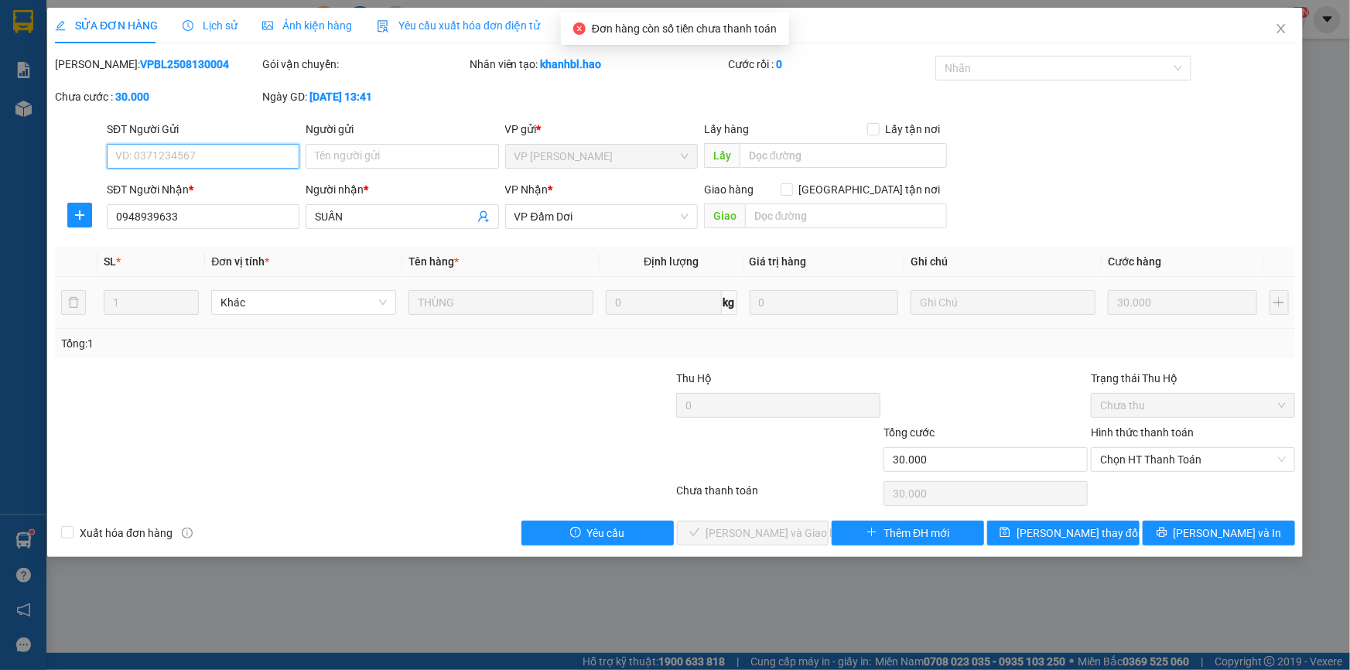
type input "0948939633"
type input "SUẤN"
type input "30.000"
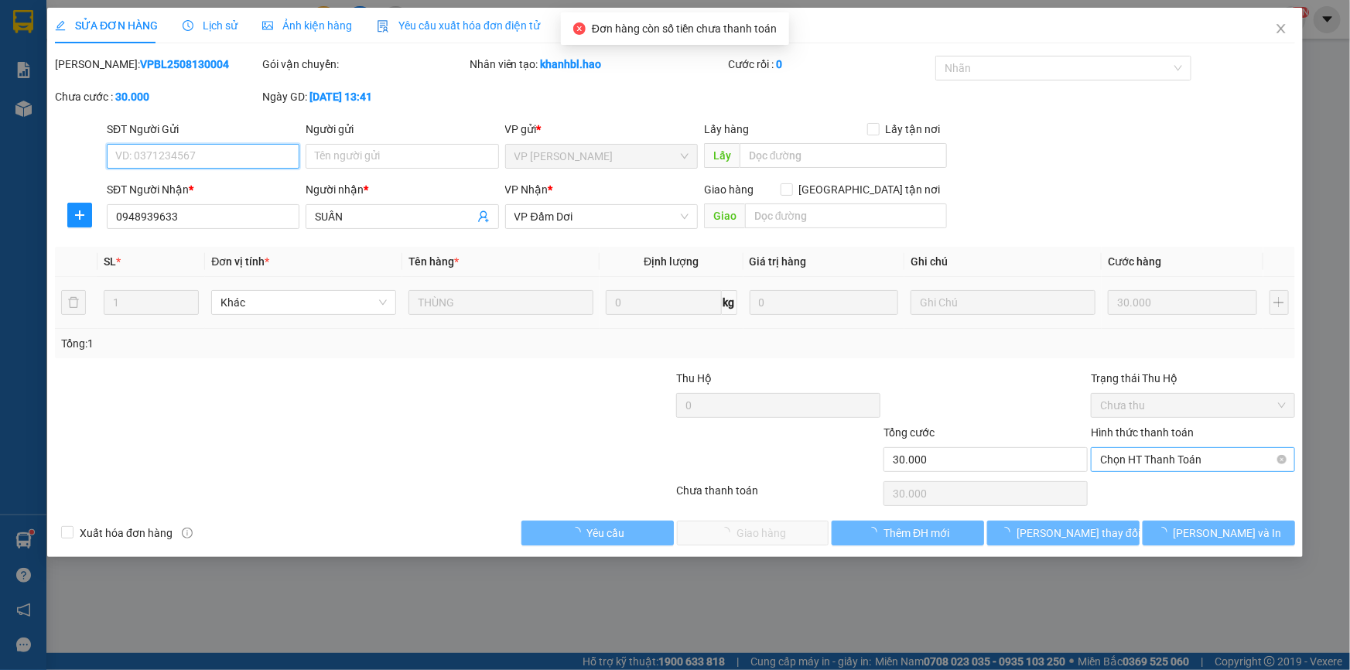
click at [1172, 462] on span "Chọn HT Thanh Toán" at bounding box center [1193, 459] width 186 height 23
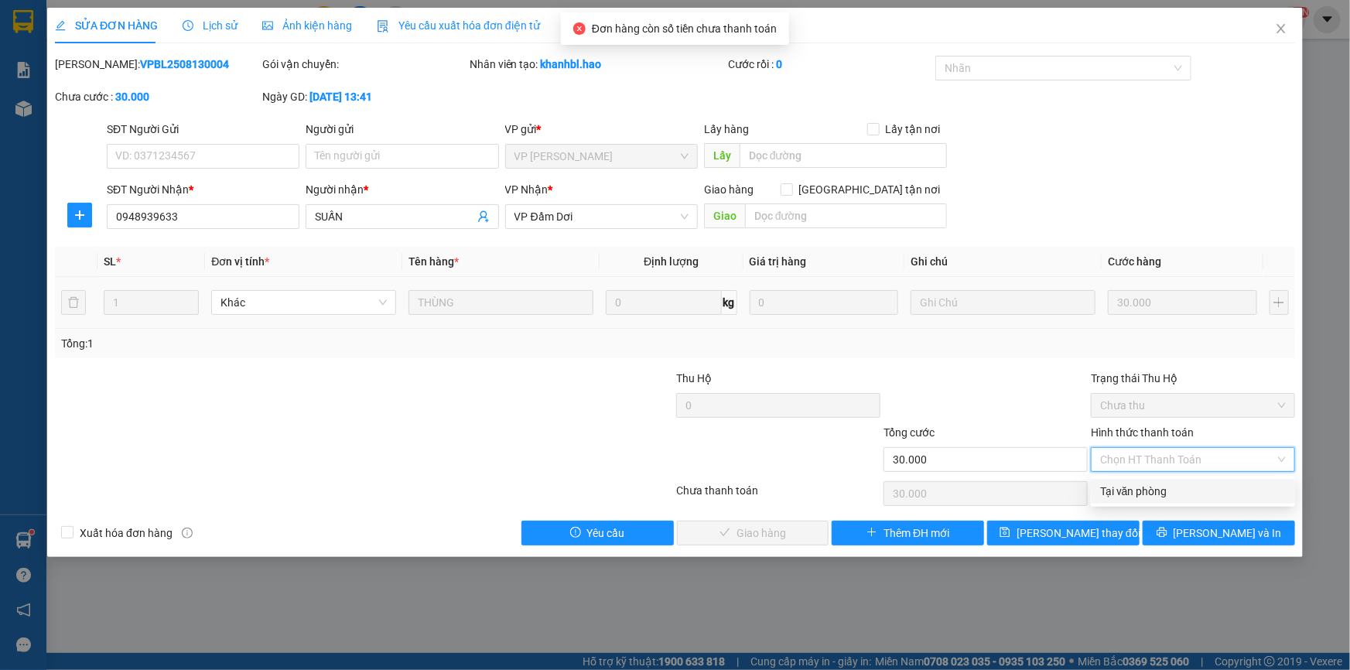
drag, startPoint x: 1159, startPoint y: 480, endPoint x: 1152, endPoint y: 487, distance: 10.4
click at [1157, 483] on div "Total Paid Fee 0 Total UnPaid Fee 30.000 Cash Collection Total Fee Mã ĐH: VPBL2…" at bounding box center [675, 301] width 1240 height 490
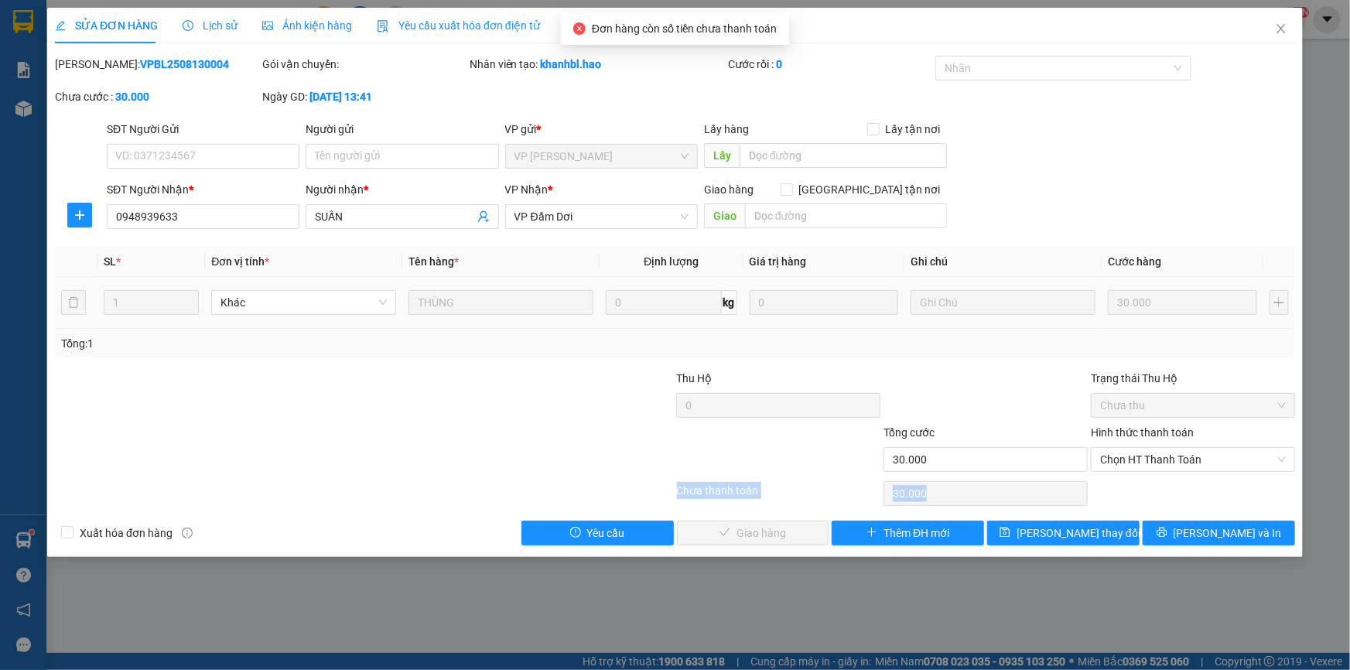
click at [1149, 488] on div "Chọn HT Thanh Toán" at bounding box center [1192, 493] width 207 height 31
click at [1214, 463] on span "Chọn HT Thanh Toán" at bounding box center [1193, 459] width 186 height 23
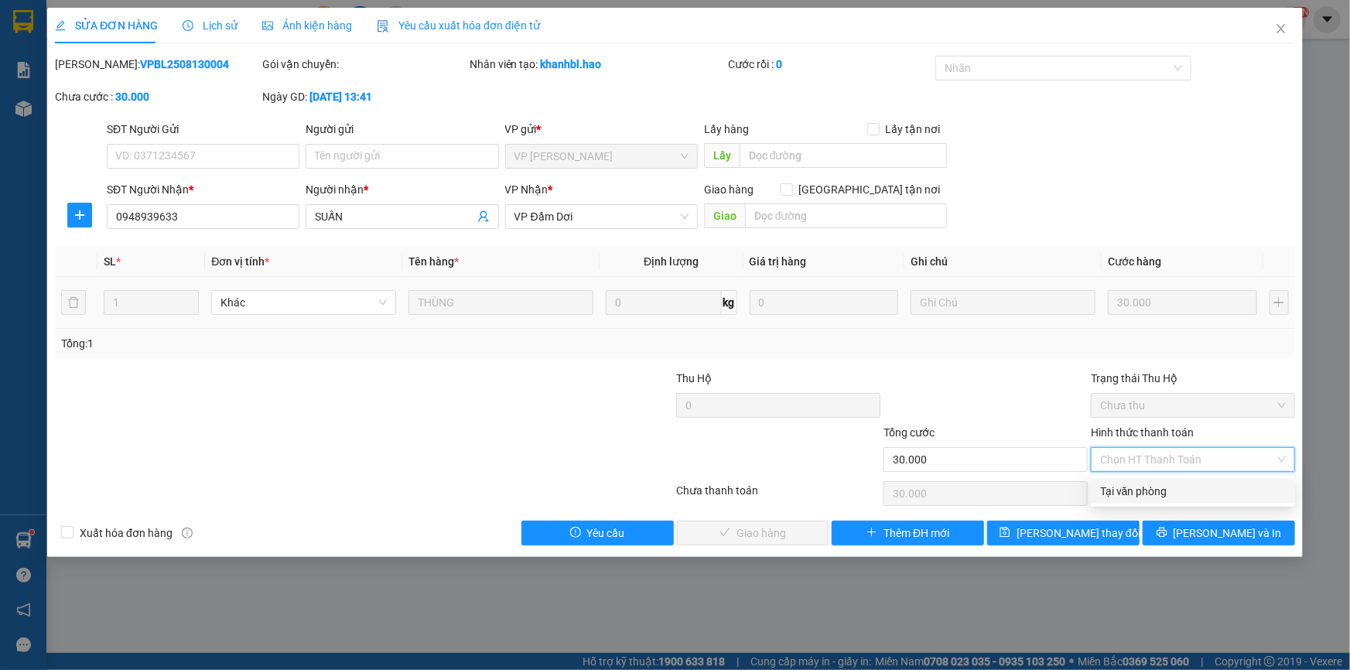
drag, startPoint x: 1184, startPoint y: 502, endPoint x: 1067, endPoint y: 490, distance: 118.2
click at [1183, 502] on div "Tại văn phòng" at bounding box center [1193, 491] width 204 height 25
type input "0"
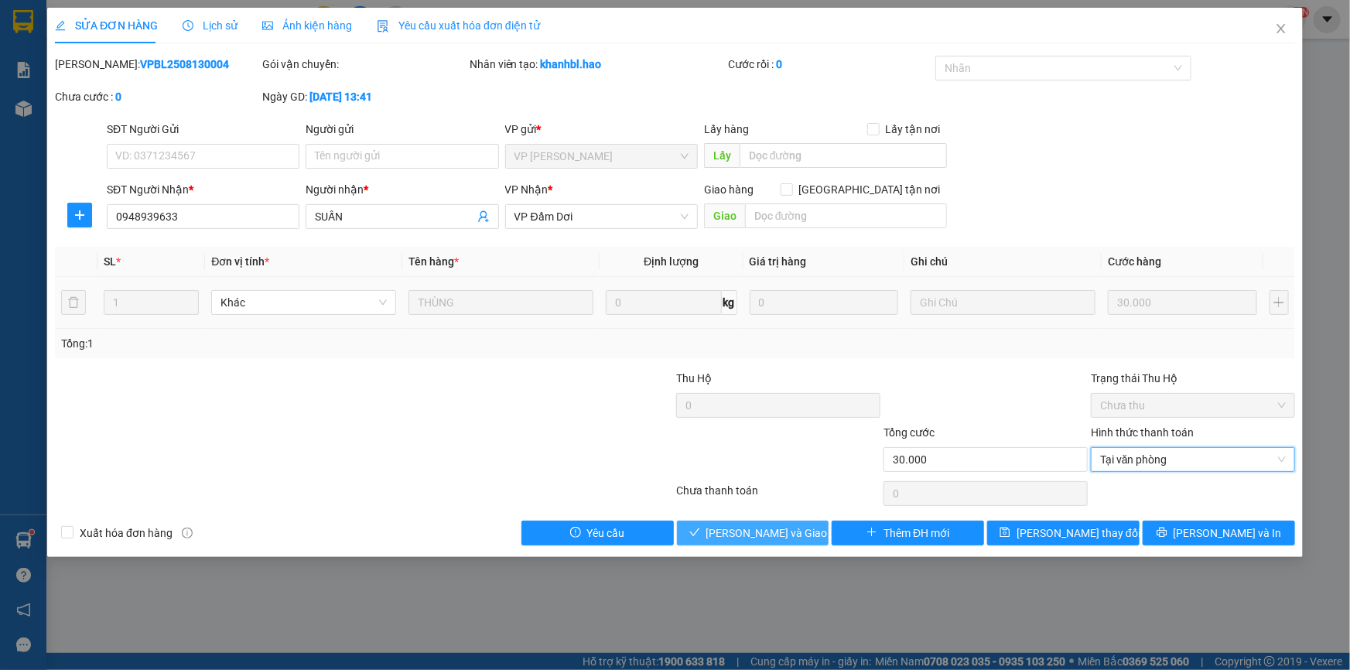
click at [804, 531] on button "[PERSON_NAME] và Giao hàng" at bounding box center [753, 533] width 152 height 25
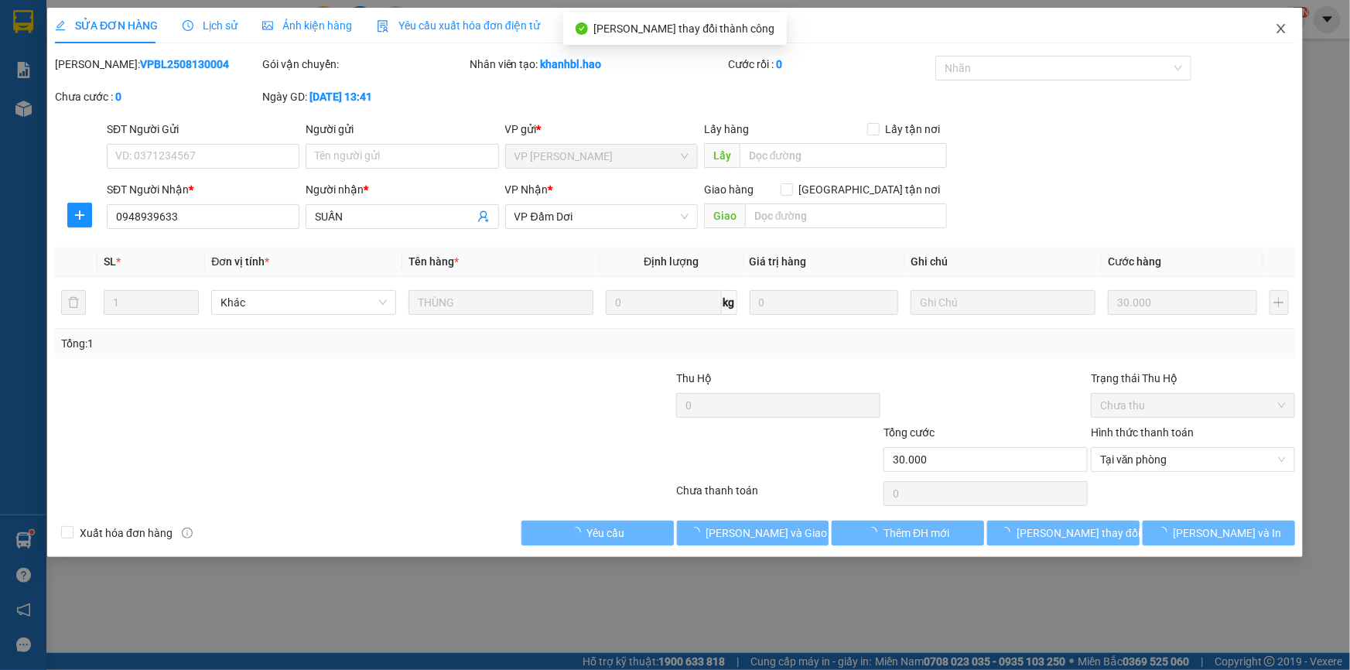
click at [1281, 22] on span "Close" at bounding box center [1280, 29] width 43 height 43
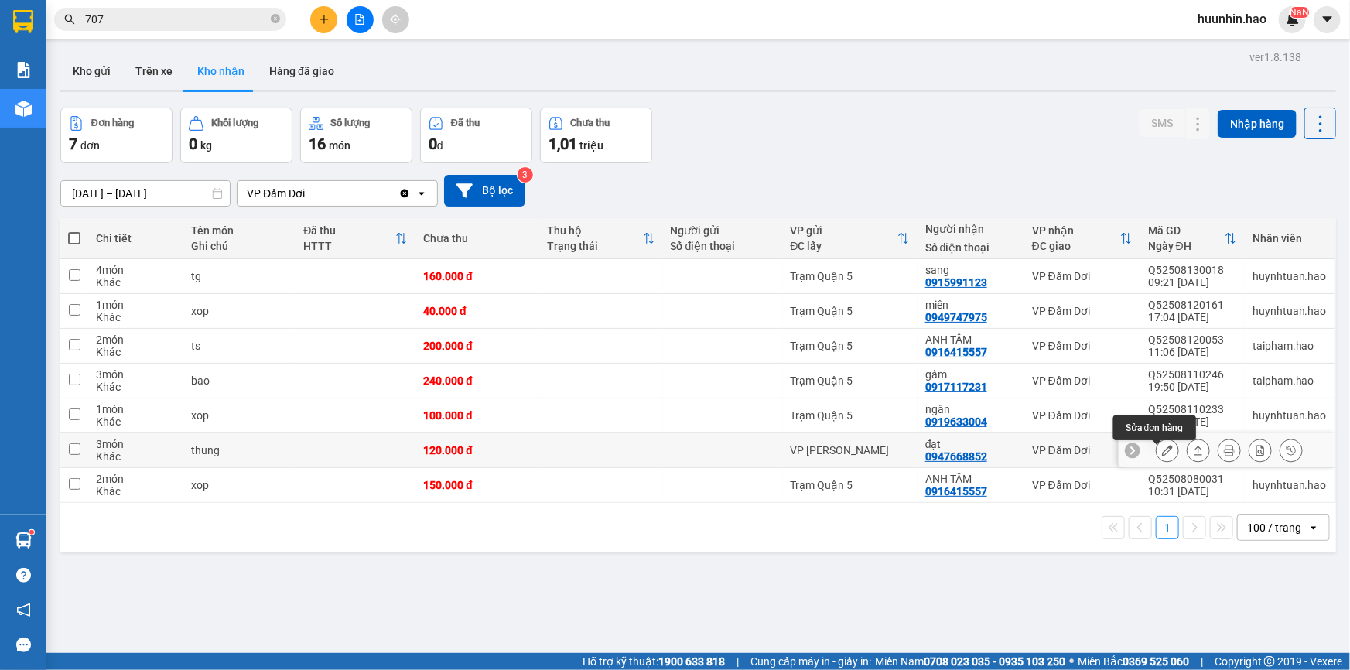
click at [1162, 456] on icon at bounding box center [1167, 450] width 11 height 11
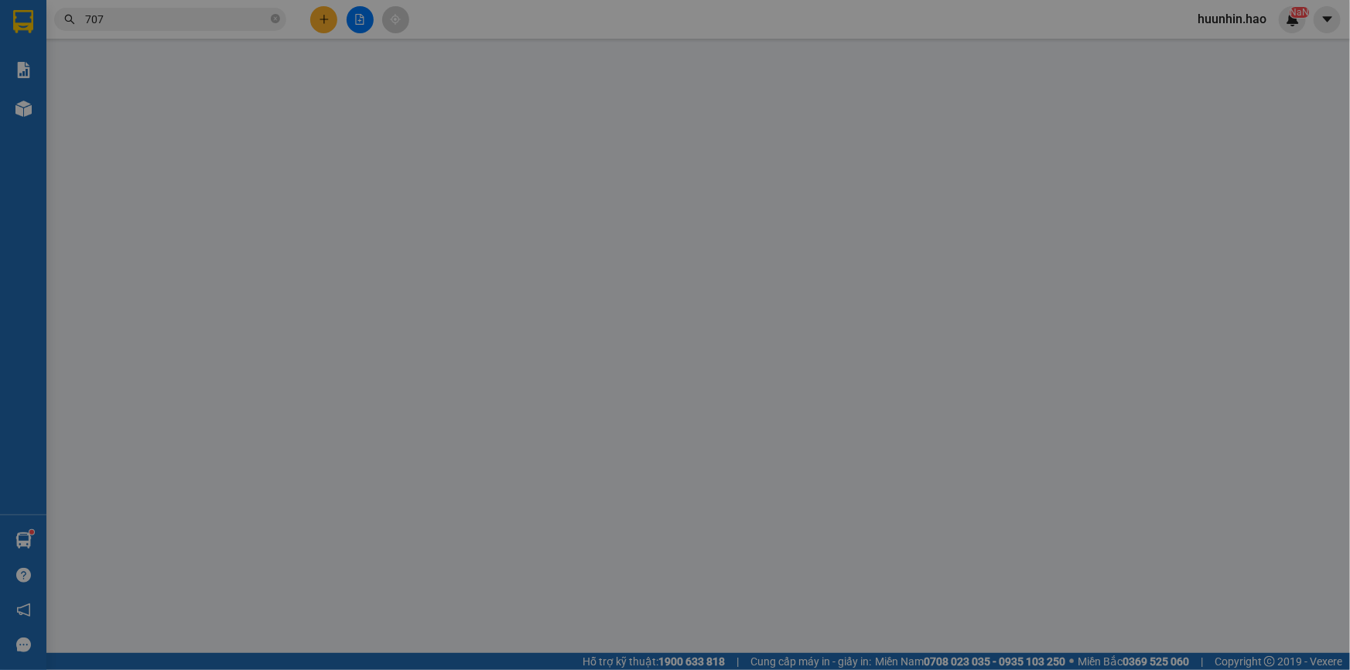
type input "0947668852"
type input "đạt"
type input "120.000"
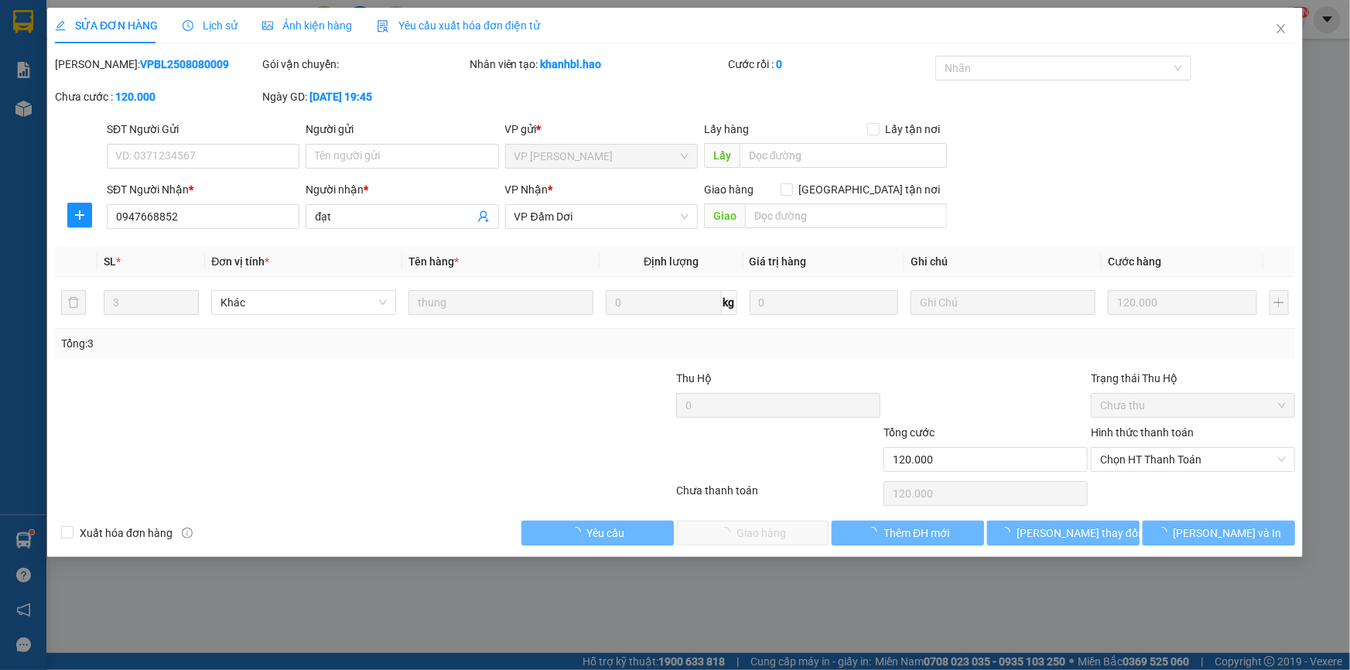
click at [302, 31] on span "Ảnh kiện hàng" at bounding box center [307, 25] width 90 height 12
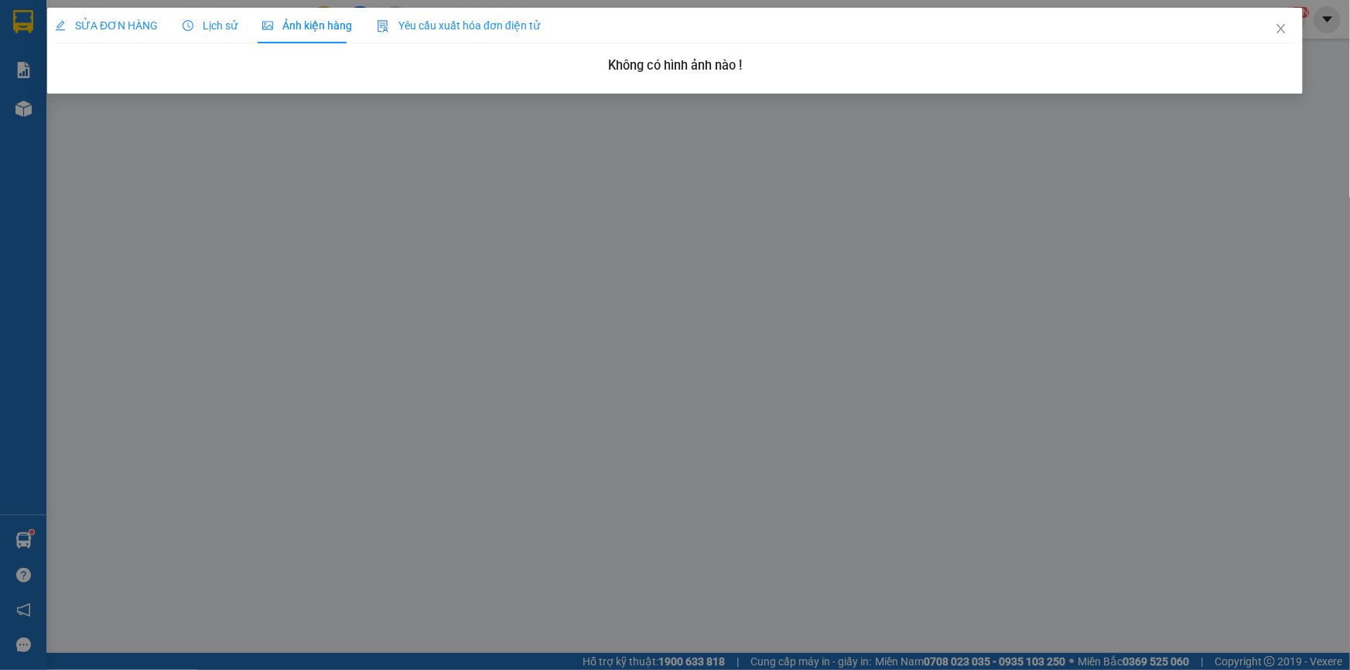
click at [128, 29] on span "SỬA ĐƠN HÀNG" at bounding box center [106, 25] width 103 height 12
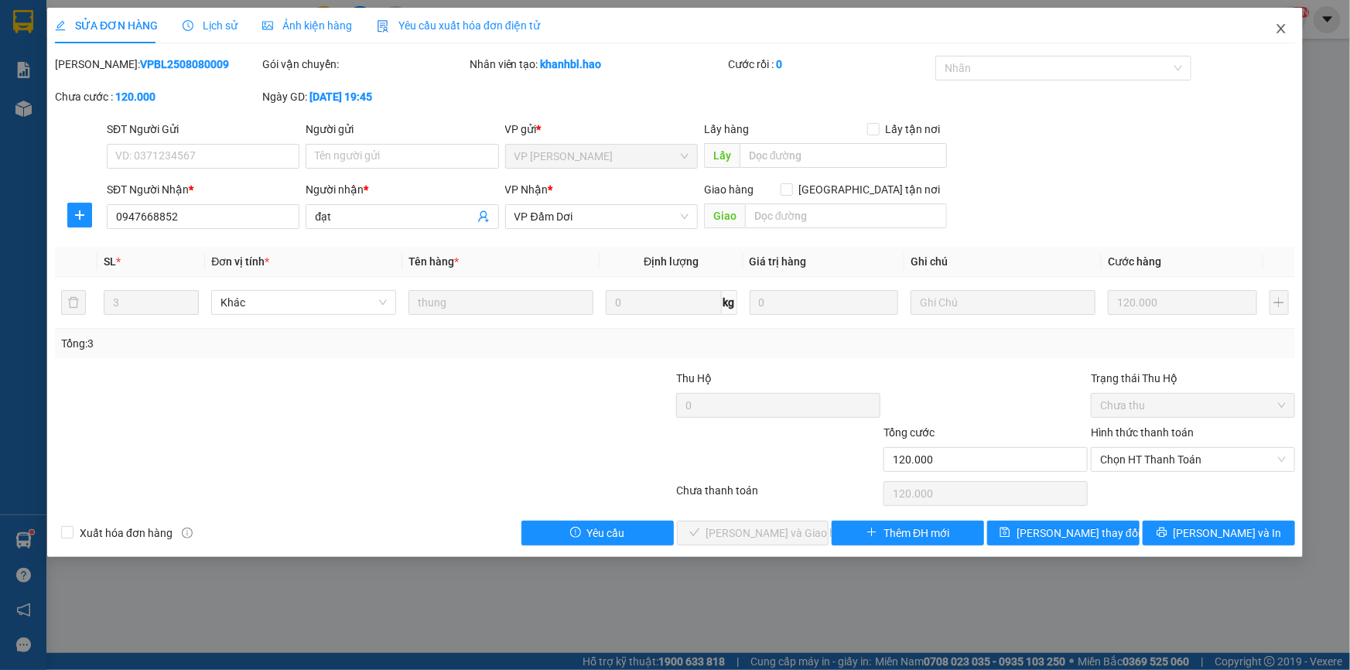
drag, startPoint x: 1287, startPoint y: 22, endPoint x: 1281, endPoint y: 29, distance: 9.9
click at [1283, 26] on span "Close" at bounding box center [1280, 29] width 43 height 43
click at [1282, 28] on div "NaN" at bounding box center [1292, 19] width 27 height 27
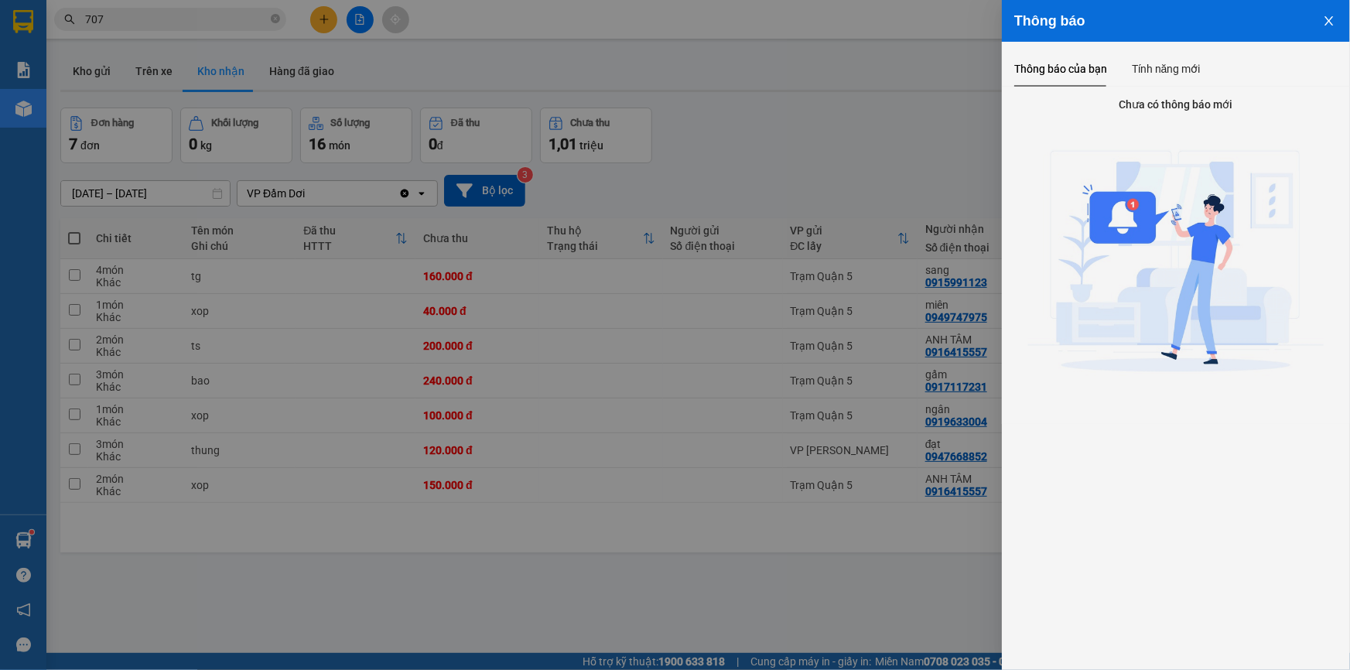
click at [777, 208] on div at bounding box center [675, 335] width 1350 height 670
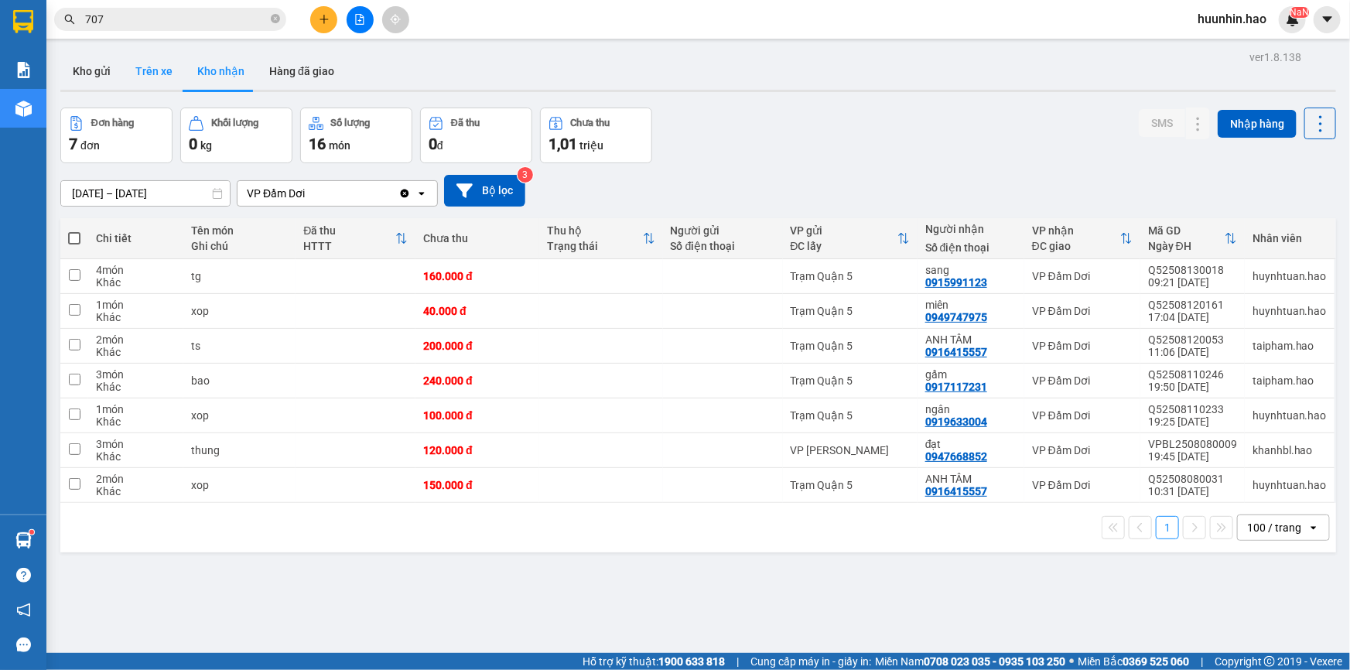
click at [152, 70] on button "Trên xe" at bounding box center [154, 71] width 62 height 37
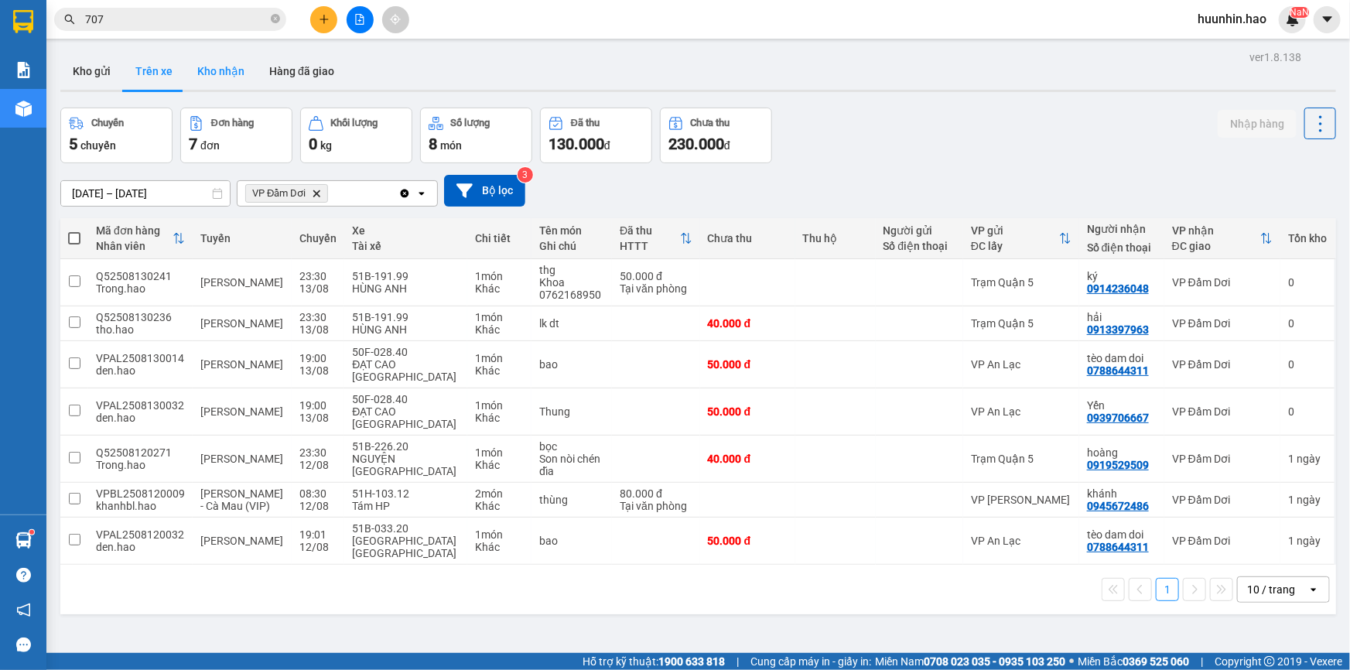
click at [224, 71] on button "Kho nhận" at bounding box center [221, 71] width 72 height 37
type input "[DATE] – [DATE]"
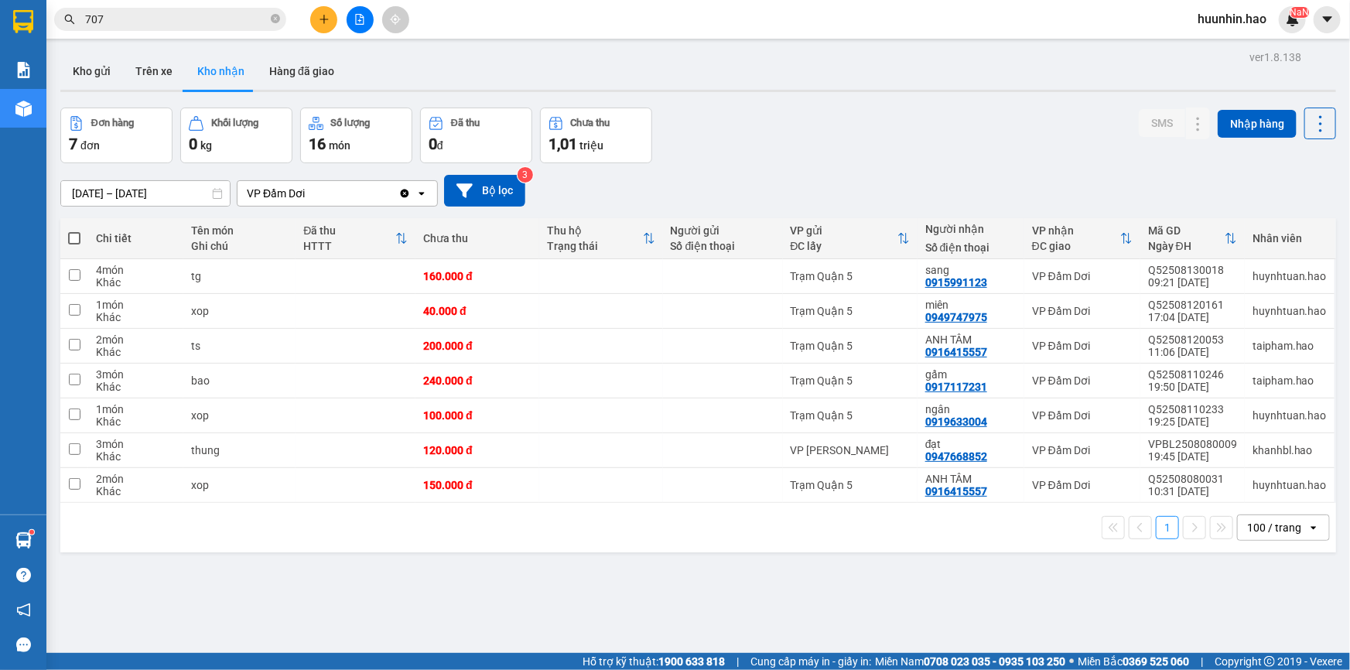
click at [1276, 525] on div "100 / trang" at bounding box center [1273, 527] width 70 height 25
click at [1280, 500] on span "100 / trang" at bounding box center [1267, 500] width 59 height 15
drag, startPoint x: 1055, startPoint y: 588, endPoint x: 1067, endPoint y: 541, distance: 48.0
click at [1055, 588] on div "ver 1.8.138 Kho gửi Trên xe Kho nhận Hàng đã giao Đơn hàng 7 đơn Khối lượng 0 k…" at bounding box center [698, 381] width 1288 height 670
click at [1196, 421] on button at bounding box center [1198, 415] width 22 height 27
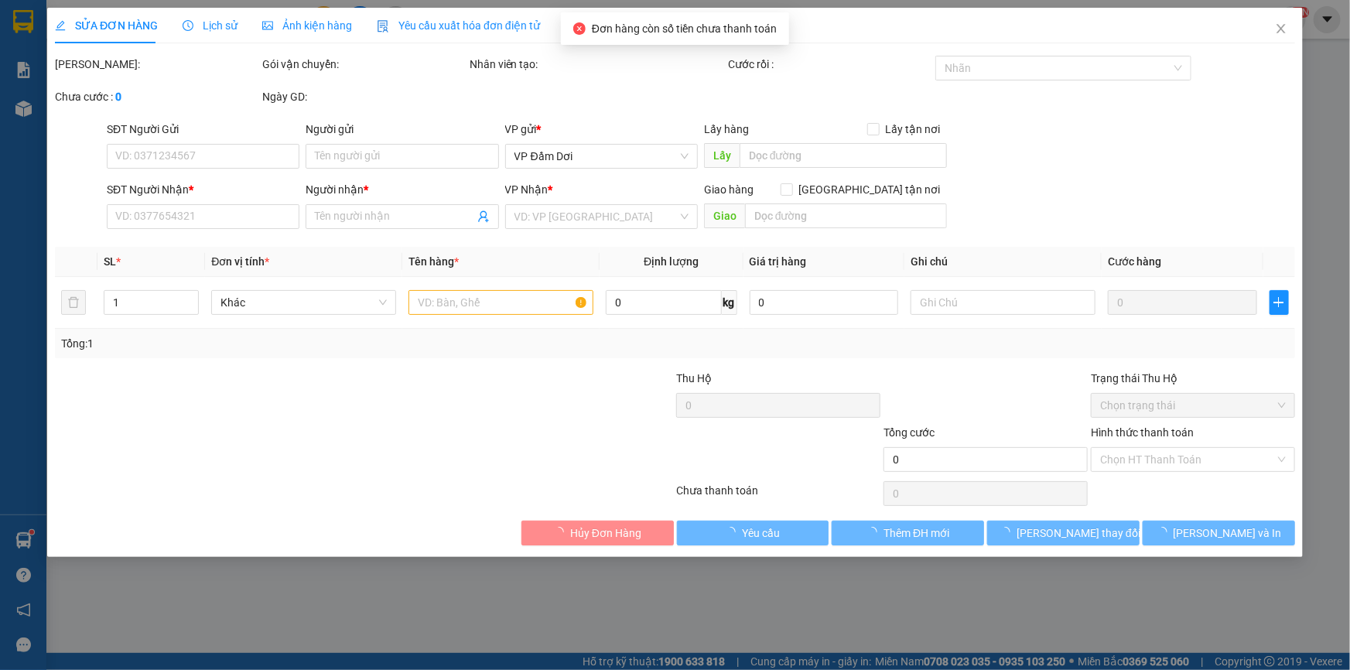
type input "0919633004"
type input "ngân"
type input "100.000"
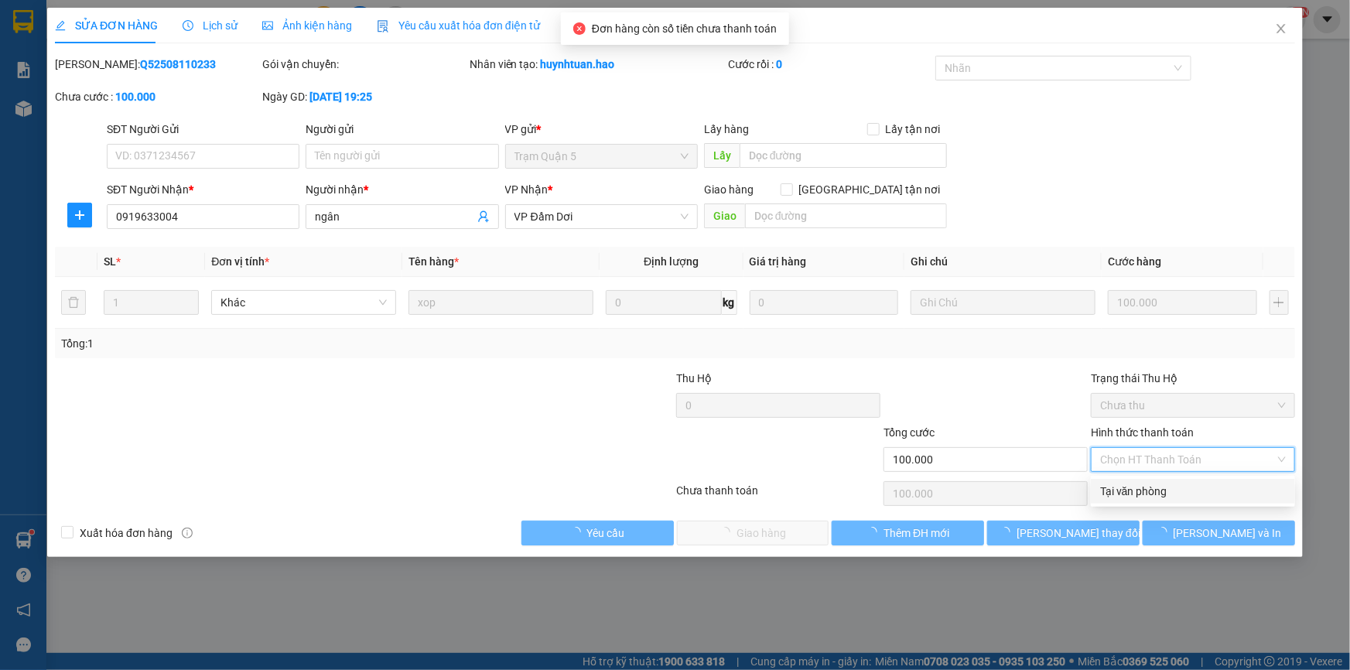
click at [1175, 497] on div "Tại văn phòng" at bounding box center [1193, 491] width 186 height 17
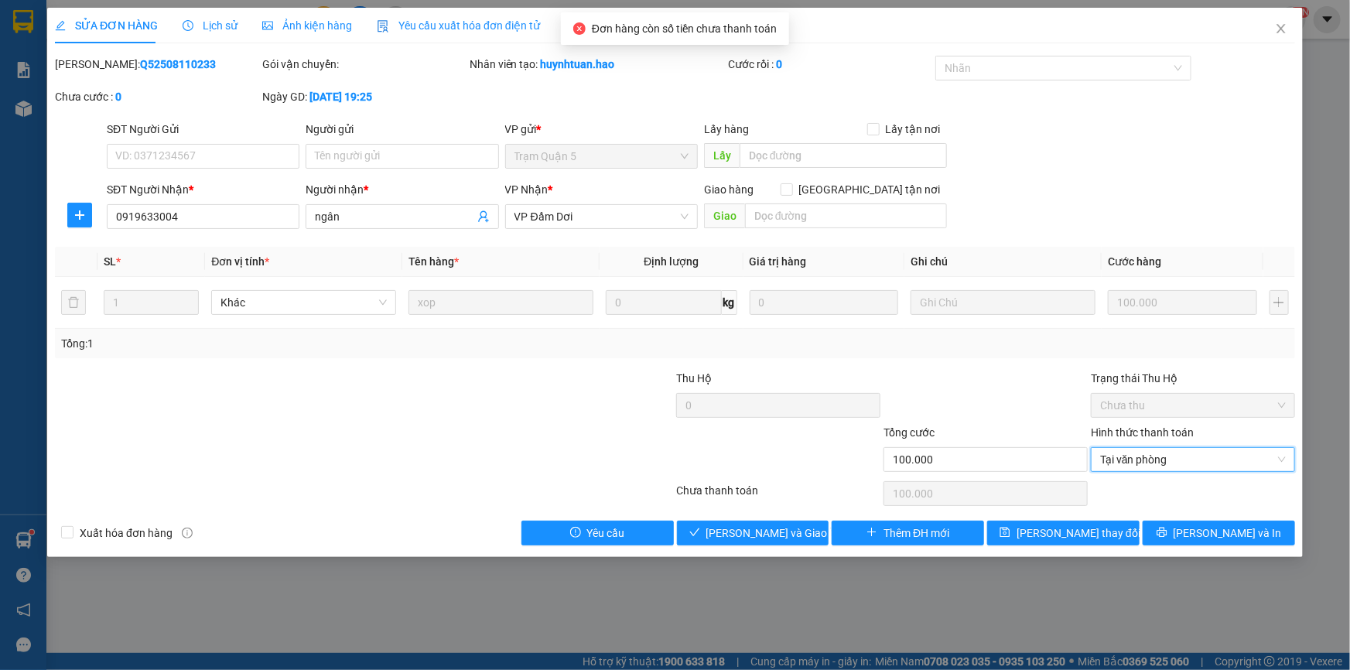
type input "0"
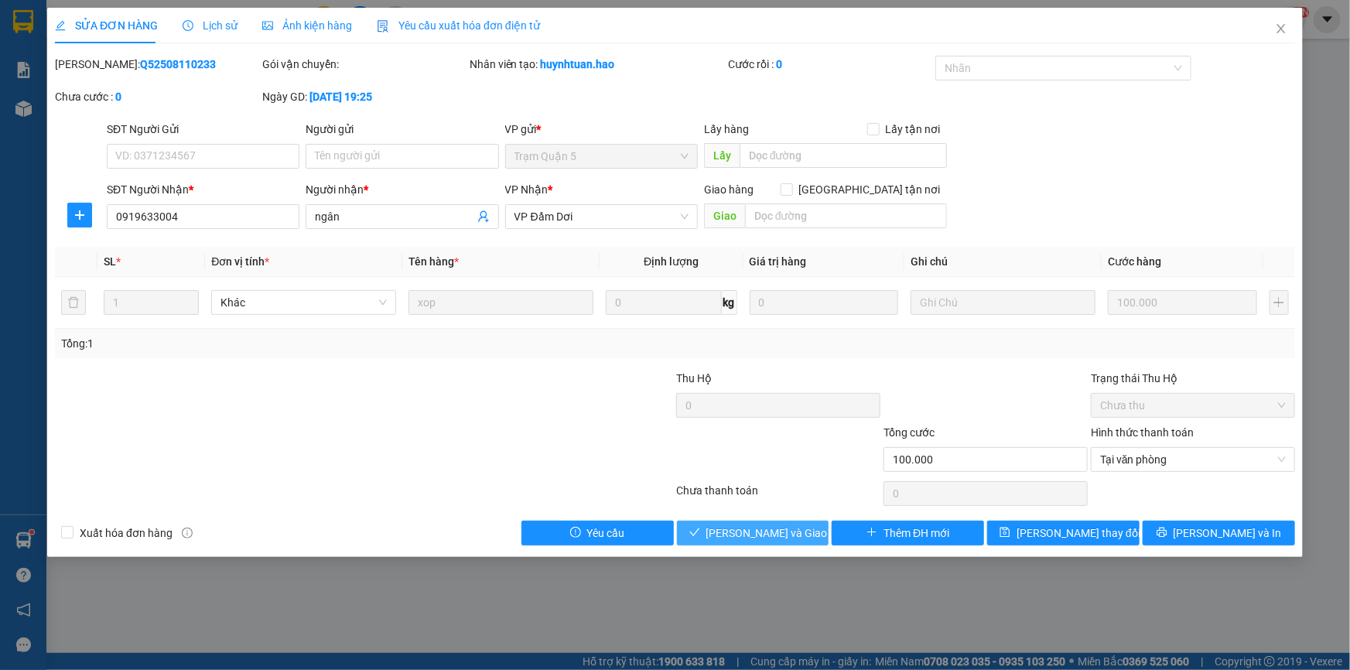
click at [821, 535] on button "[PERSON_NAME] và Giao hàng" at bounding box center [753, 533] width 152 height 25
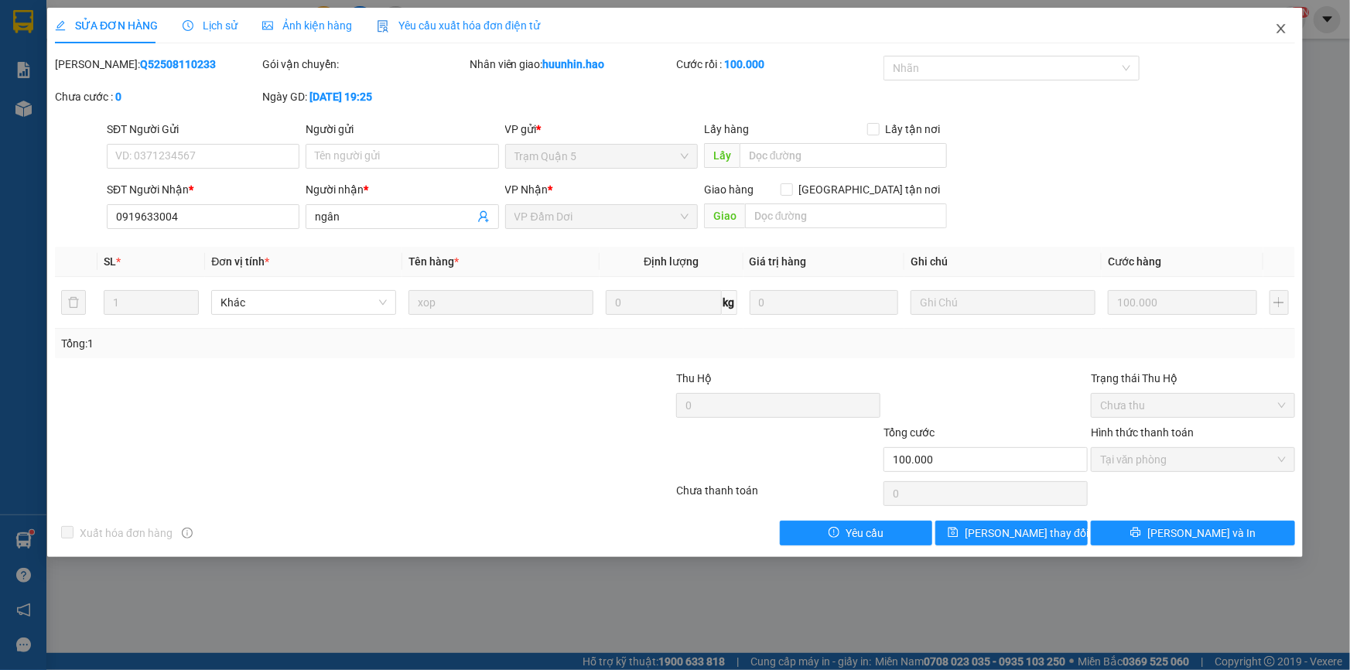
click at [1276, 29] on icon "close" at bounding box center [1281, 28] width 12 height 12
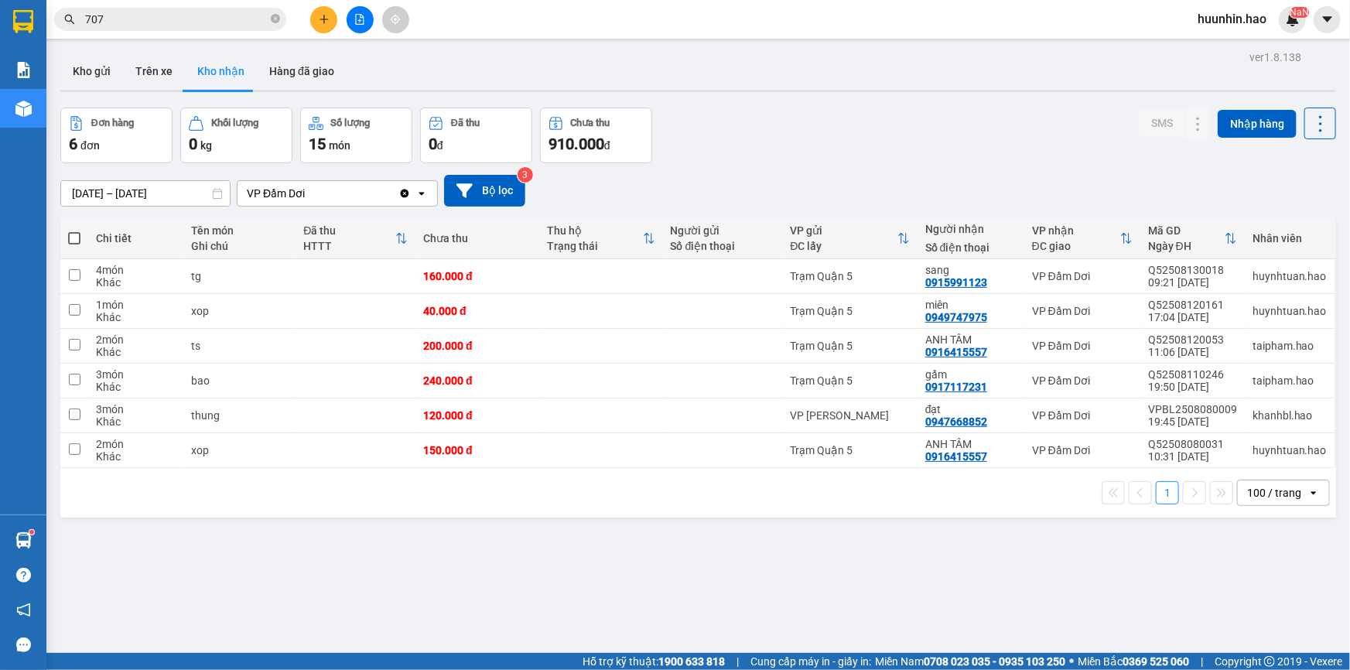
click at [164, 70] on button "Trên xe" at bounding box center [154, 71] width 62 height 37
type input "[DATE] – [DATE]"
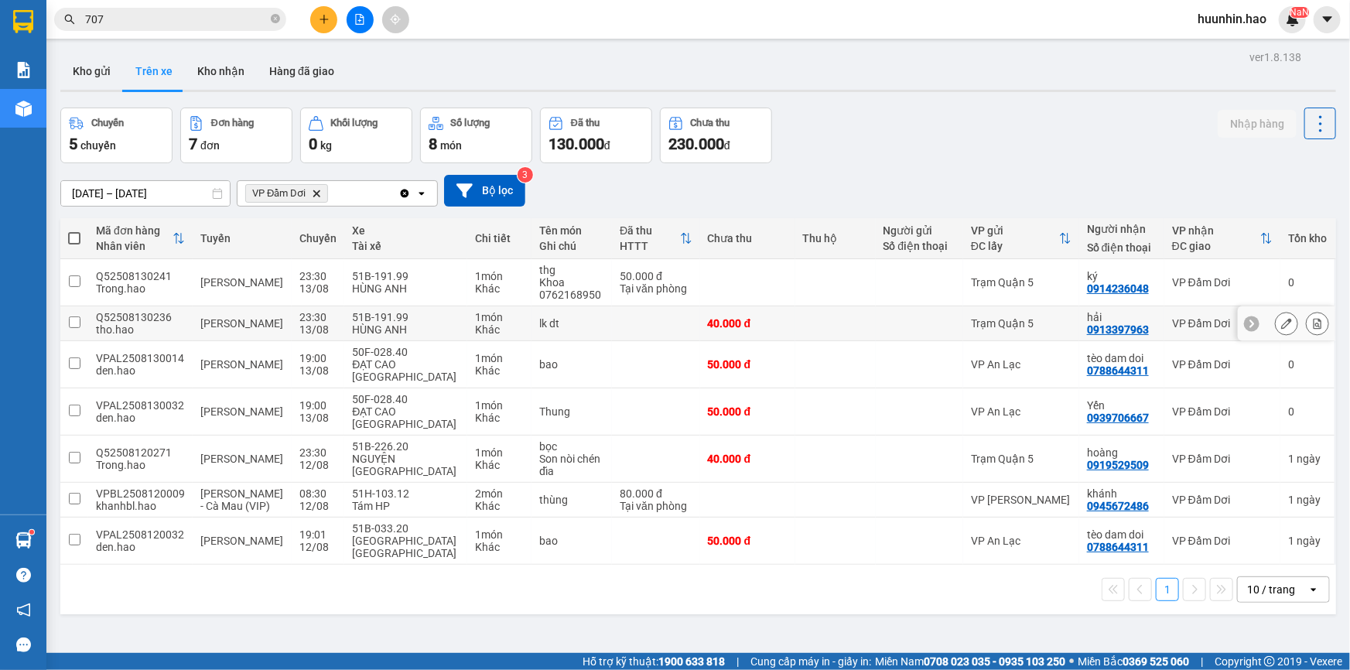
click at [1105, 331] on div "0913397963" at bounding box center [1118, 329] width 62 height 12
click at [1029, 319] on td "Trạm Quận 5" at bounding box center [1021, 323] width 116 height 35
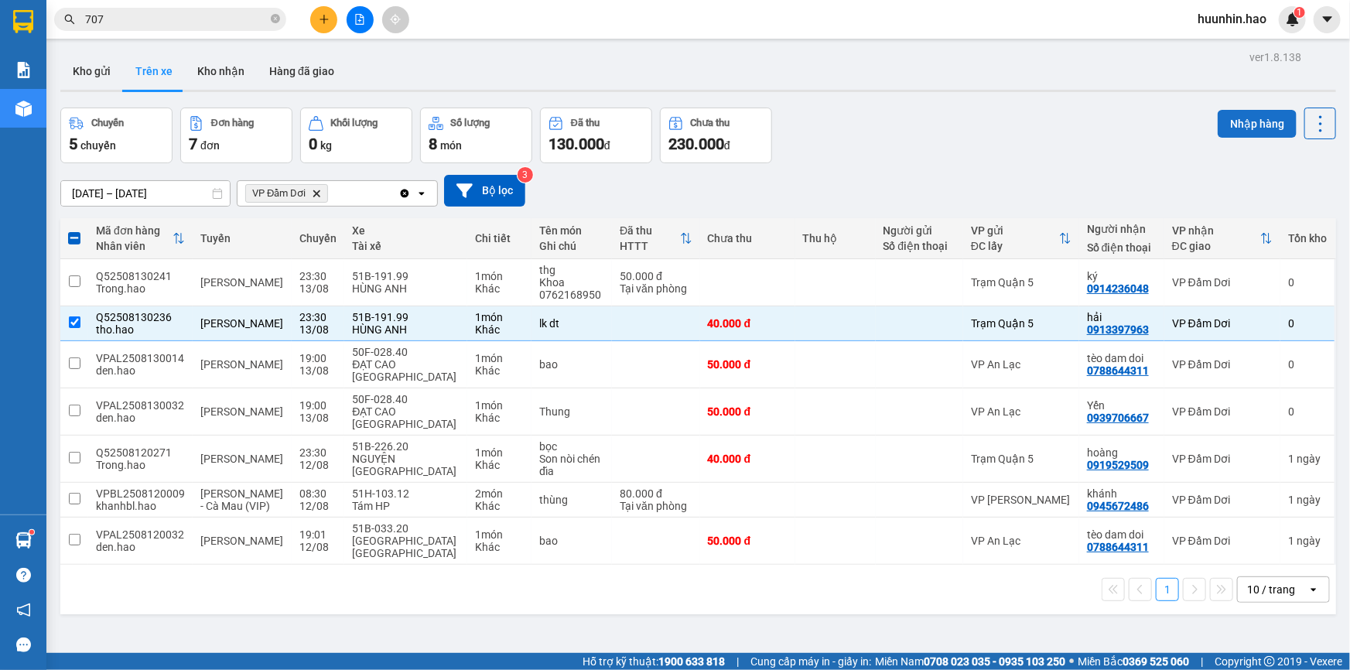
click at [1241, 125] on button "Nhập hàng" at bounding box center [1256, 124] width 79 height 28
checkbox input "false"
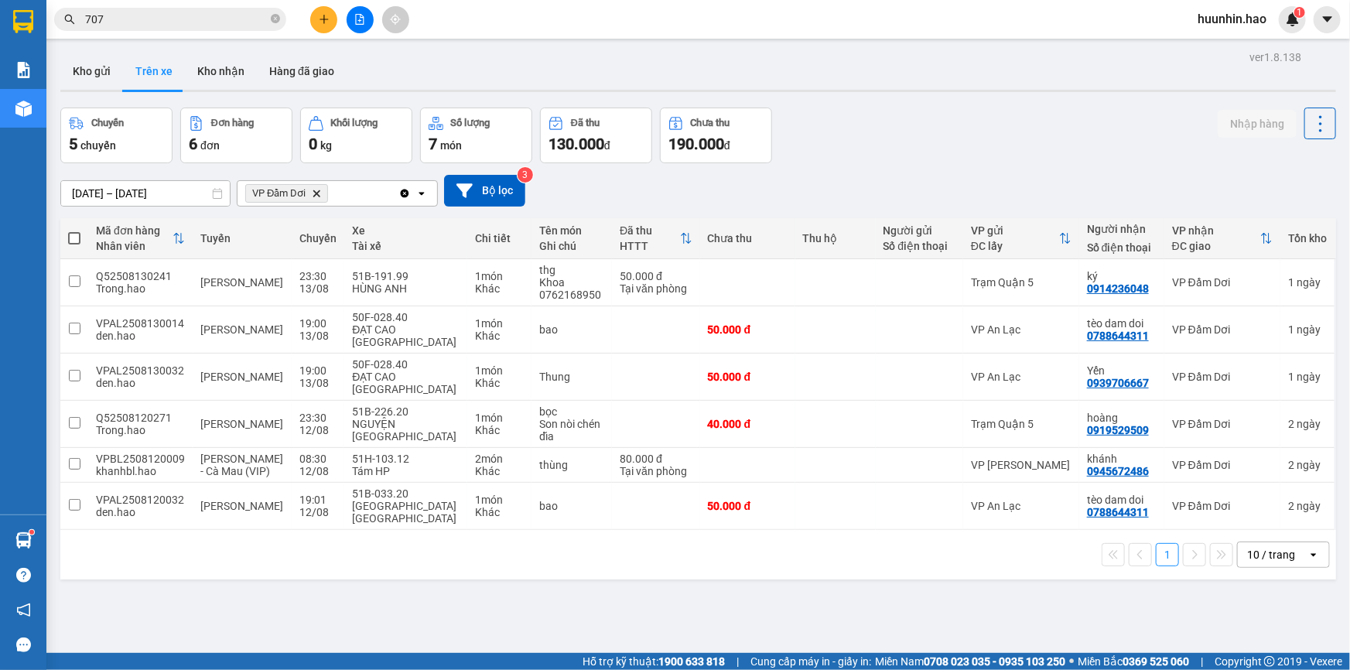
click at [251, 28] on span "707" at bounding box center [170, 19] width 232 height 23
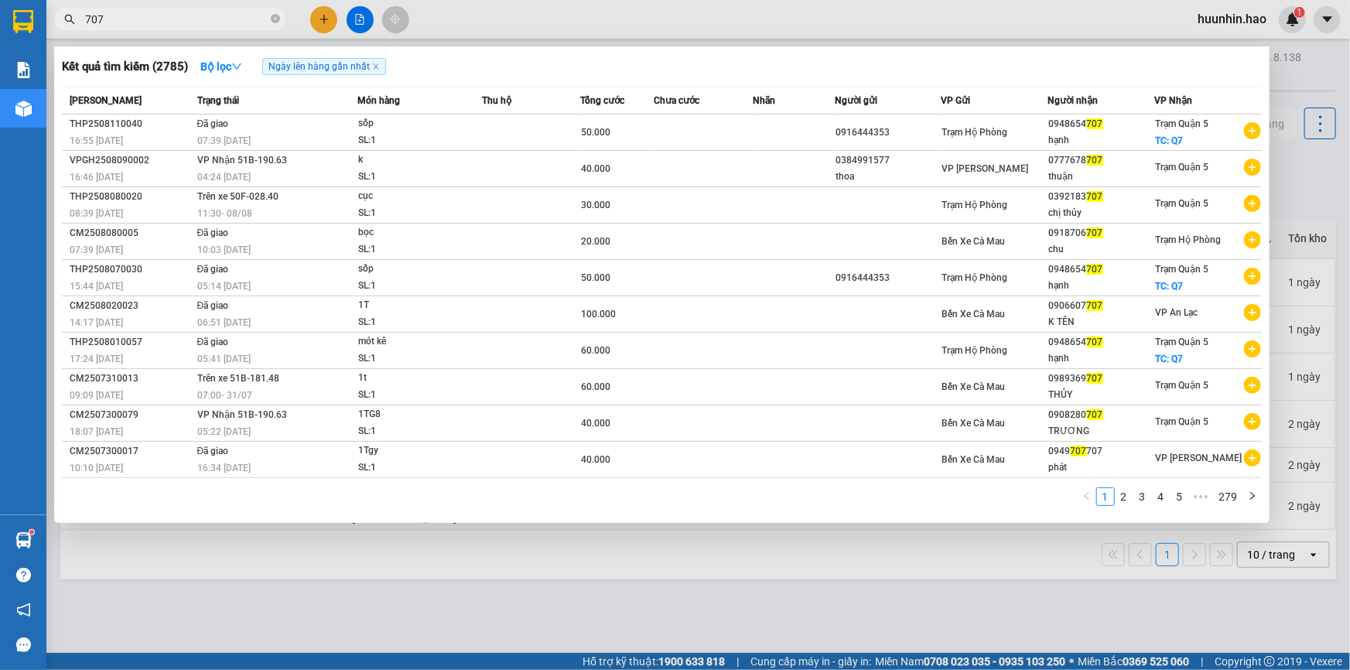
click at [251, 21] on input "707" at bounding box center [176, 19] width 183 height 17
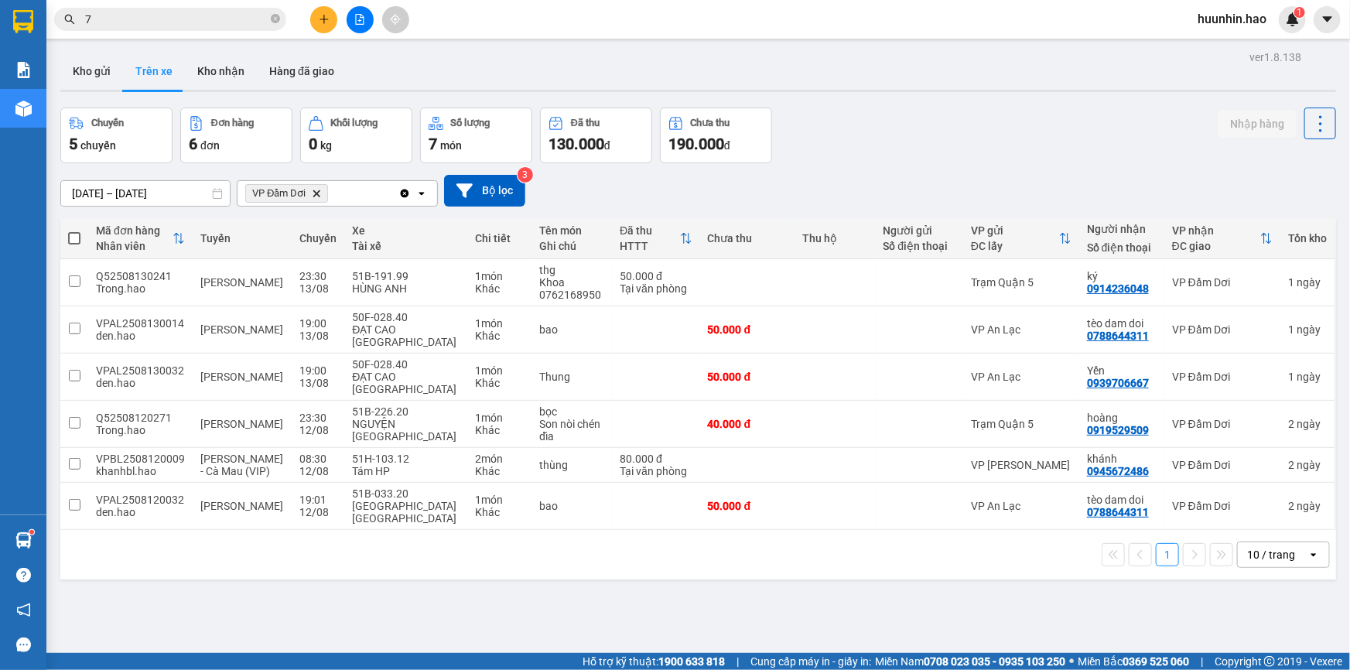
type input "7"
